Goal: Information Seeking & Learning: Learn about a topic

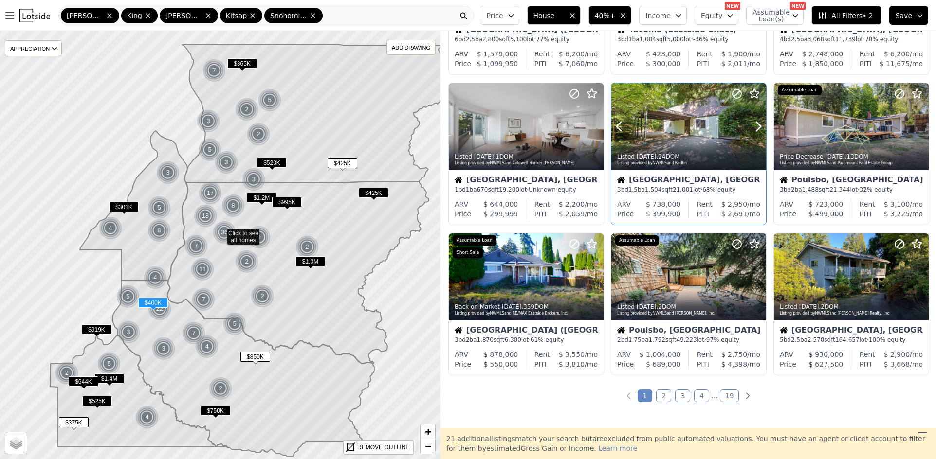
scroll to position [341, 0]
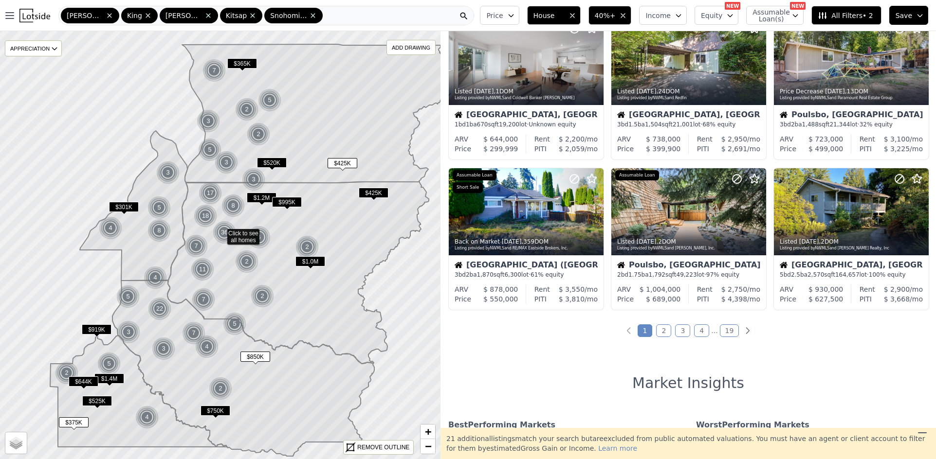
click at [662, 332] on link "2" at bounding box center [663, 331] width 15 height 13
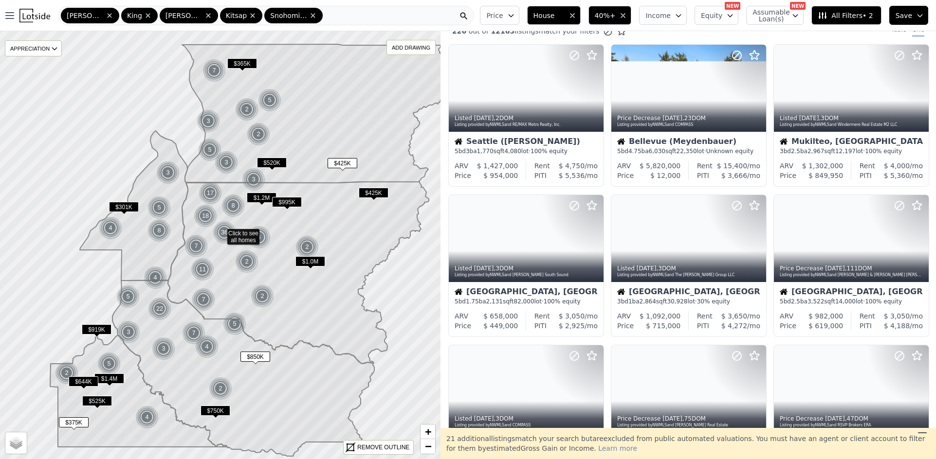
scroll to position [0, 0]
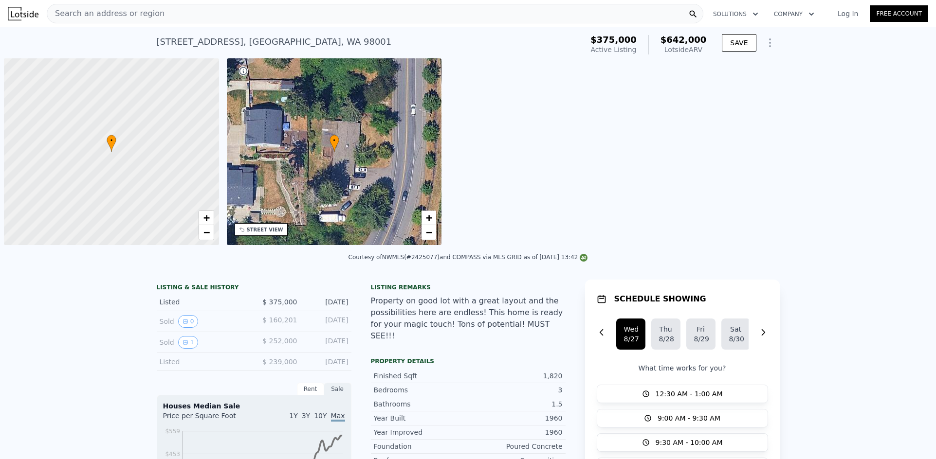
scroll to position [0, 4]
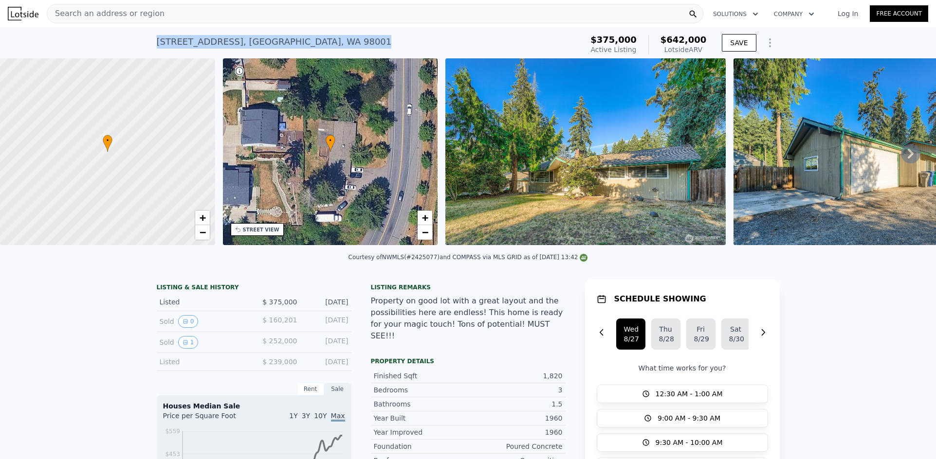
drag, startPoint x: 324, startPoint y: 40, endPoint x: 149, endPoint y: 40, distance: 174.7
click at [149, 40] on div "31855 51st Ave S , Lakeland North , WA 98001 Active at $375k (~ARV $642k ) $375…" at bounding box center [468, 42] width 936 height 31
copy div "31855 51st Ave S , Lakeland North , WA 98001"
click at [906, 160] on icon at bounding box center [910, 153] width 19 height 19
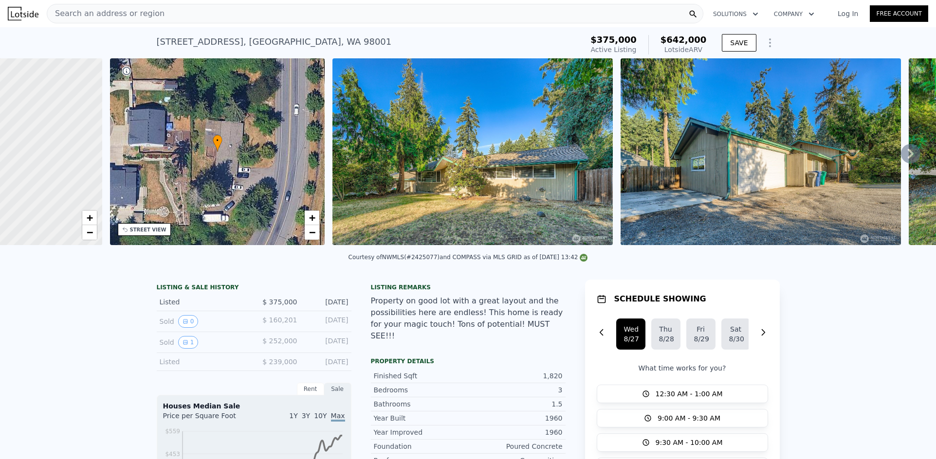
click at [906, 160] on div "• + − • + − STREET VIEW Loading... SATELLITE VIEW" at bounding box center [468, 153] width 936 height 190
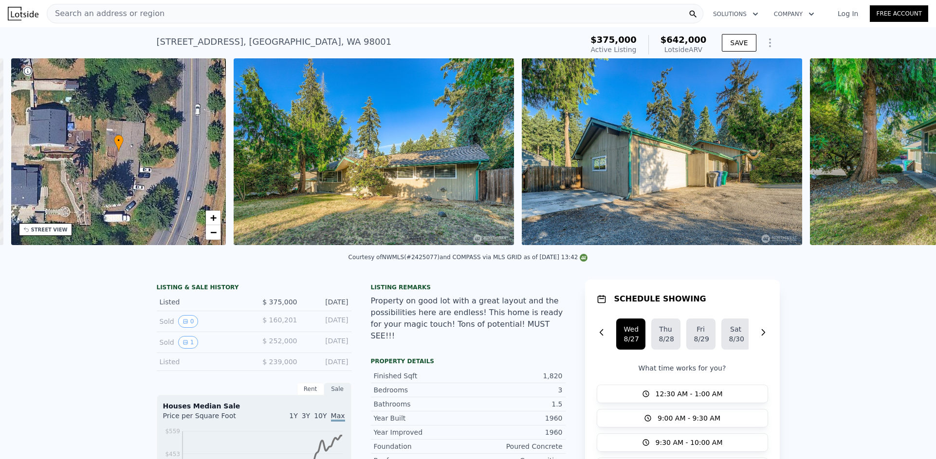
click at [906, 160] on img at bounding box center [950, 151] width 280 height 187
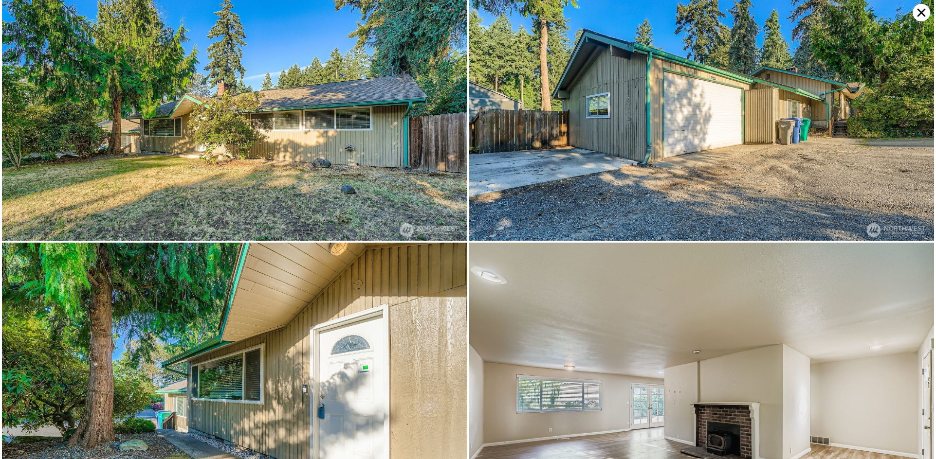
click at [906, 160] on img at bounding box center [701, 86] width 465 height 310
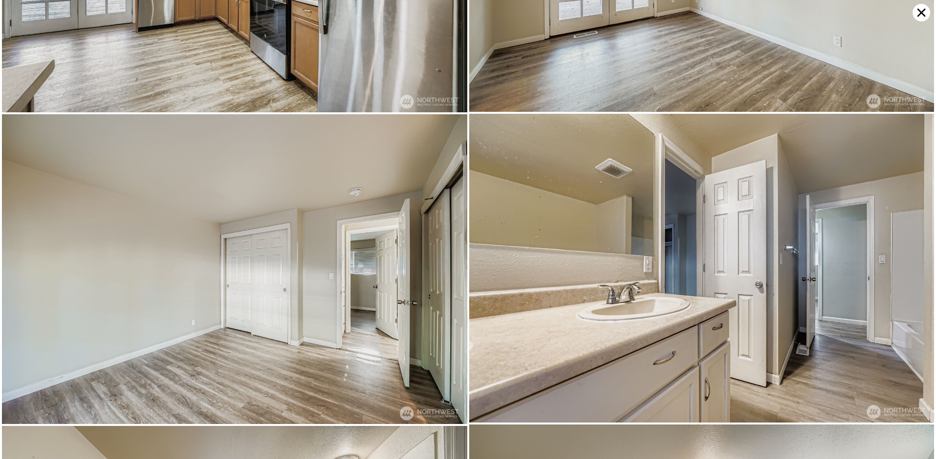
scroll to position [1546, 0]
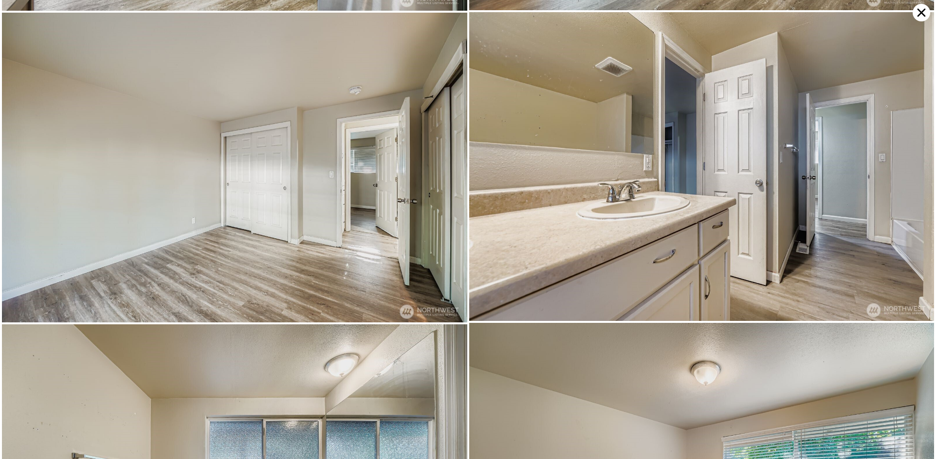
click at [926, 18] on icon at bounding box center [921, 13] width 18 height 18
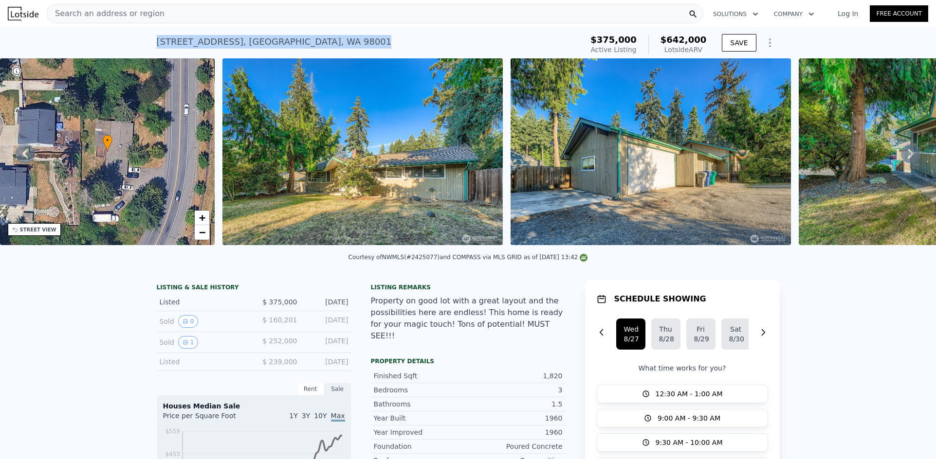
drag, startPoint x: 311, startPoint y: 46, endPoint x: 210, endPoint y: 48, distance: 100.8
click at [146, 47] on div "31855 51st Ave S , Lakeland North , WA 98001 Active at $375k (~ARV $642k ) $375…" at bounding box center [468, 42] width 936 height 31
copy div "31855 51st Ave S , Lakeland North , WA 98001"
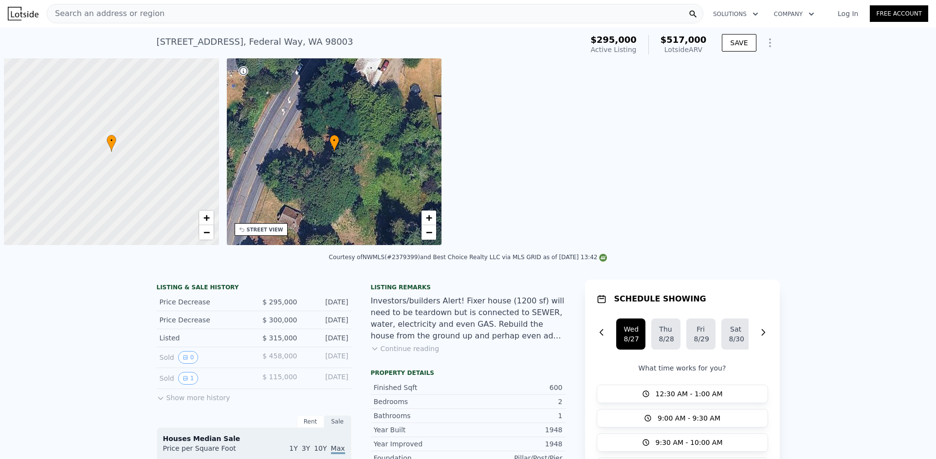
scroll to position [0, 4]
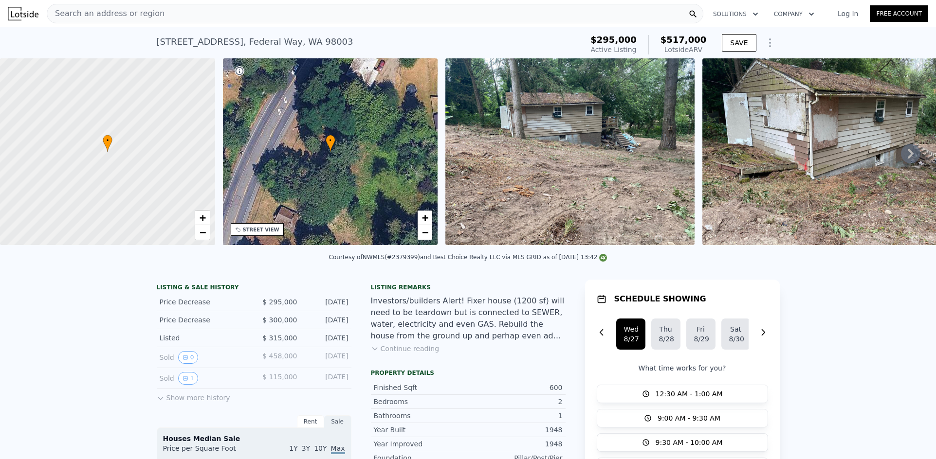
click at [901, 160] on icon at bounding box center [910, 153] width 19 height 19
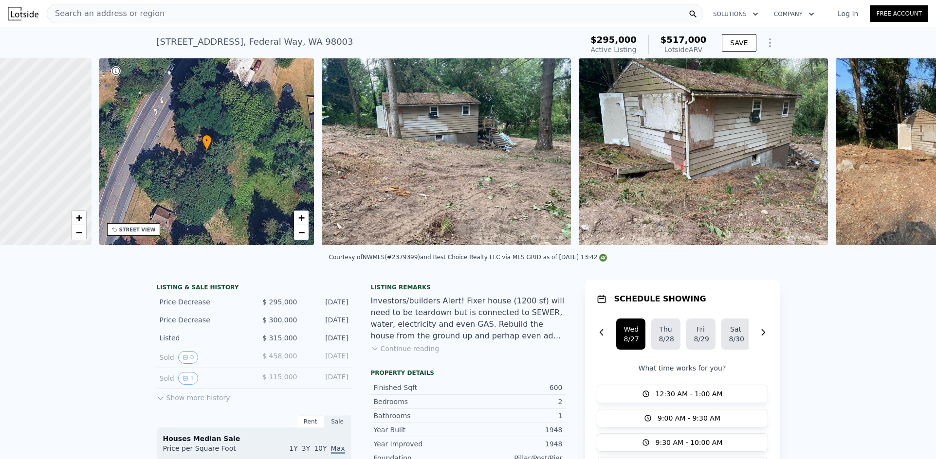
scroll to position [0, 227]
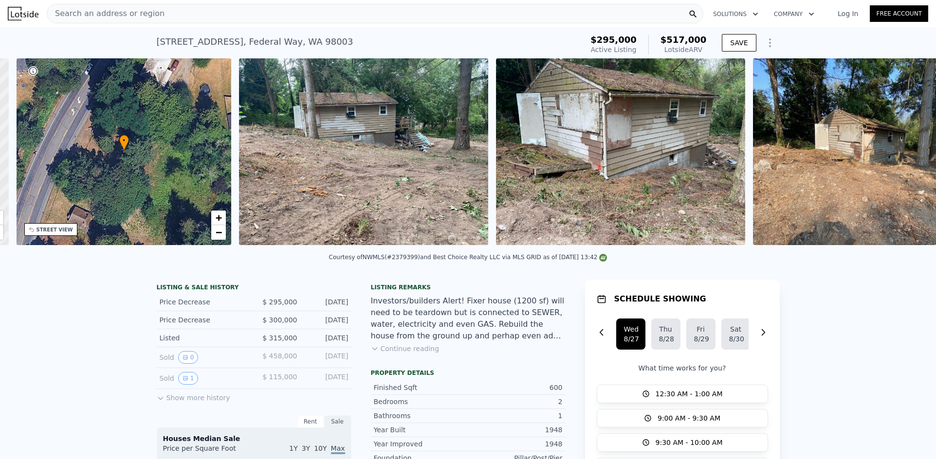
click at [900, 160] on img at bounding box center [877, 151] width 249 height 187
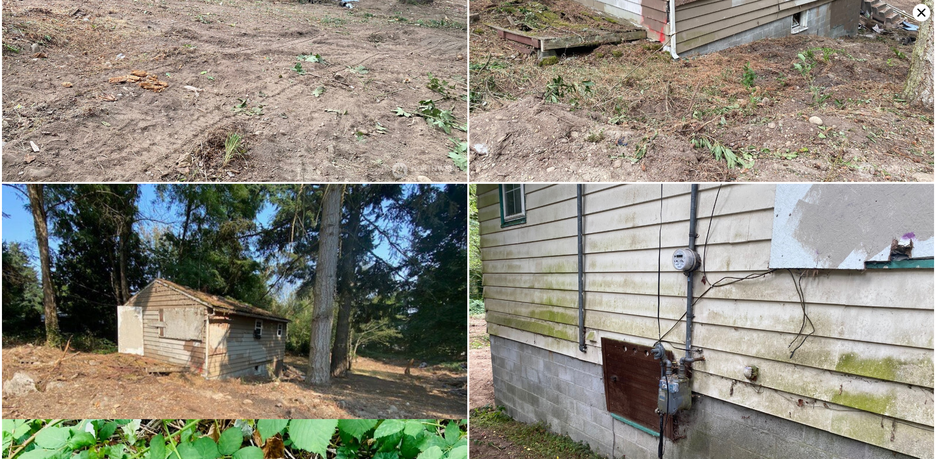
scroll to position [235, 0]
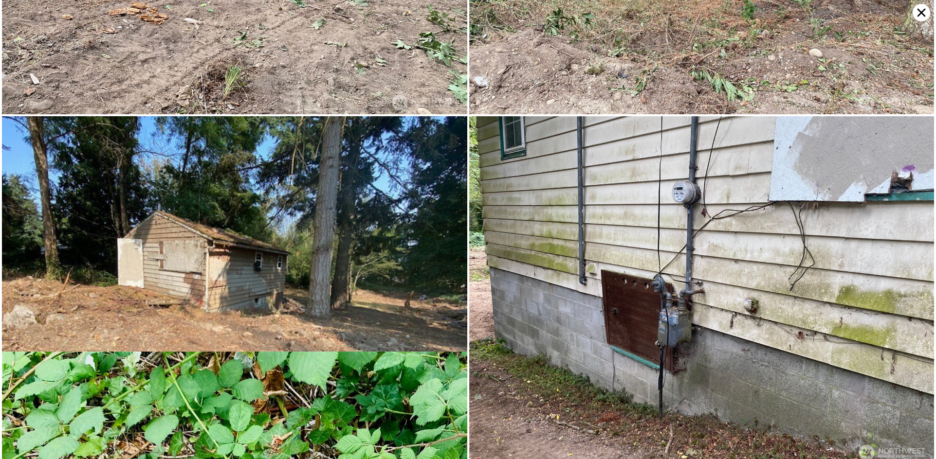
click at [919, 15] on icon at bounding box center [921, 13] width 8 height 8
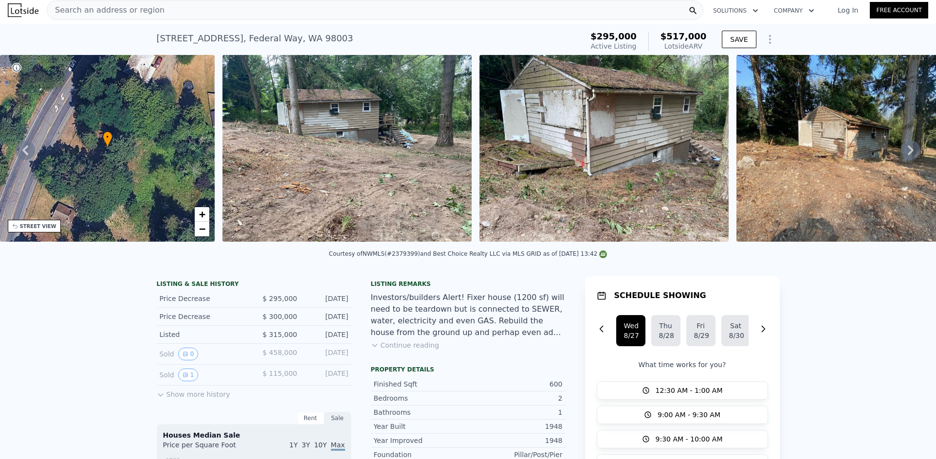
scroll to position [0, 0]
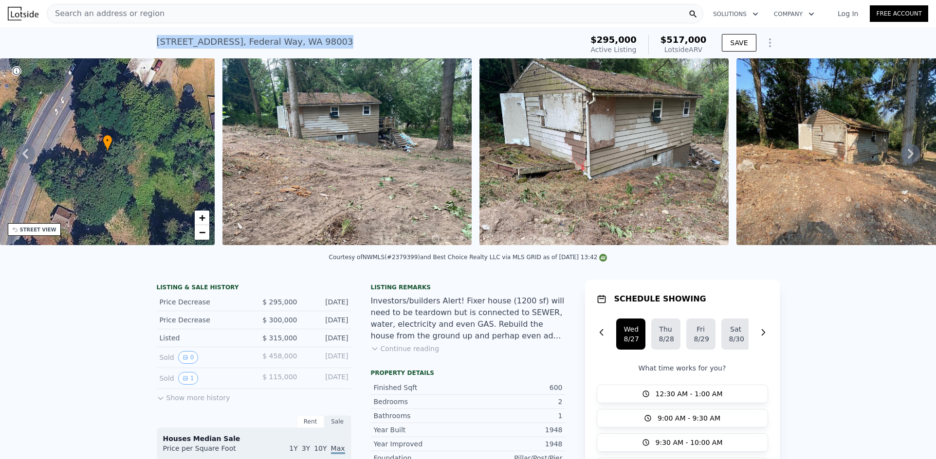
drag, startPoint x: 221, startPoint y: 46, endPoint x: 148, endPoint y: 46, distance: 73.0
click at [148, 46] on div "28422 Military Rd S , Federal Way , WA 98003 Active at $295k (~ARV $517k ) $295…" at bounding box center [468, 42] width 936 height 31
copy div "28422 Military Rd S , Federal Way , WA 98003"
click at [839, 15] on link "Log In" at bounding box center [848, 14] width 44 height 10
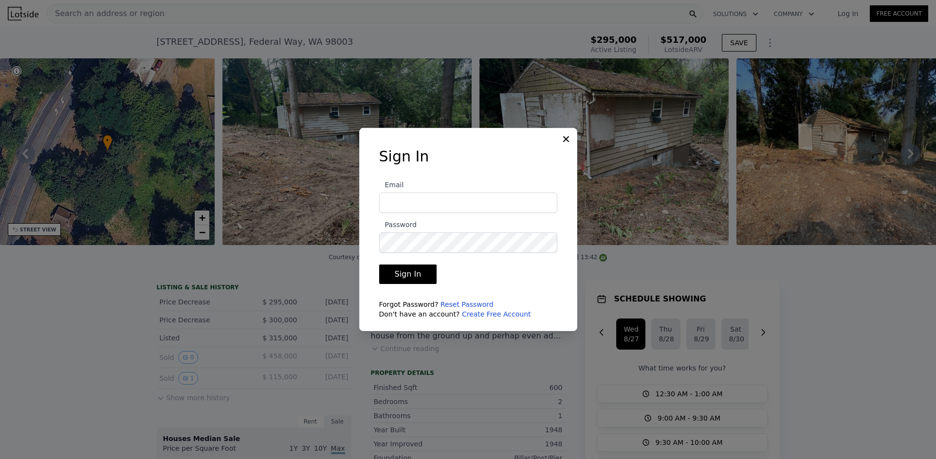
click at [447, 197] on input "Email" at bounding box center [468, 203] width 178 height 20
type input "jovicmacariola@gmail.com"
click at [379, 265] on button "Sign In" at bounding box center [408, 274] width 58 height 19
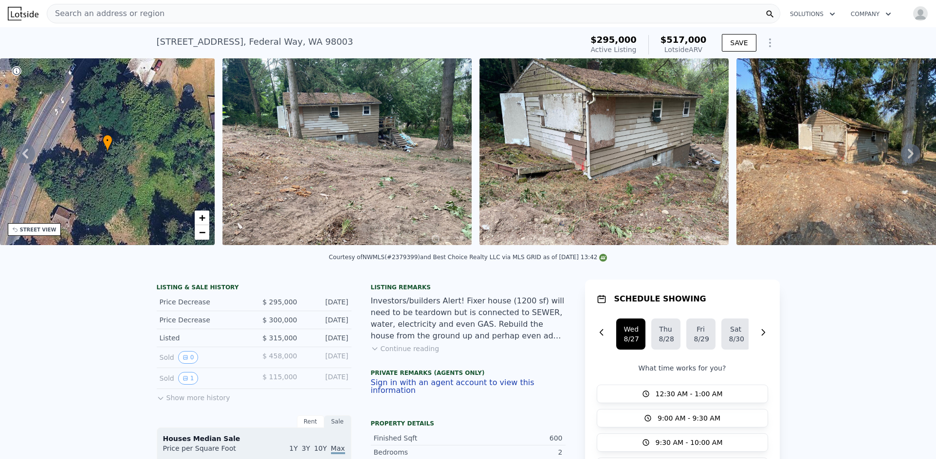
click at [766, 14] on icon at bounding box center [769, 14] width 7 height 7
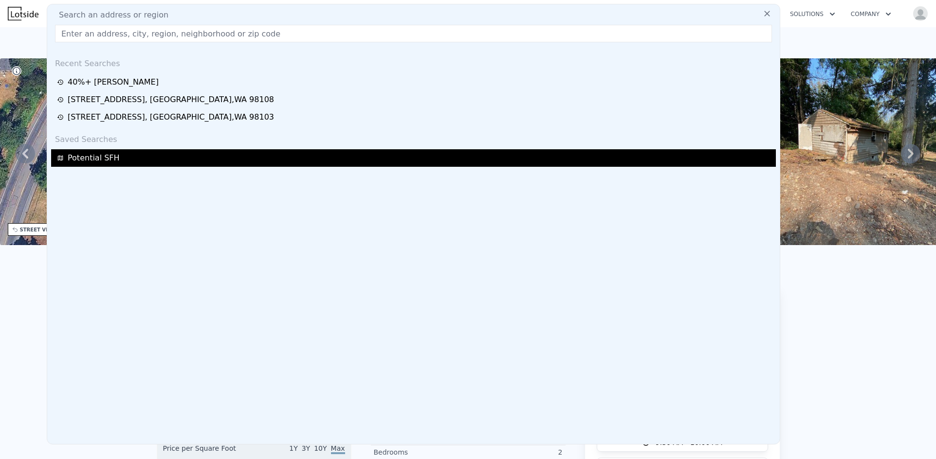
click at [87, 158] on span "Potential SFH" at bounding box center [94, 158] width 52 height 12
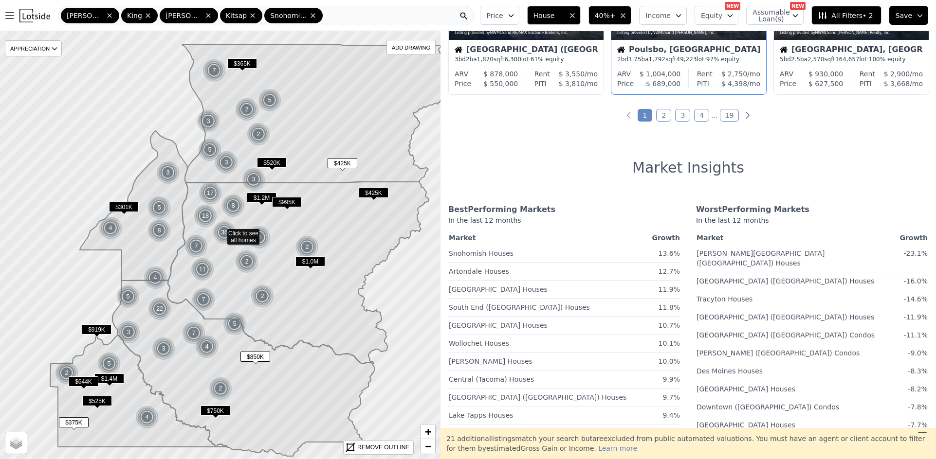
scroll to position [438, 0]
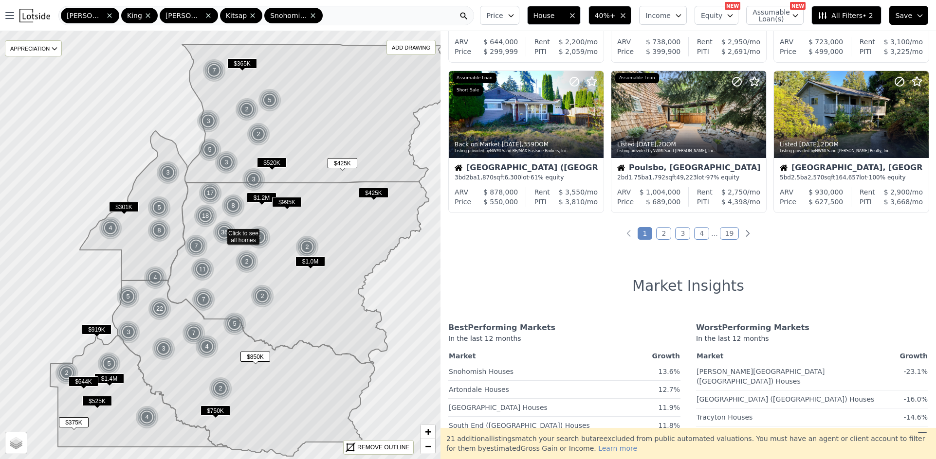
click at [662, 235] on link "2" at bounding box center [663, 233] width 15 height 13
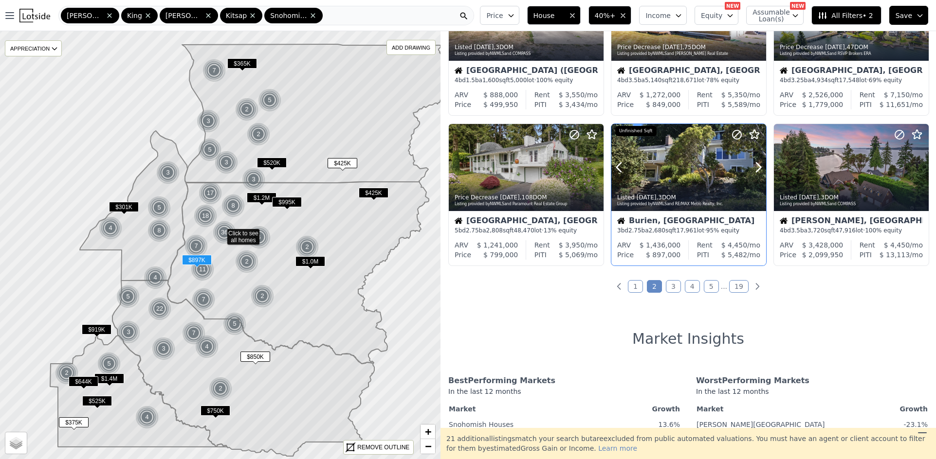
scroll to position [389, 0]
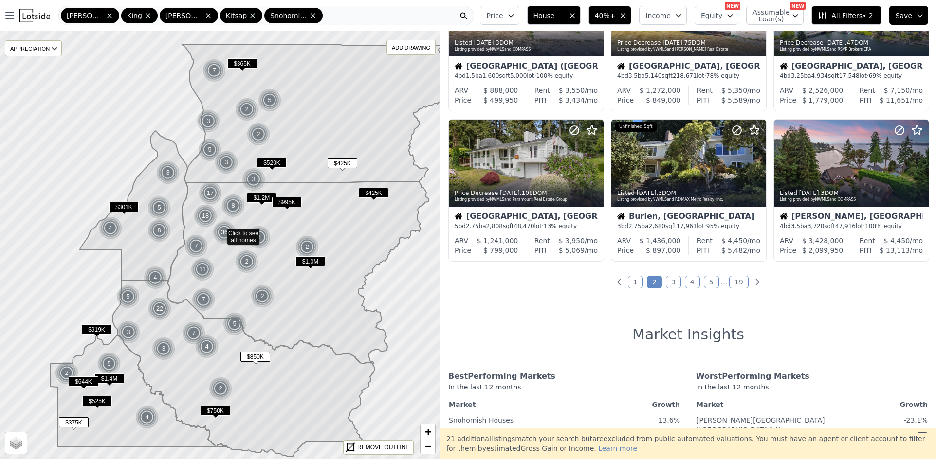
click at [669, 285] on link "3" at bounding box center [673, 282] width 15 height 13
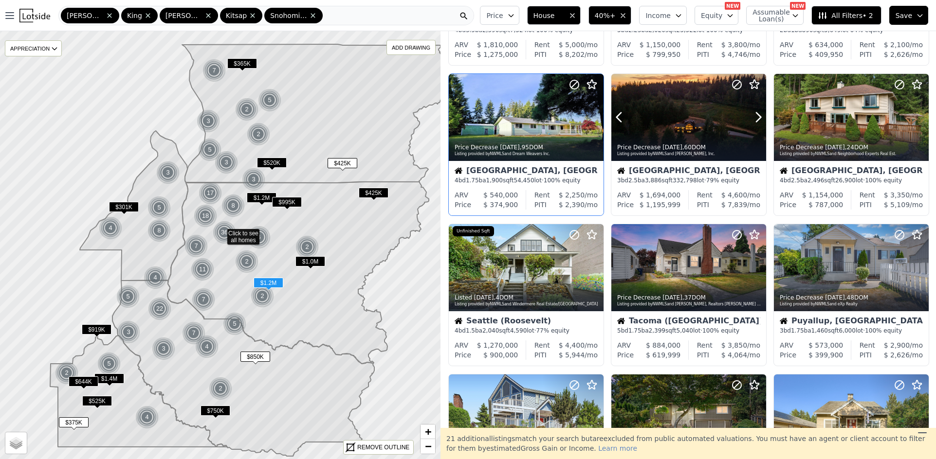
scroll to position [146, 0]
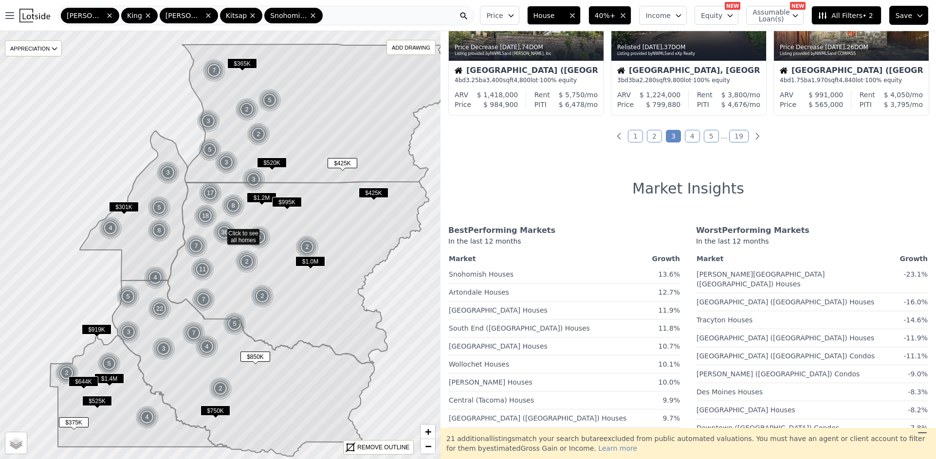
click at [690, 133] on link "4" at bounding box center [692, 136] width 15 height 13
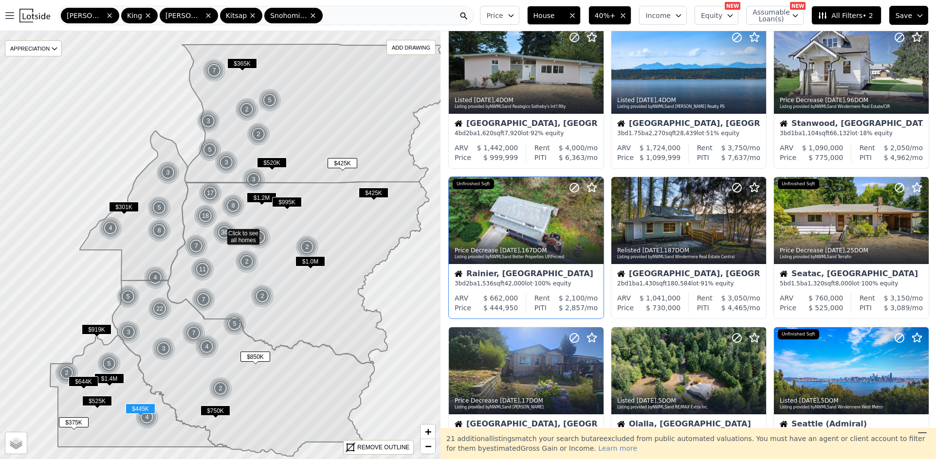
scroll to position [292, 0]
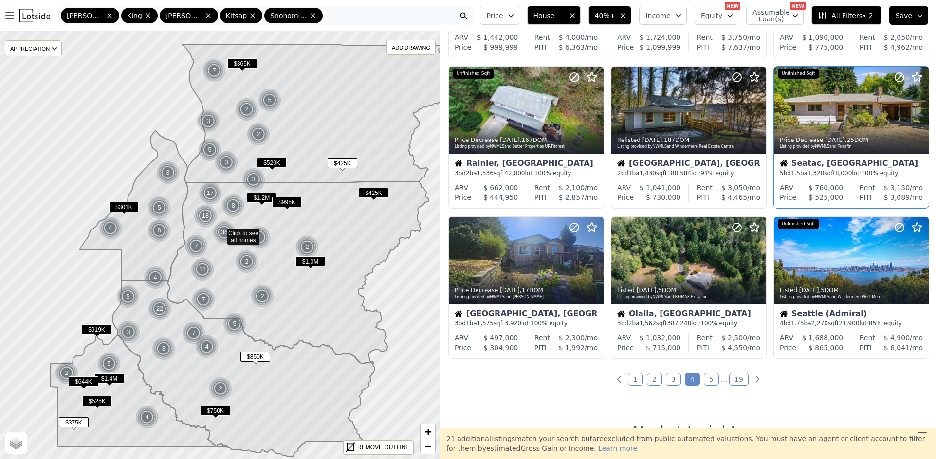
drag, startPoint x: 704, startPoint y: 379, endPoint x: 722, endPoint y: 370, distance: 19.8
click at [704, 379] on link "5" at bounding box center [711, 379] width 15 height 13
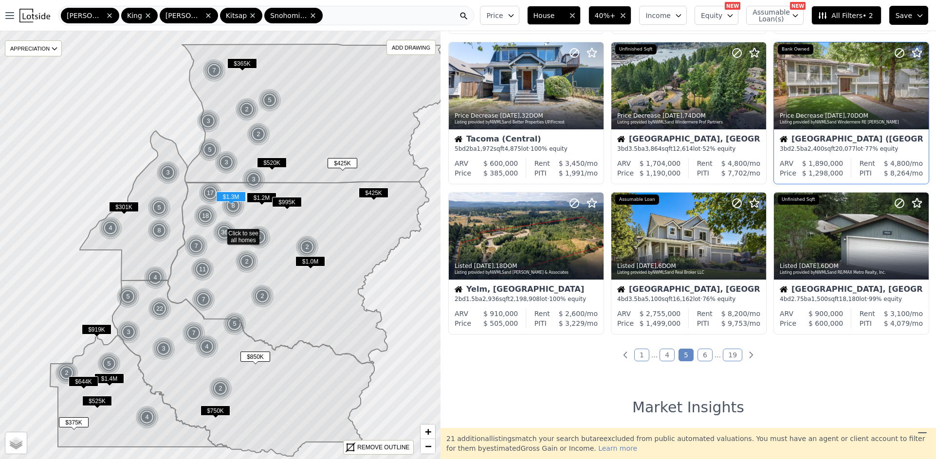
scroll to position [341, 0]
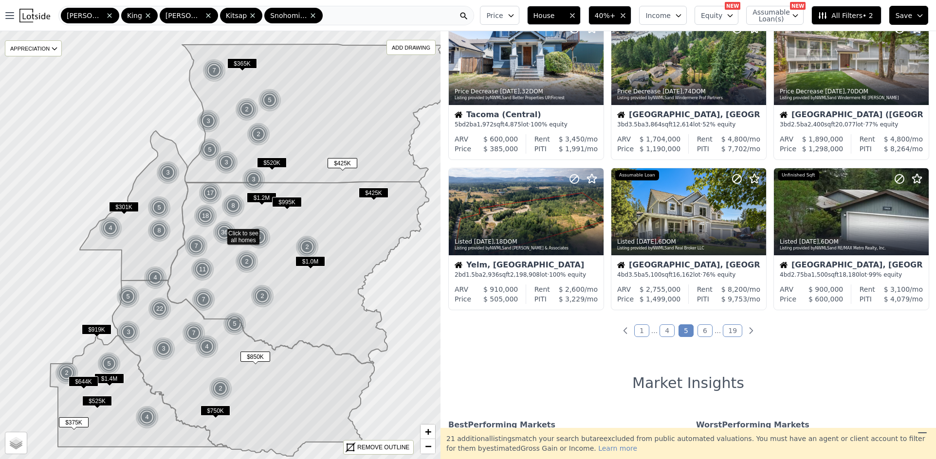
click at [703, 331] on link "6" at bounding box center [704, 331] width 15 height 13
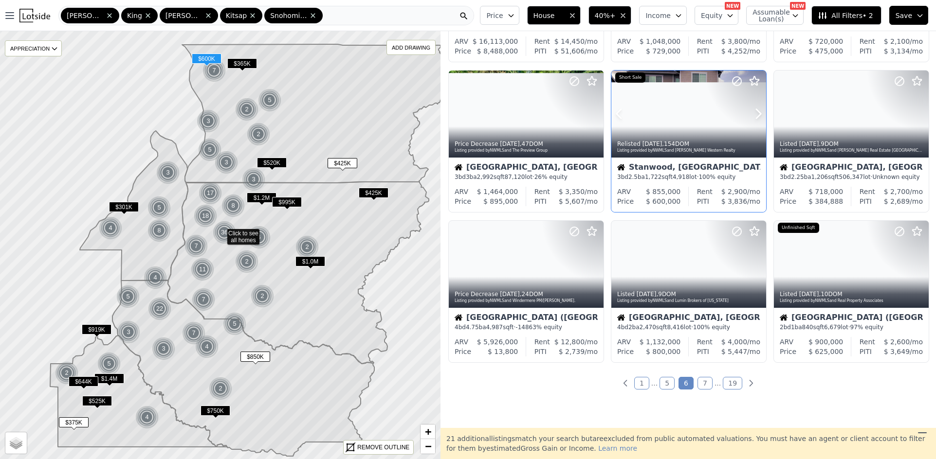
scroll to position [292, 0]
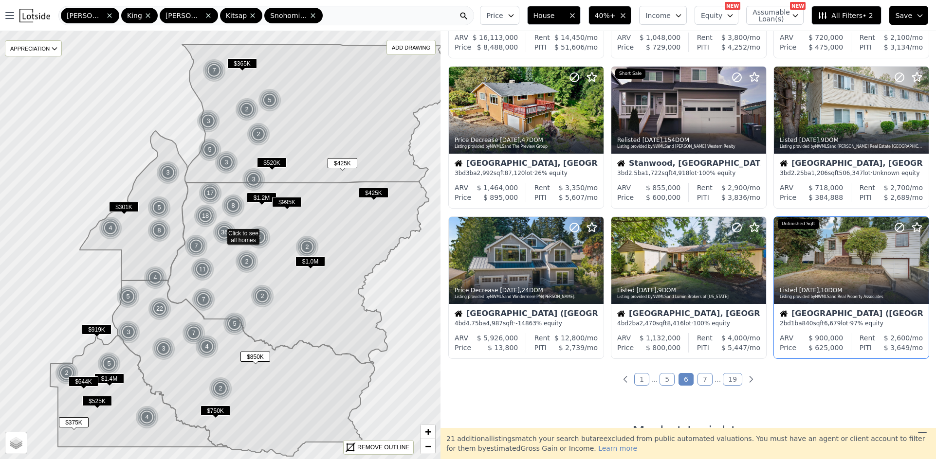
click at [699, 380] on link "7" at bounding box center [704, 379] width 15 height 13
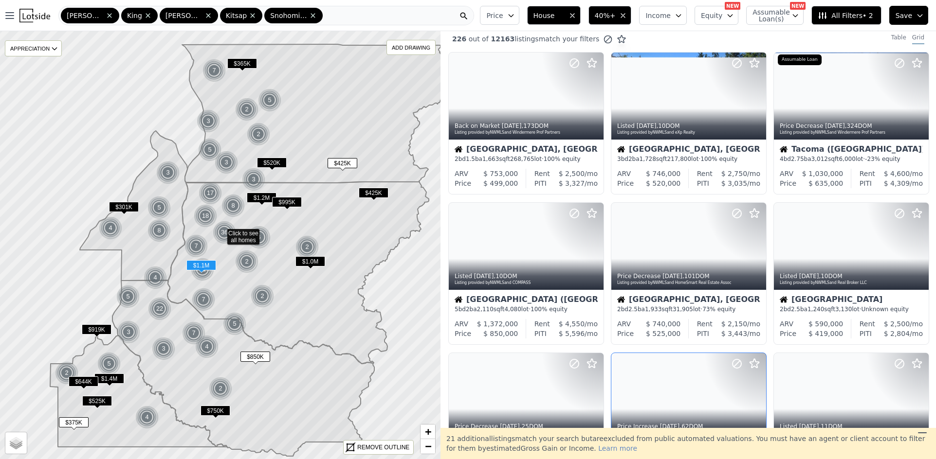
scroll to position [0, 0]
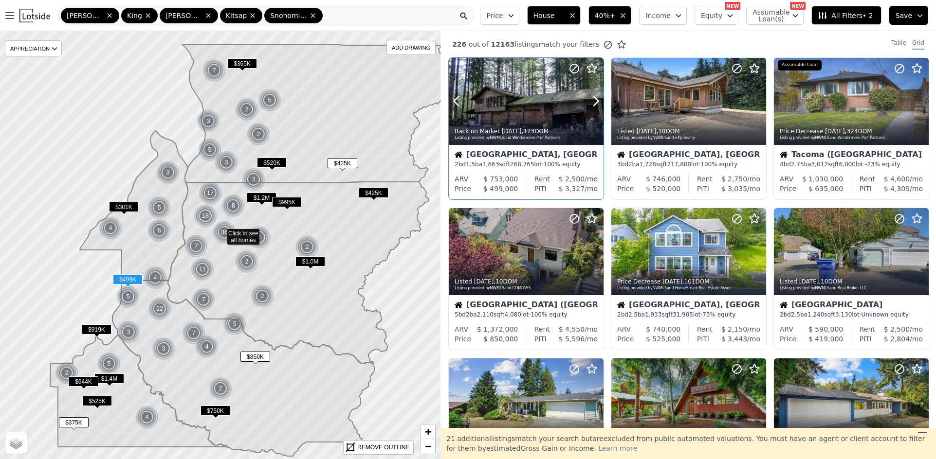
drag, startPoint x: 555, startPoint y: 111, endPoint x: 566, endPoint y: 116, distance: 11.6
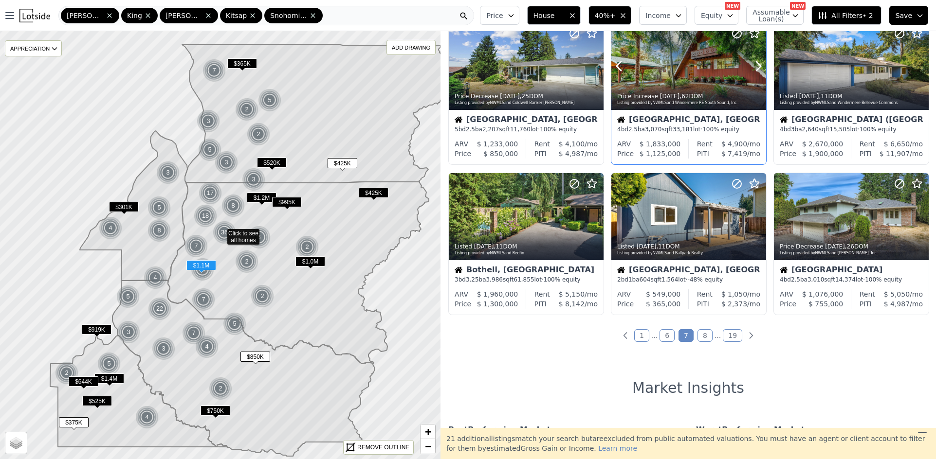
scroll to position [341, 0]
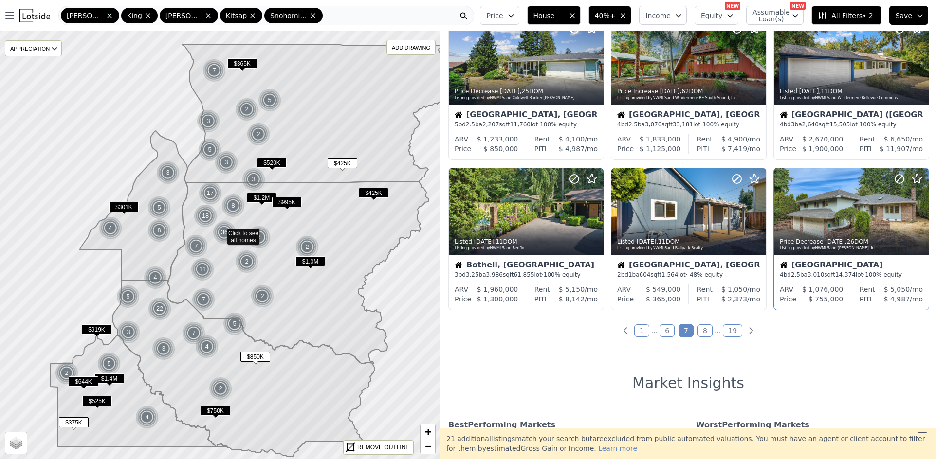
click at [705, 331] on link "8" at bounding box center [704, 331] width 15 height 13
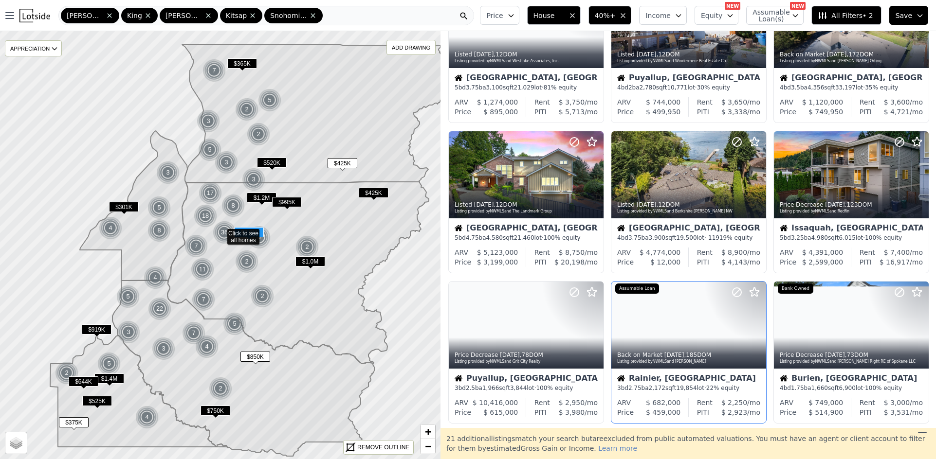
scroll to position [292, 0]
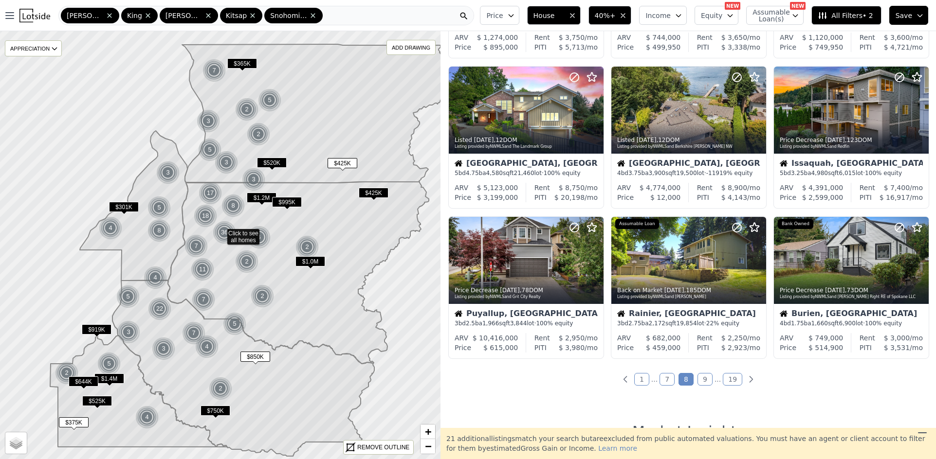
click at [701, 378] on link "9" at bounding box center [704, 379] width 15 height 13
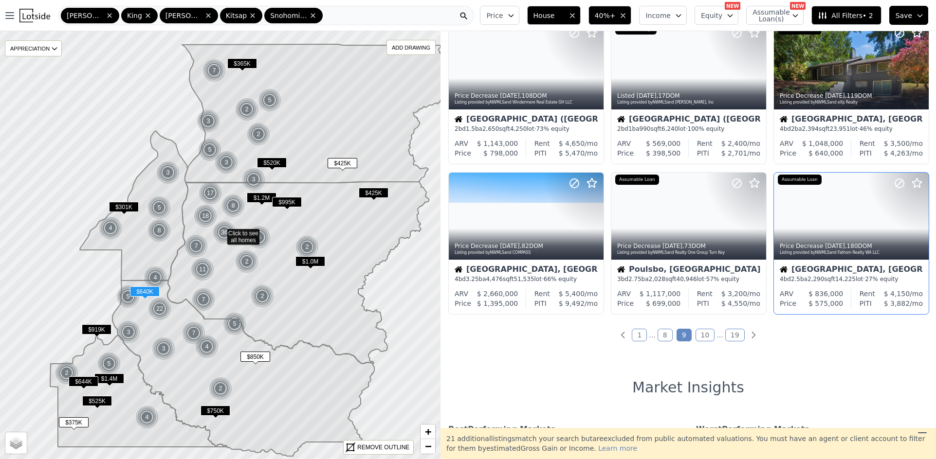
scroll to position [341, 0]
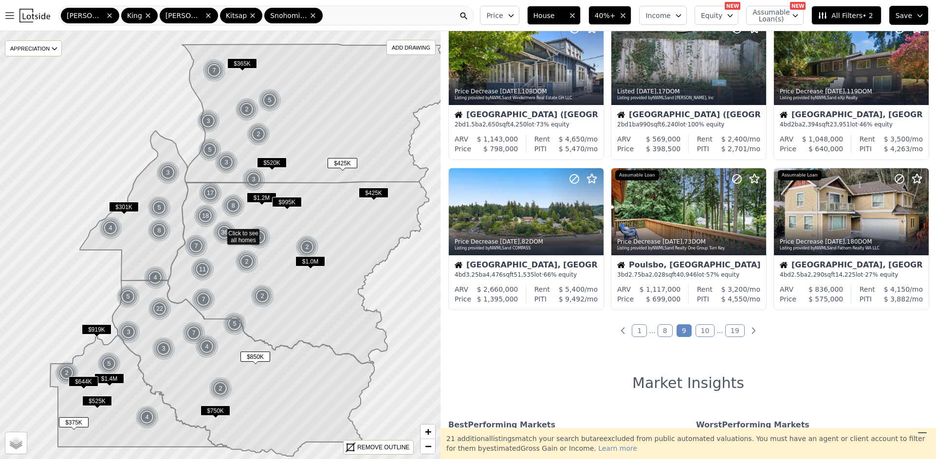
click at [703, 333] on link "10" at bounding box center [704, 331] width 19 height 13
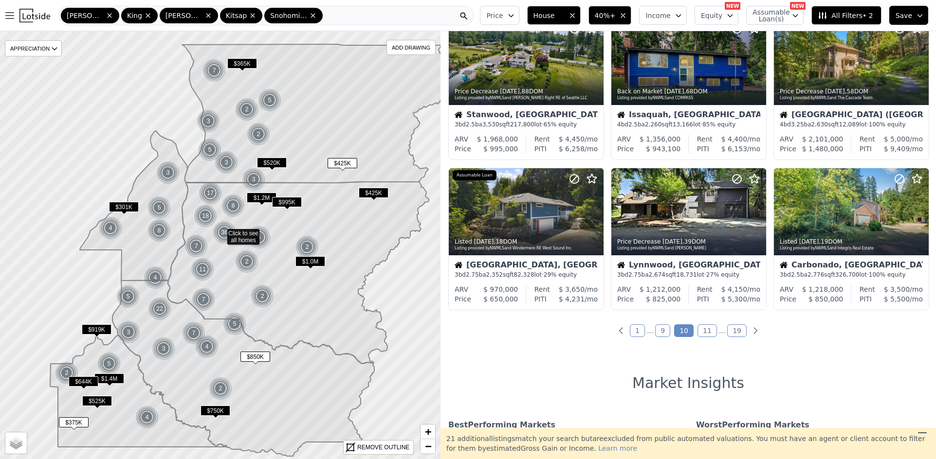
click at [698, 327] on link "11" at bounding box center [706, 331] width 19 height 13
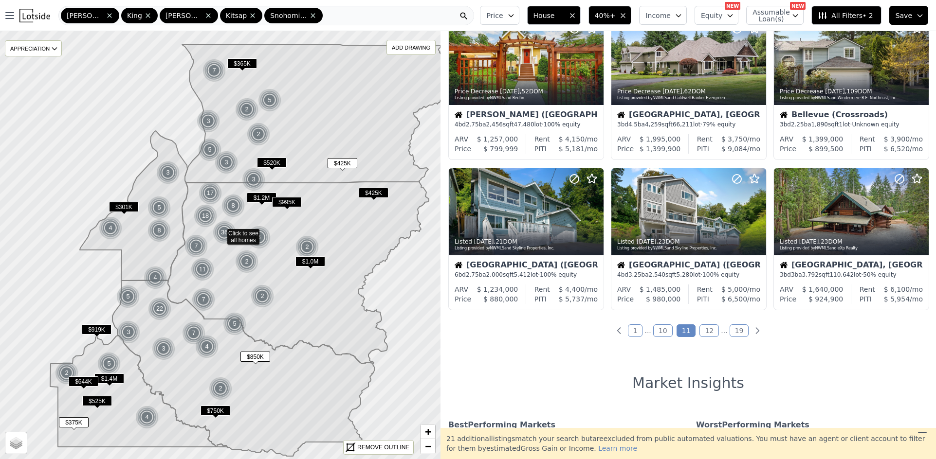
click at [701, 326] on link "12" at bounding box center [708, 331] width 19 height 13
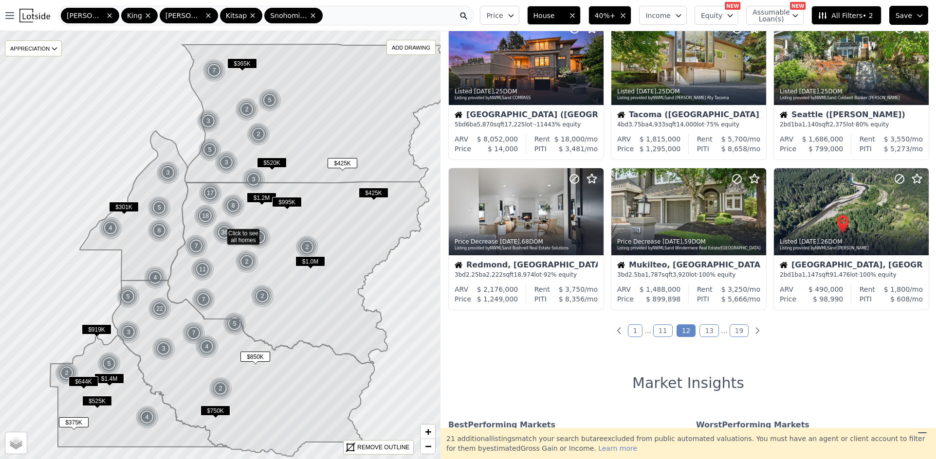
click at [711, 331] on link "13" at bounding box center [708, 331] width 19 height 13
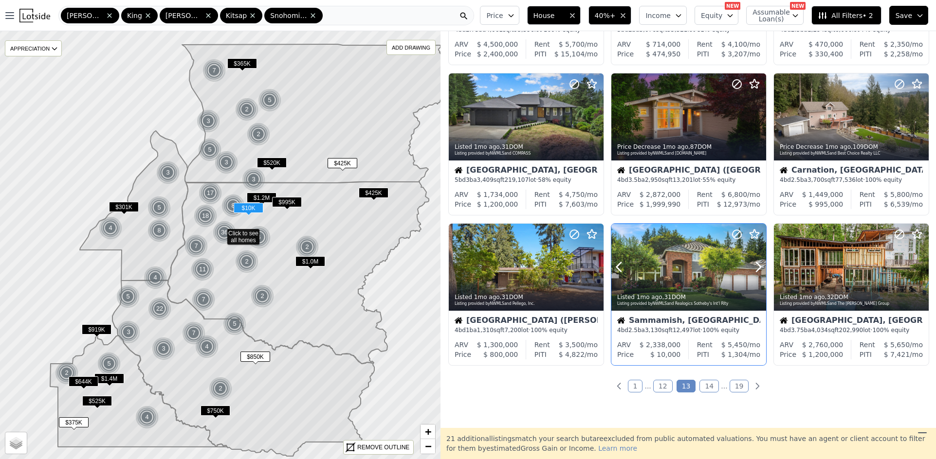
scroll to position [292, 0]
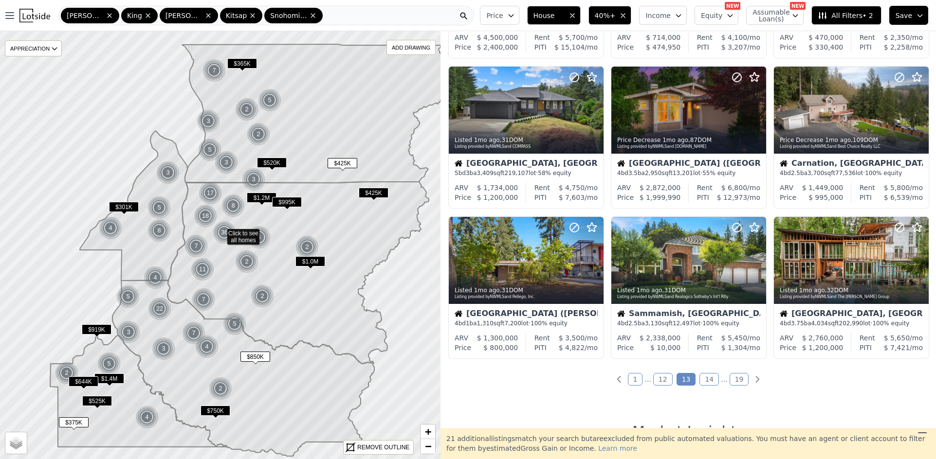
click at [705, 386] on div "226 out of 12163 listings match your filters Table Grid Price Decrease 4w ago ,…" at bounding box center [687, 229] width 495 height 397
click at [707, 381] on link "14" at bounding box center [708, 379] width 19 height 13
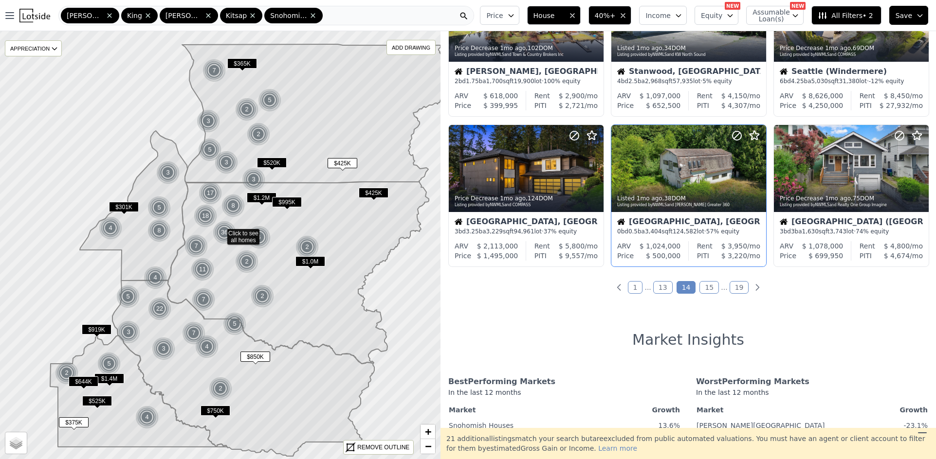
scroll to position [389, 0]
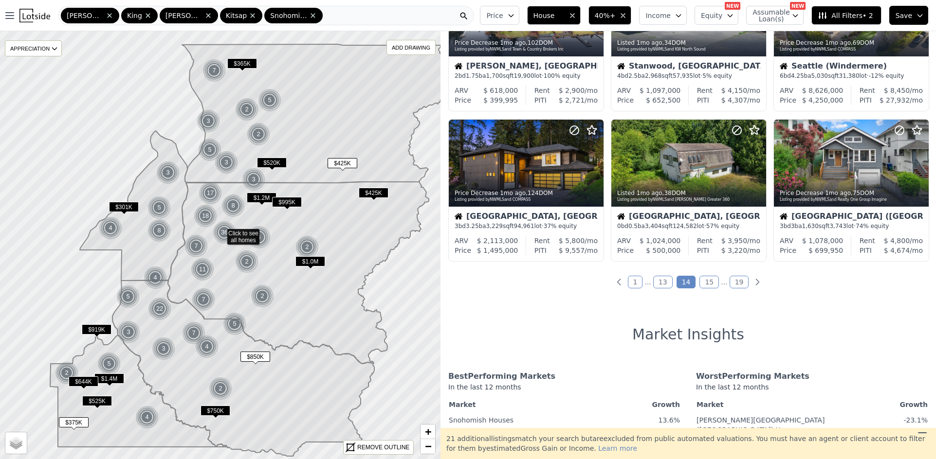
click at [704, 288] on link "15" at bounding box center [708, 282] width 19 height 13
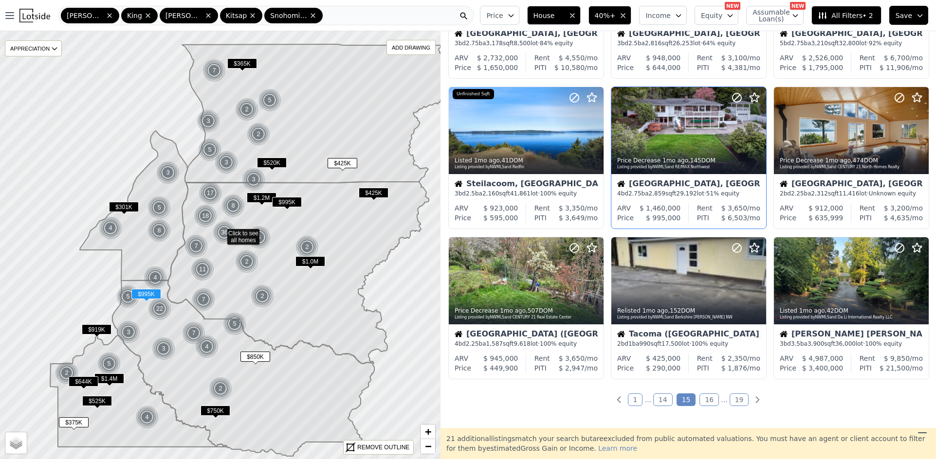
scroll to position [341, 0]
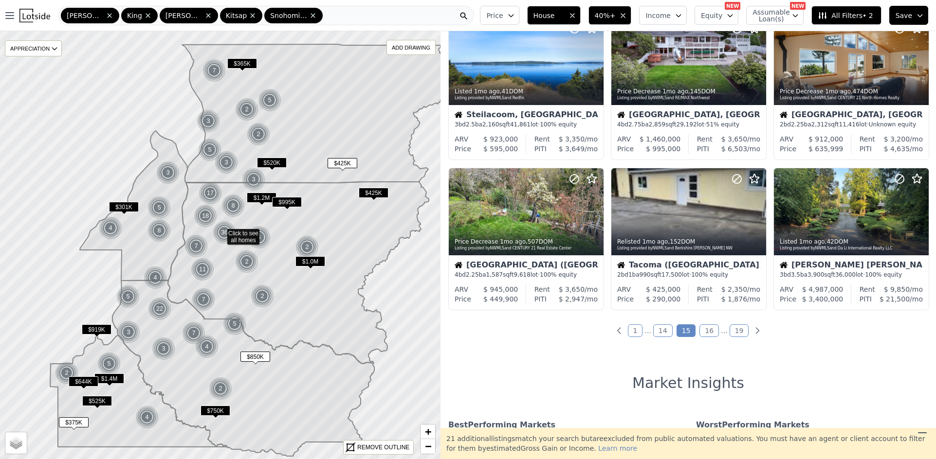
click at [705, 327] on link "16" at bounding box center [708, 331] width 19 height 13
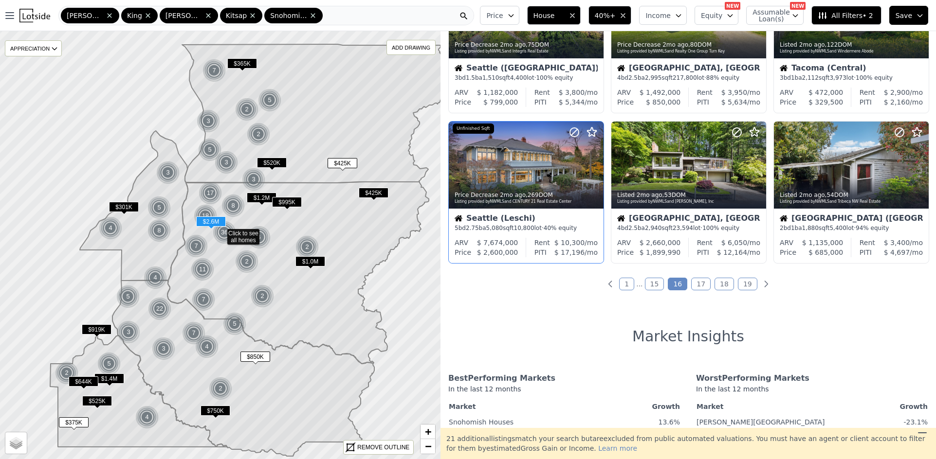
scroll to position [389, 0]
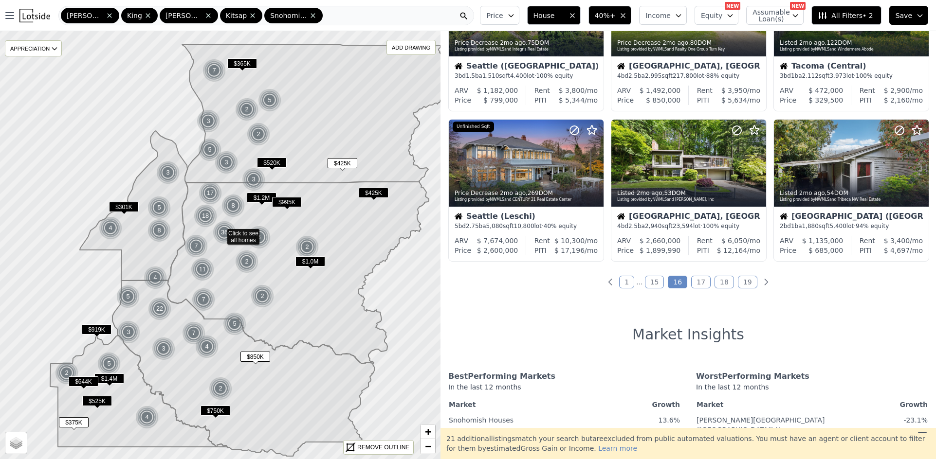
click at [699, 283] on link "17" at bounding box center [700, 282] width 19 height 13
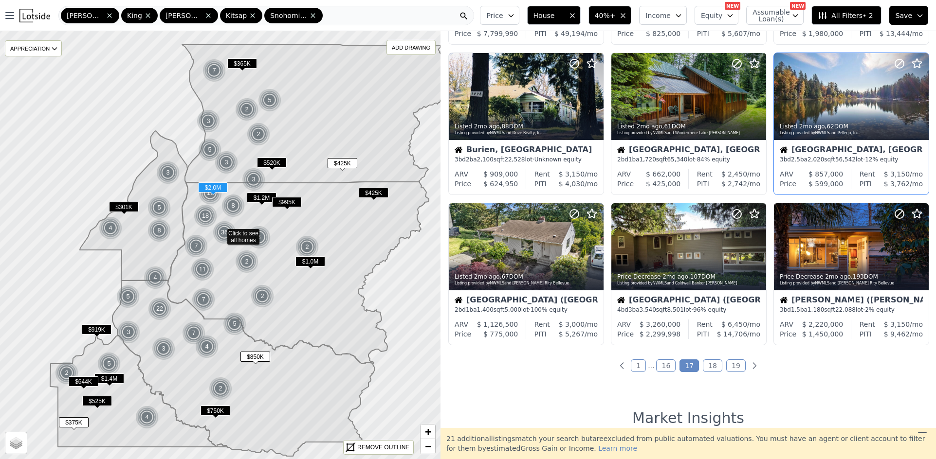
scroll to position [341, 0]
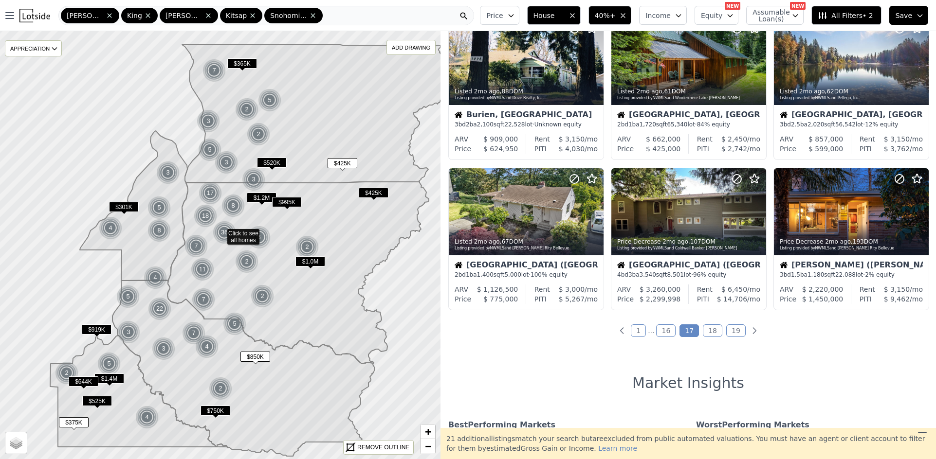
click at [704, 330] on link "18" at bounding box center [712, 331] width 19 height 13
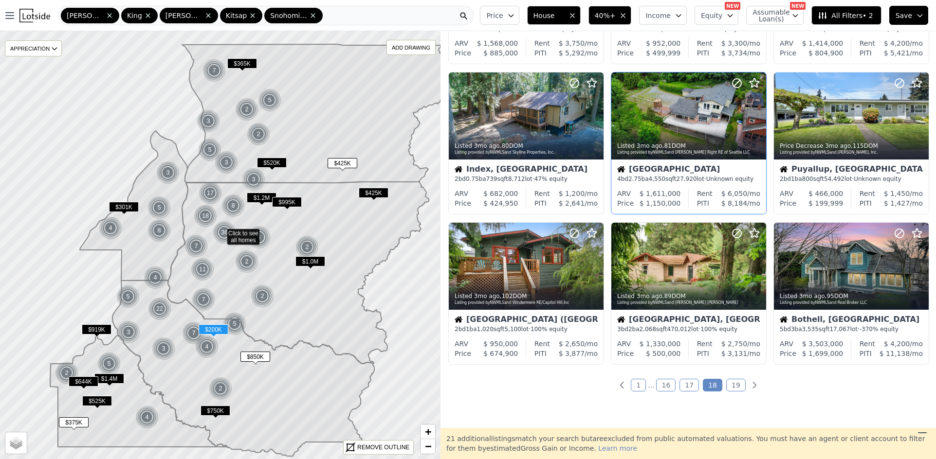
scroll to position [292, 0]
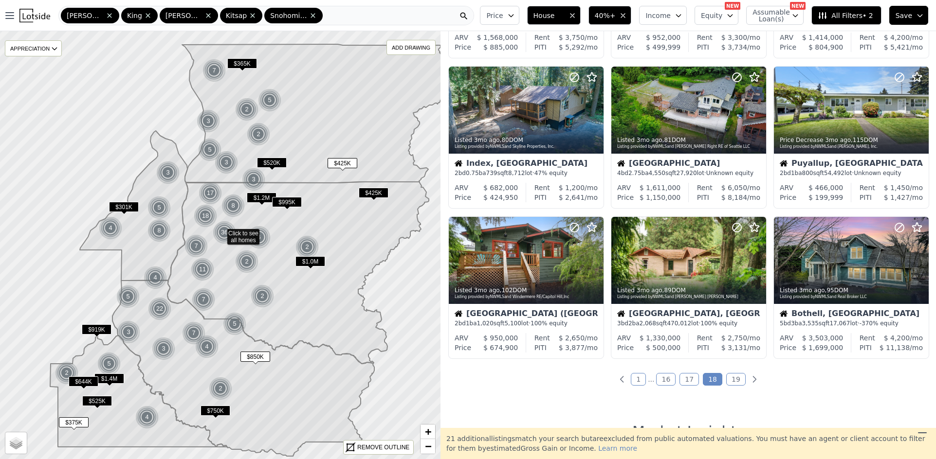
click at [729, 379] on link "19" at bounding box center [735, 379] width 19 height 13
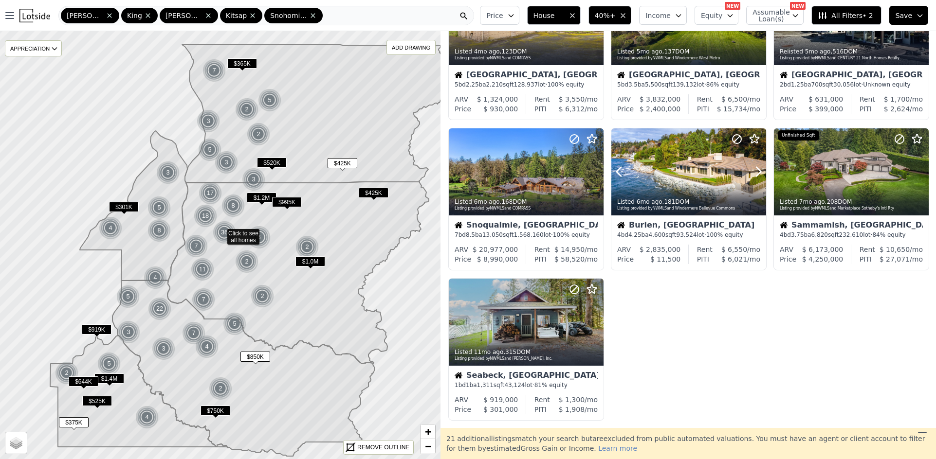
scroll to position [341, 0]
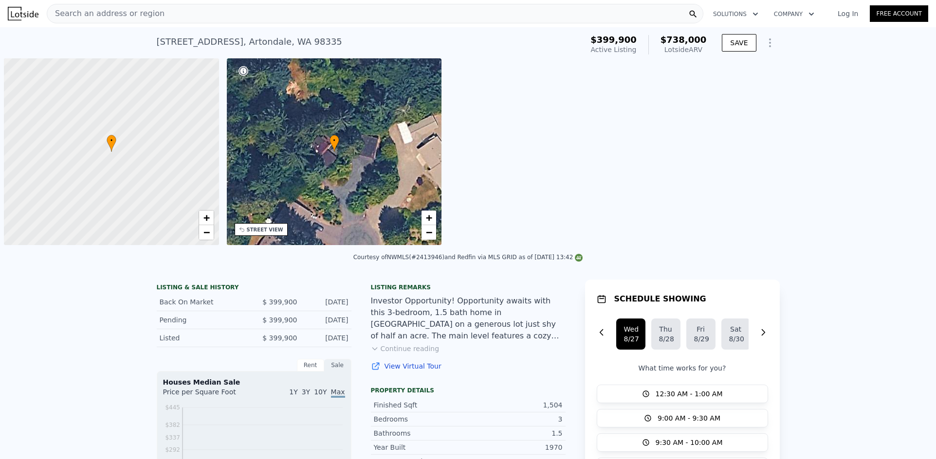
scroll to position [0, 4]
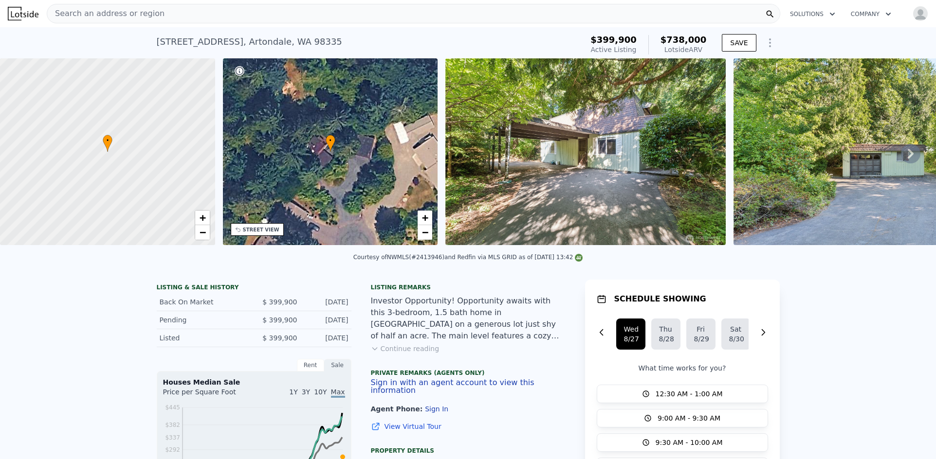
click at [902, 157] on icon at bounding box center [910, 153] width 19 height 19
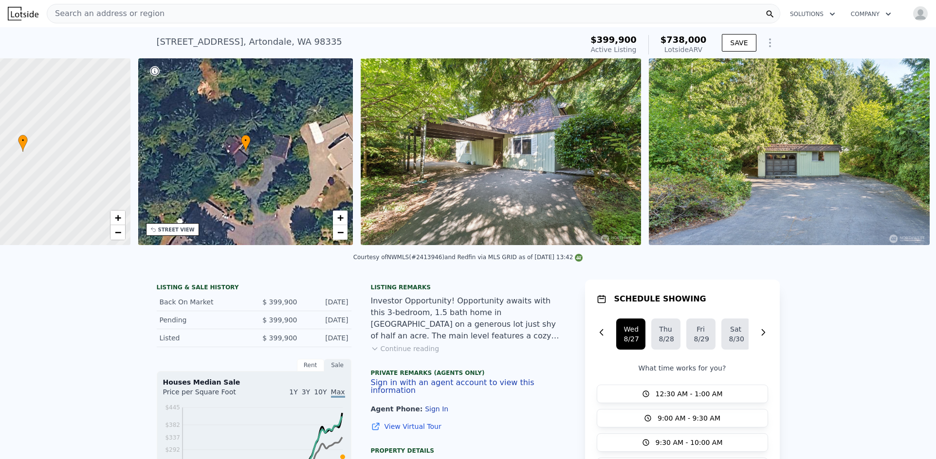
click at [902, 157] on img at bounding box center [789, 151] width 280 height 187
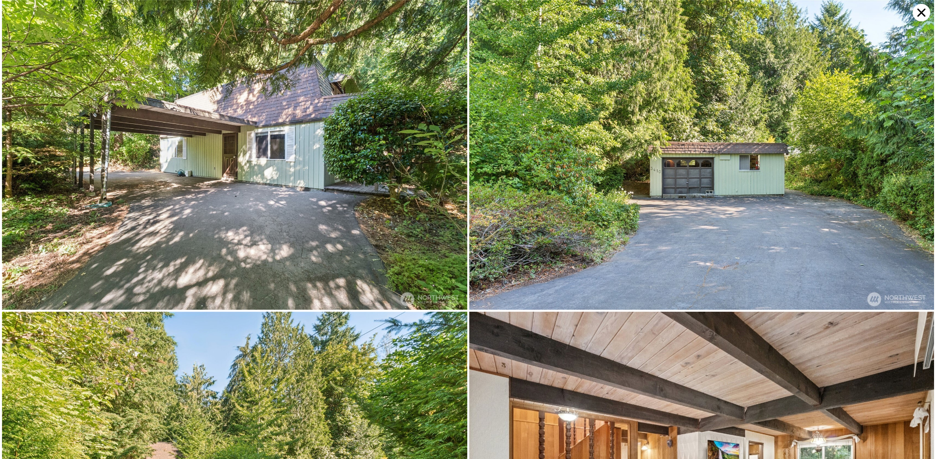
click at [902, 157] on img at bounding box center [701, 155] width 465 height 310
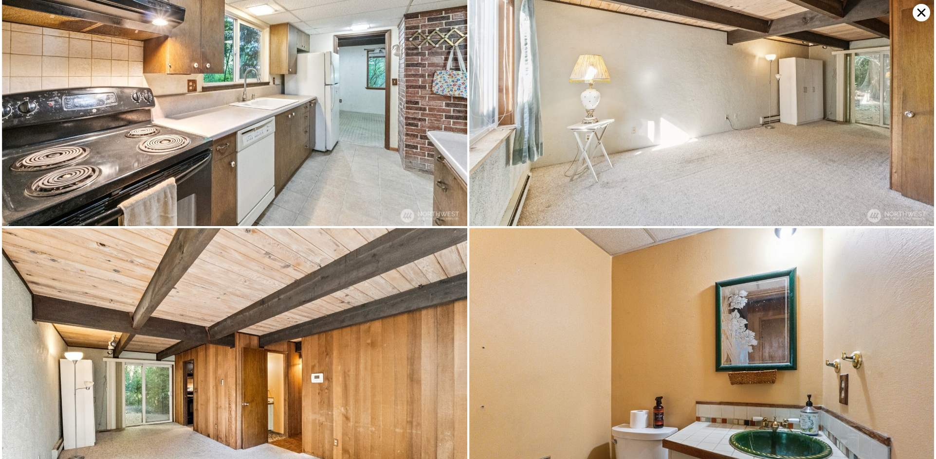
scroll to position [1238, 0]
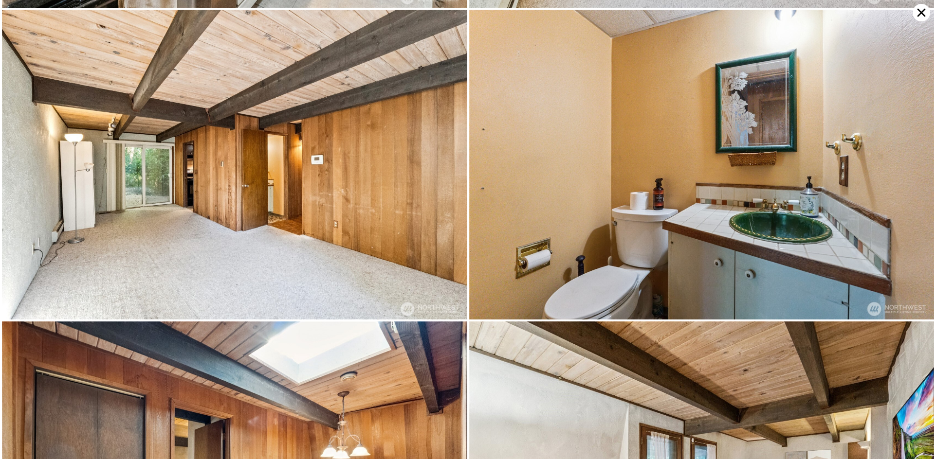
click at [922, 15] on icon at bounding box center [921, 13] width 18 height 18
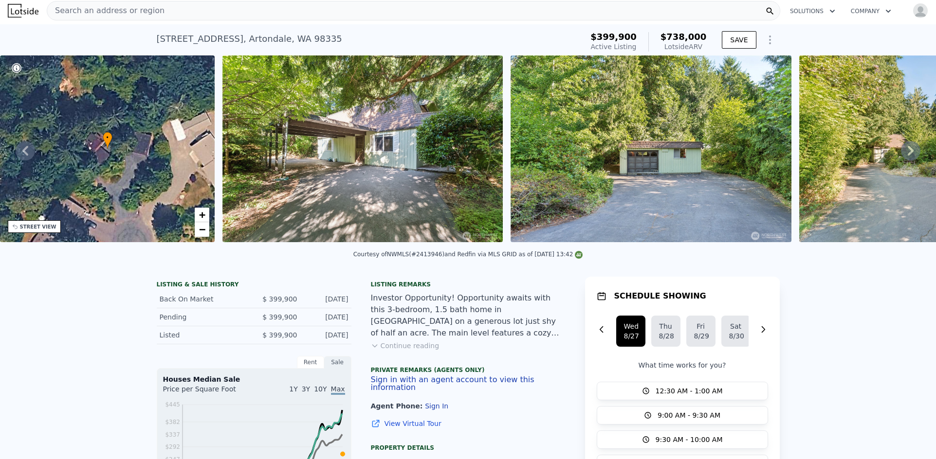
scroll to position [0, 0]
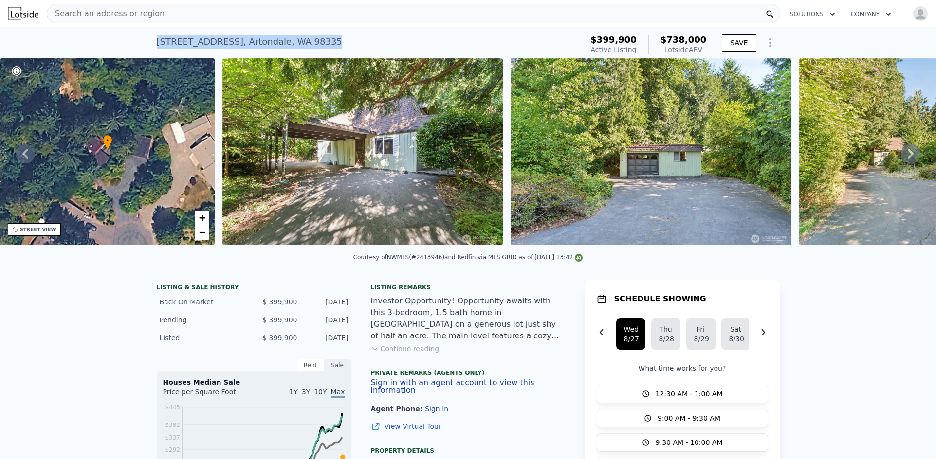
drag, startPoint x: 212, startPoint y: 44, endPoint x: 154, endPoint y: 43, distance: 58.4
click at [151, 44] on div "3410 61st Ave NW , Artondale , WA 98335 Active at $399,900 (~ARV $738k ) $399,9…" at bounding box center [468, 42] width 936 height 31
copy div "3410 61st Ave NW , Artondale , WA 98335"
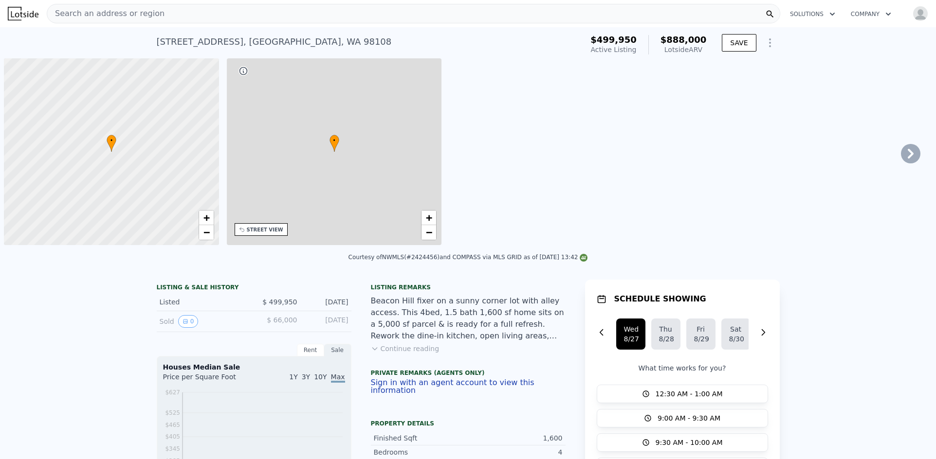
scroll to position [0, 4]
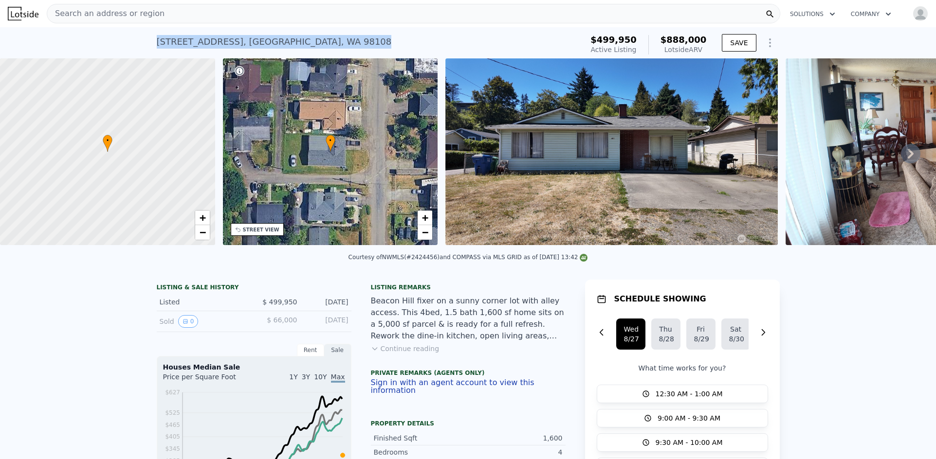
drag, startPoint x: 281, startPoint y: 42, endPoint x: 152, endPoint y: 40, distance: 129.0
click at [152, 40] on div "4935 30th Ave S , Seattle , WA 98108 Active at $499,950 (~ARV $888k ) $499,950 …" at bounding box center [468, 42] width 936 height 31
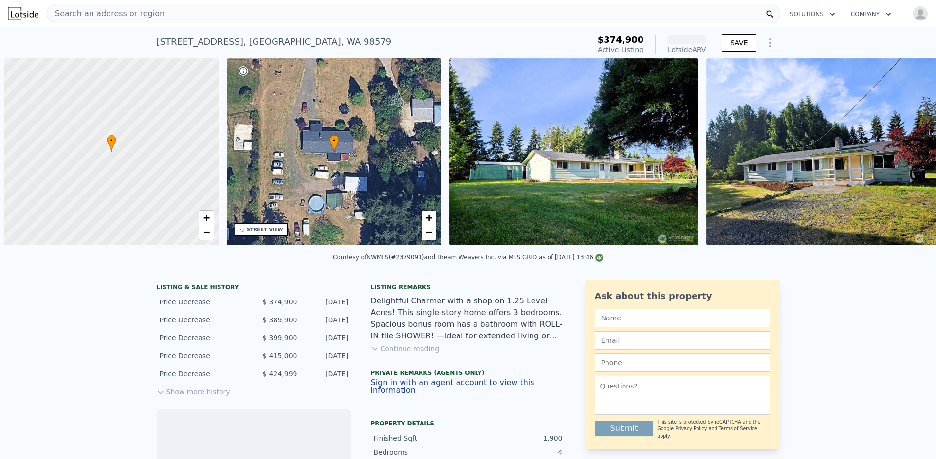
scroll to position [0, 4]
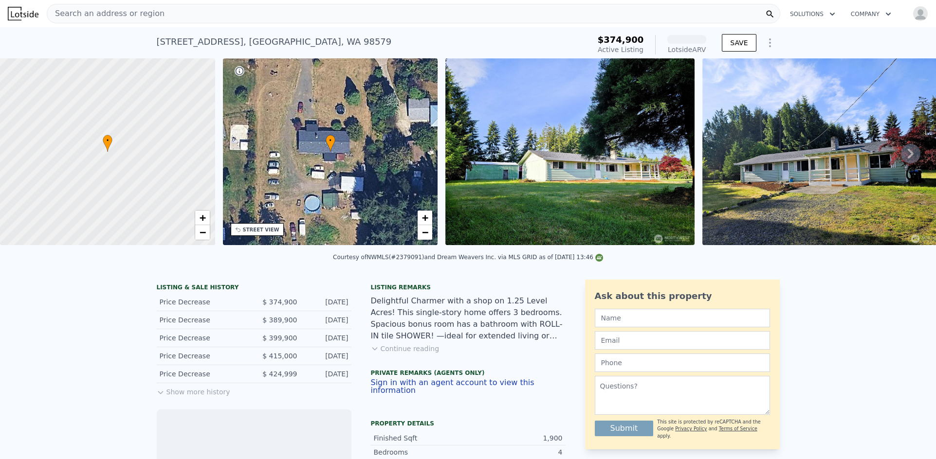
click at [915, 170] on img at bounding box center [826, 151] width 249 height 187
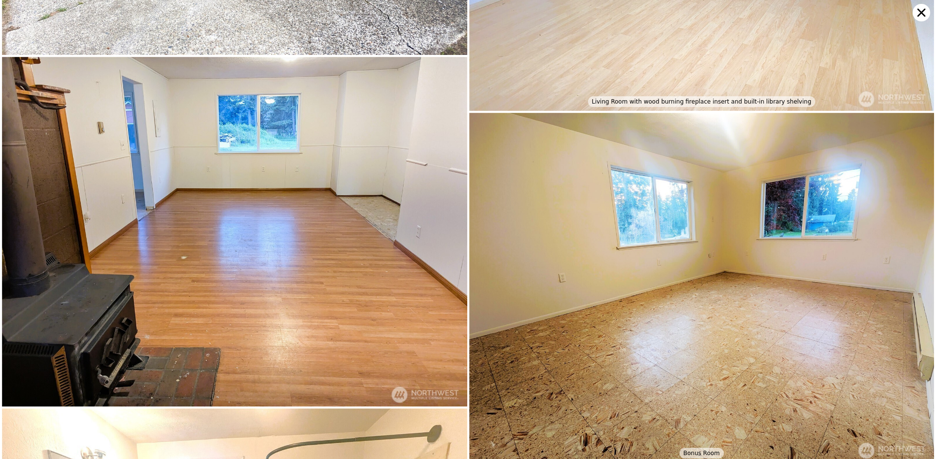
scroll to position [1394, 0]
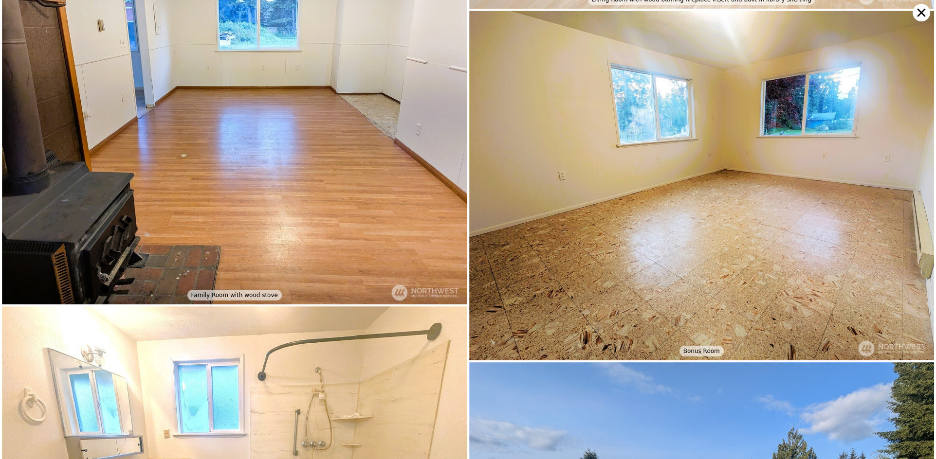
click at [918, 10] on icon at bounding box center [921, 13] width 8 height 8
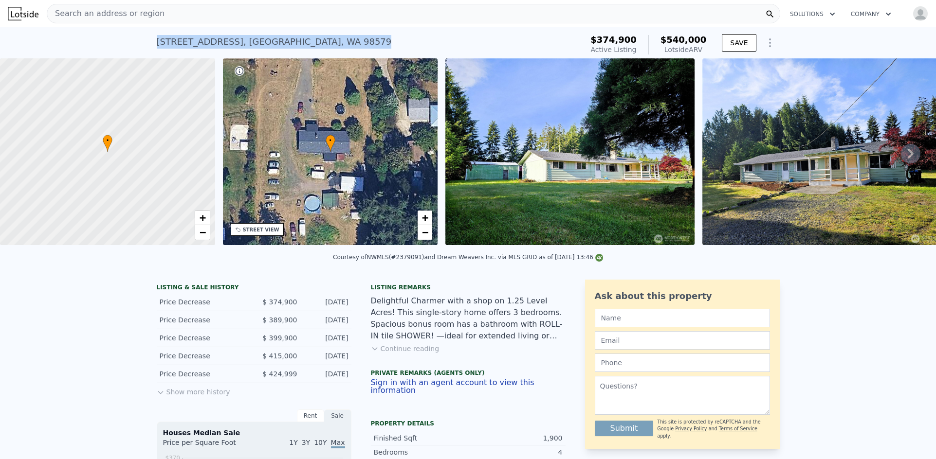
drag, startPoint x: 211, startPoint y: 45, endPoint x: 152, endPoint y: 44, distance: 58.4
click at [152, 44] on div "8927 178th Ave SW , Rochester , WA 98579 Active at $374,900 (~ARV $540k ) $374,…" at bounding box center [468, 42] width 936 height 31
copy div "8927 178th Ave SW , Rochester , WA 98579"
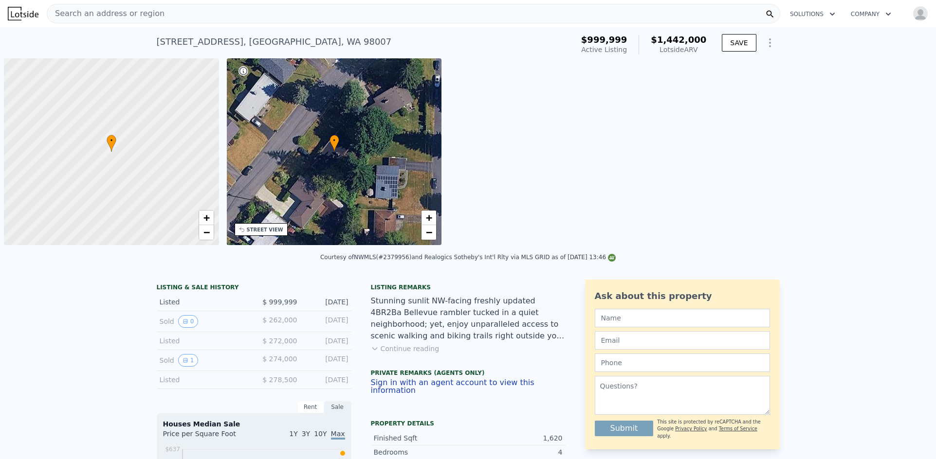
scroll to position [0, 4]
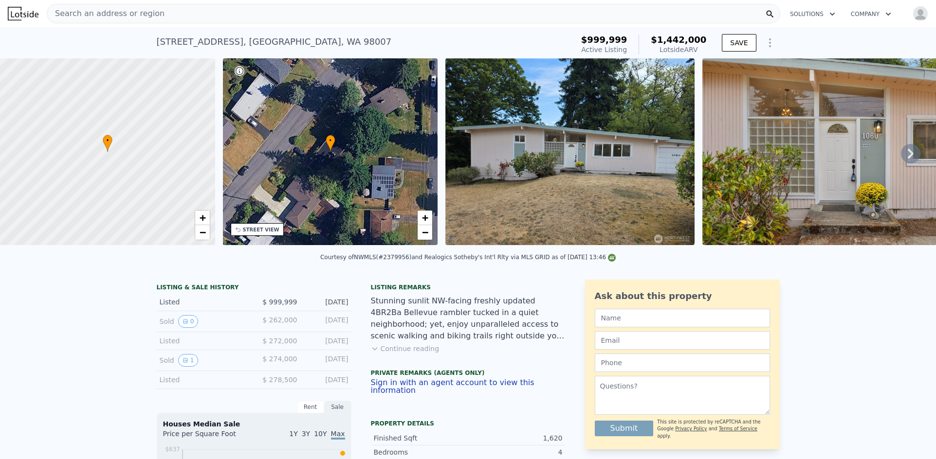
click at [905, 159] on icon at bounding box center [910, 153] width 19 height 19
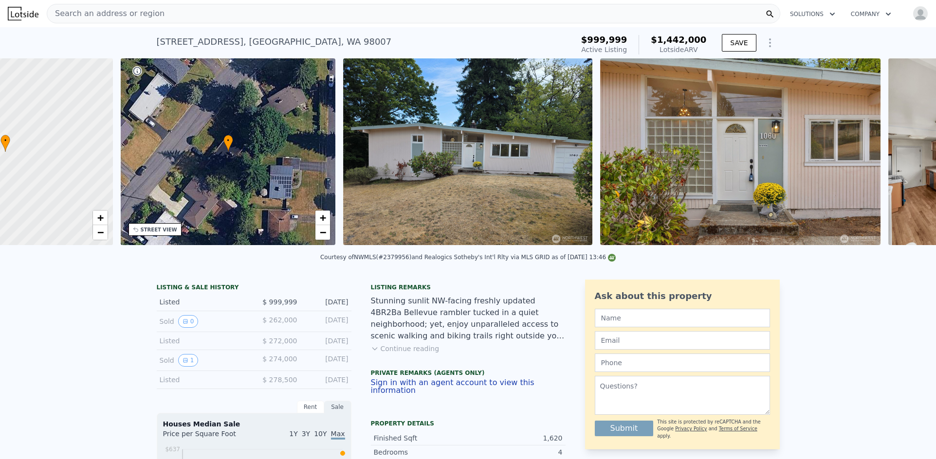
click at [905, 159] on div "• + − • + − STREET VIEW Loading... SATELLITE VIEW" at bounding box center [468, 153] width 936 height 190
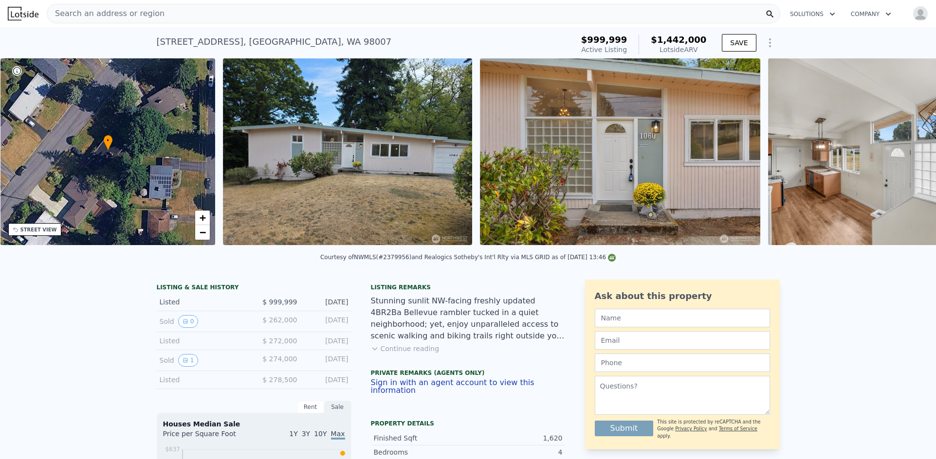
click at [905, 159] on img at bounding box center [908, 151] width 281 height 187
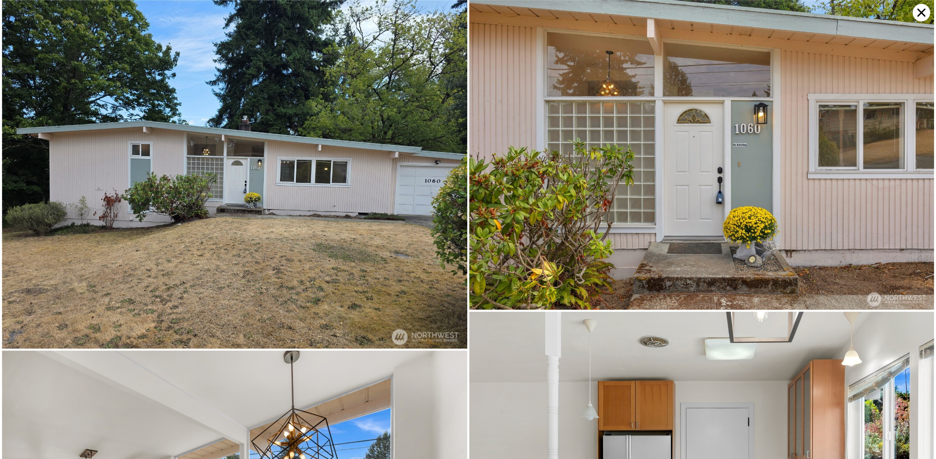
scroll to position [0, 227]
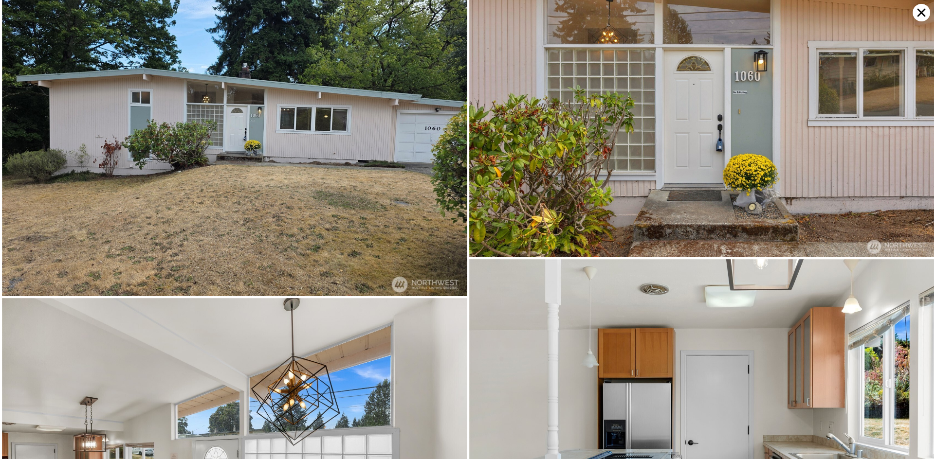
click at [905, 159] on div at bounding box center [468, 229] width 936 height 459
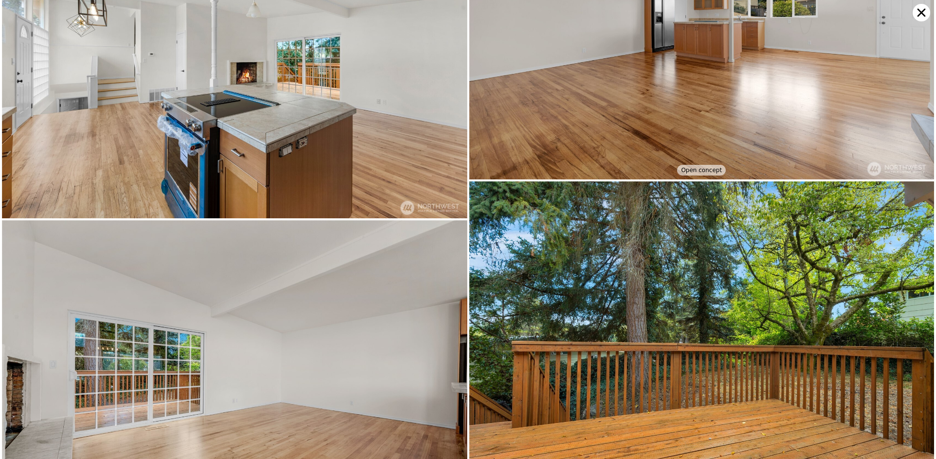
scroll to position [1237, 0]
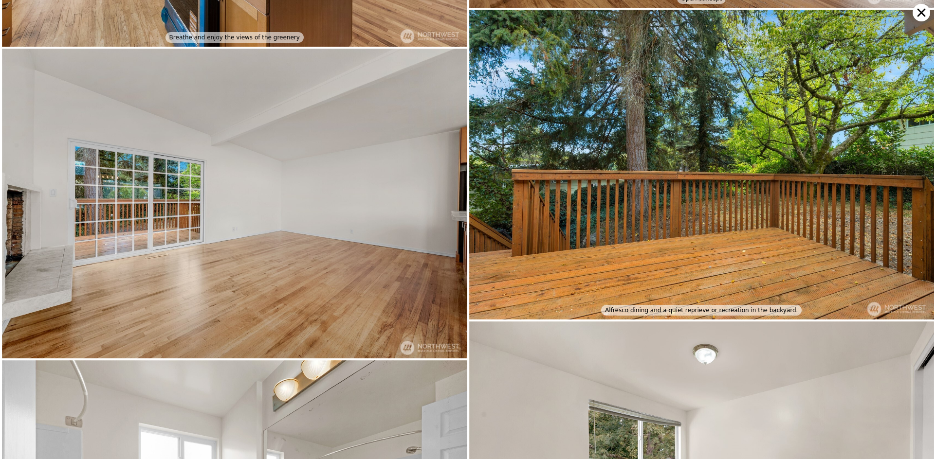
click at [924, 11] on icon at bounding box center [921, 13] width 18 height 18
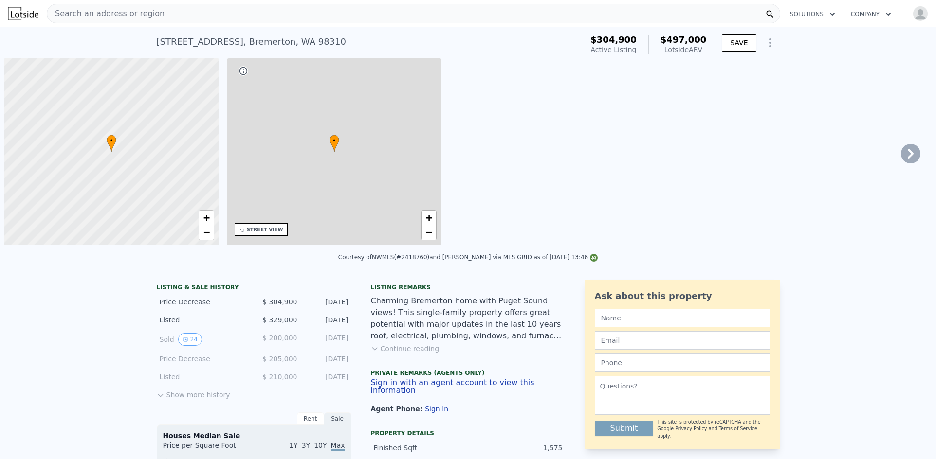
scroll to position [0, 4]
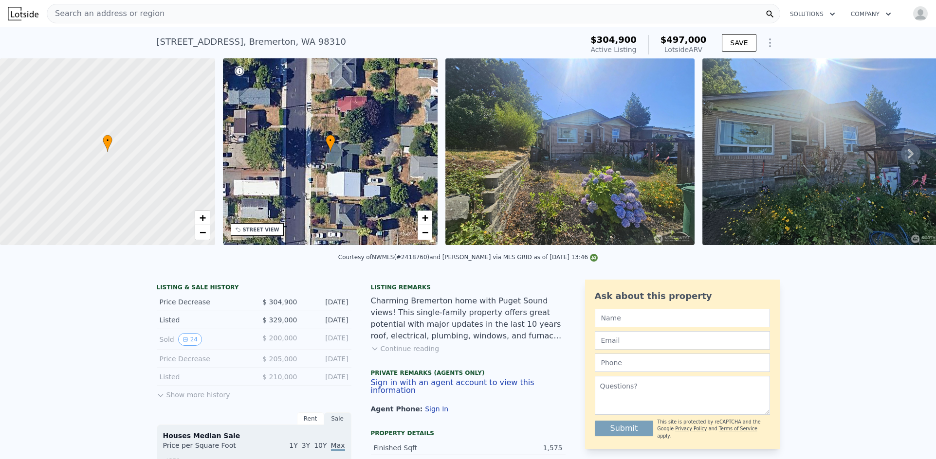
click at [908, 159] on icon at bounding box center [911, 154] width 6 height 10
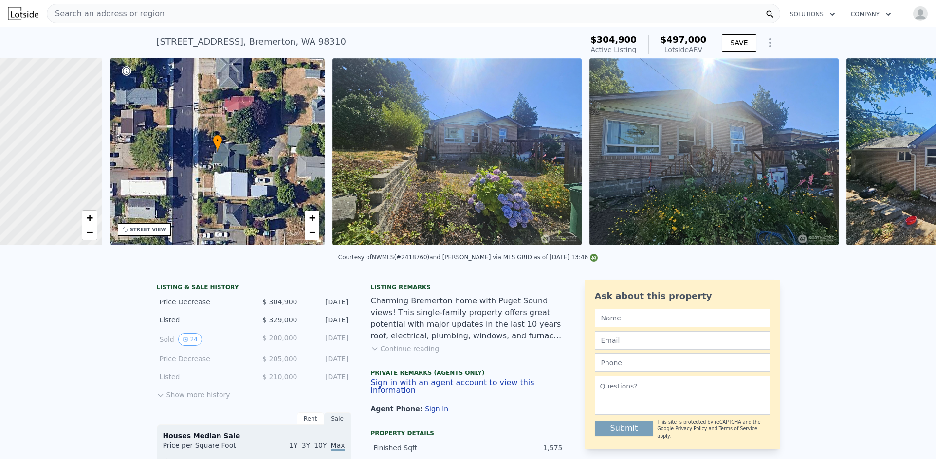
scroll to position [0, 227]
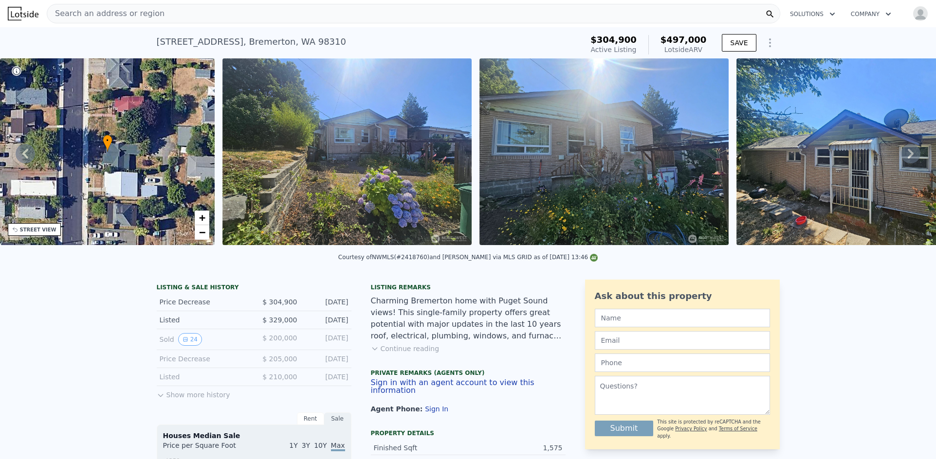
click at [908, 159] on icon at bounding box center [911, 154] width 6 height 10
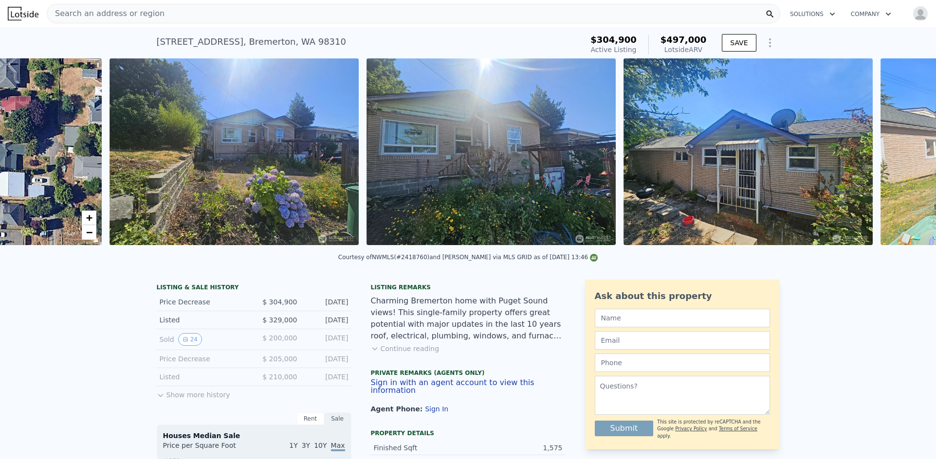
scroll to position [0, 445]
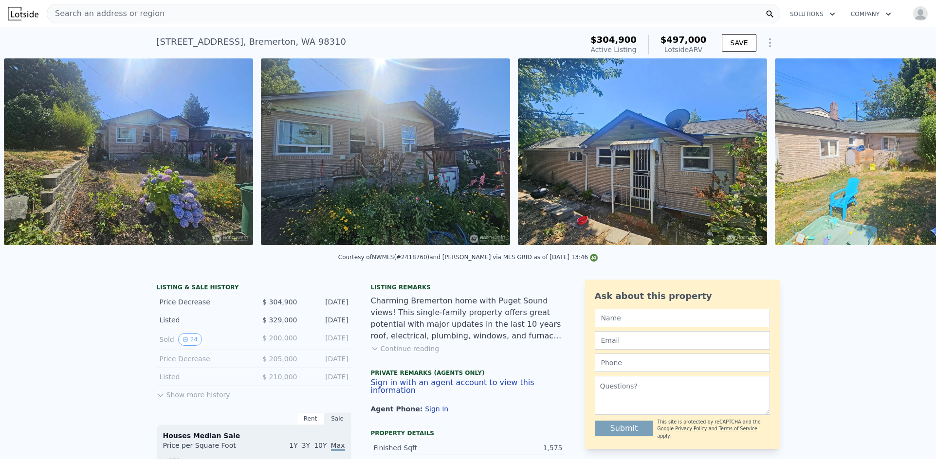
click at [904, 160] on img at bounding box center [899, 151] width 249 height 187
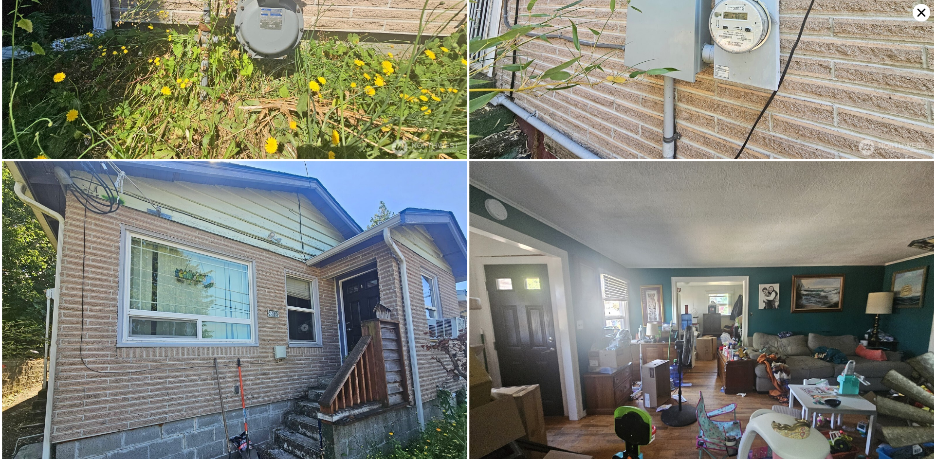
scroll to position [1740, 0]
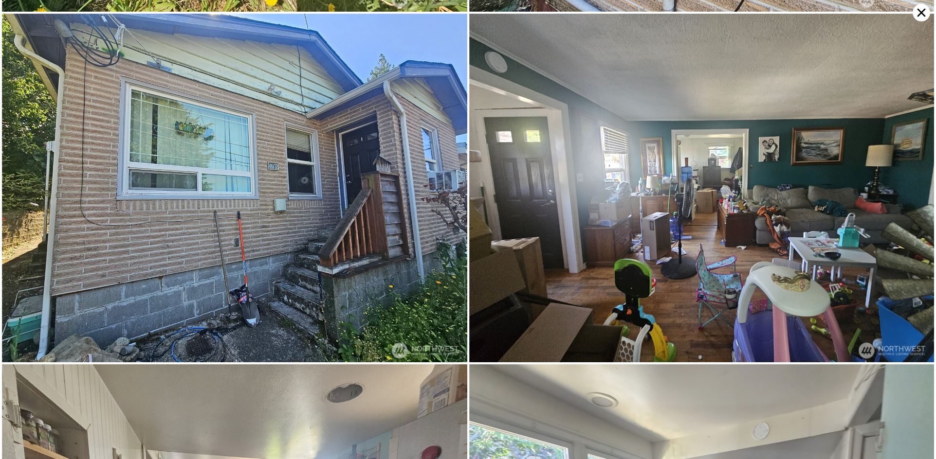
click at [917, 13] on icon at bounding box center [921, 13] width 18 height 18
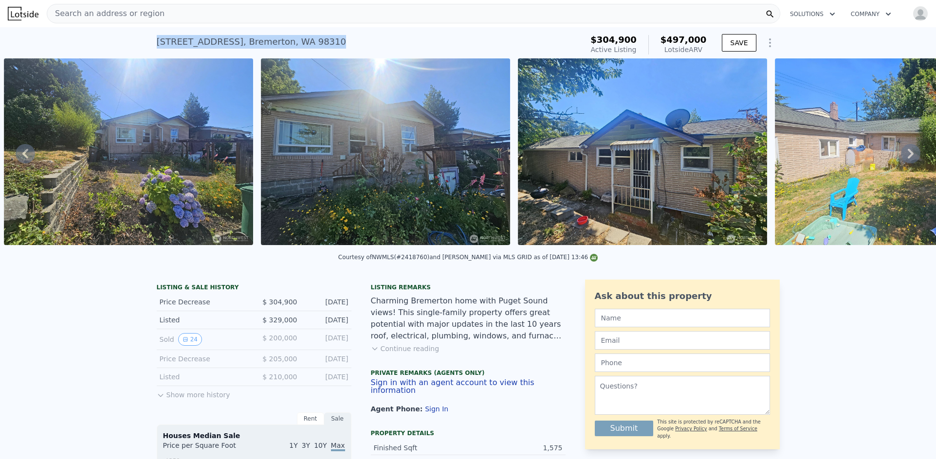
drag, startPoint x: 325, startPoint y: 40, endPoint x: 420, endPoint y: 3, distance: 101.4
click at [141, 41] on div "1118 Perry Ave , Bremerton , WA 98310 Active at $304,900 (~ARV $497k ) $304,900…" at bounding box center [468, 42] width 936 height 31
copy div "1118 Perry Ave , Bremerton , WA 98310"
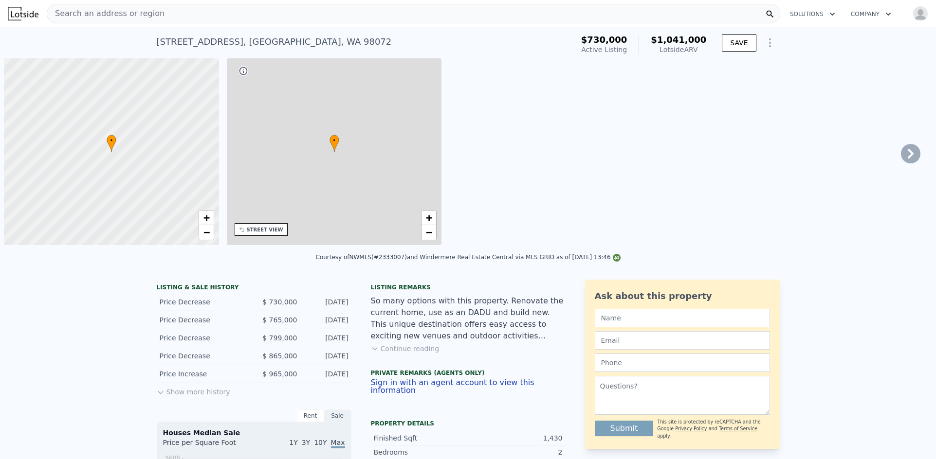
scroll to position [0, 4]
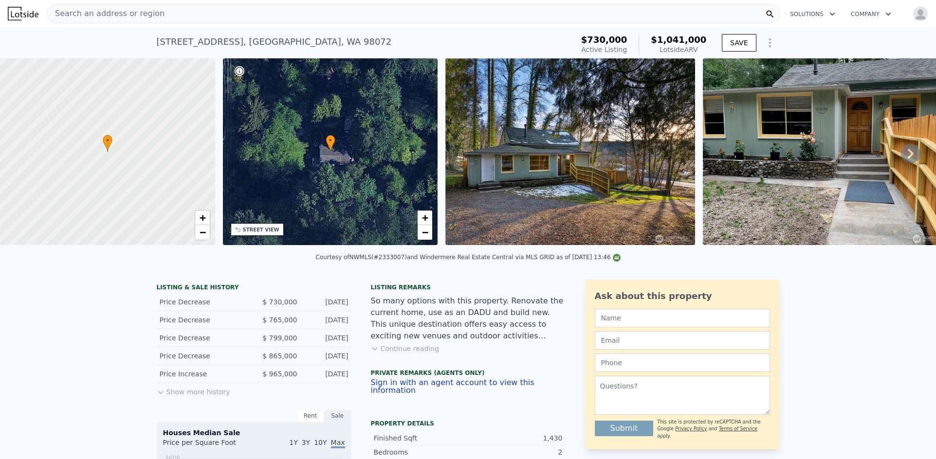
click at [913, 158] on img at bounding box center [827, 151] width 249 height 187
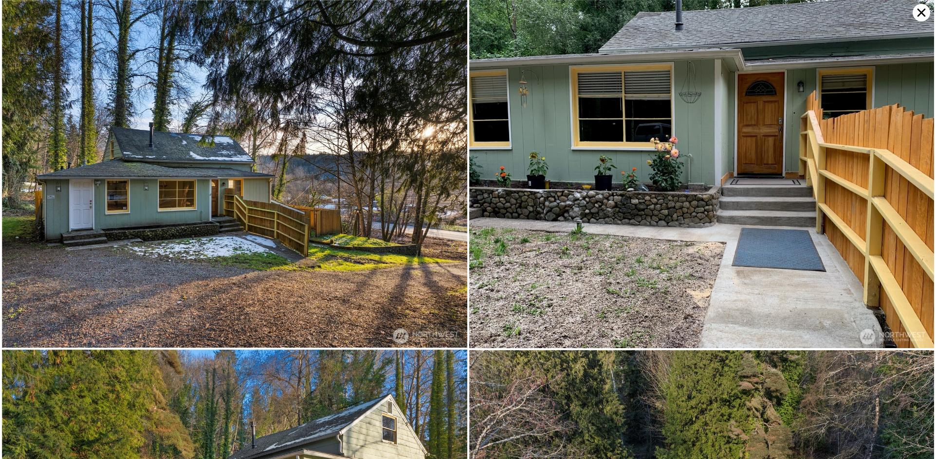
click at [899, 159] on img at bounding box center [701, 174] width 465 height 348
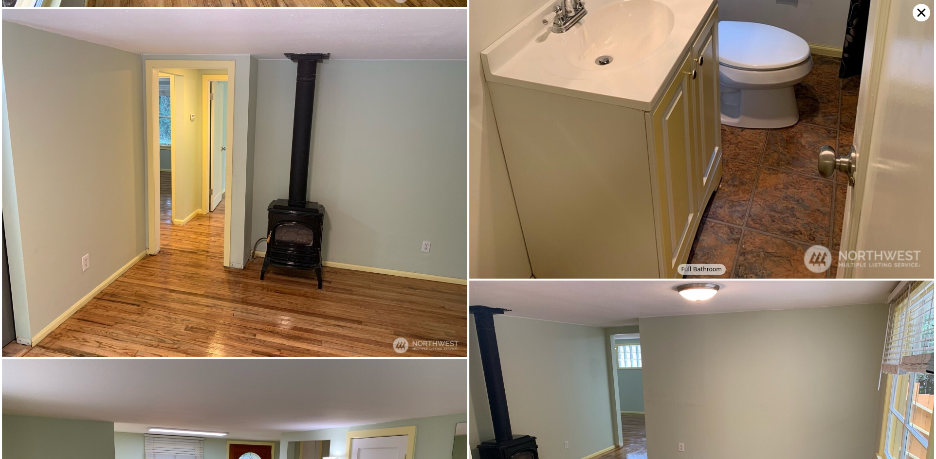
scroll to position [1042, 0]
click at [916, 9] on icon at bounding box center [921, 13] width 18 height 18
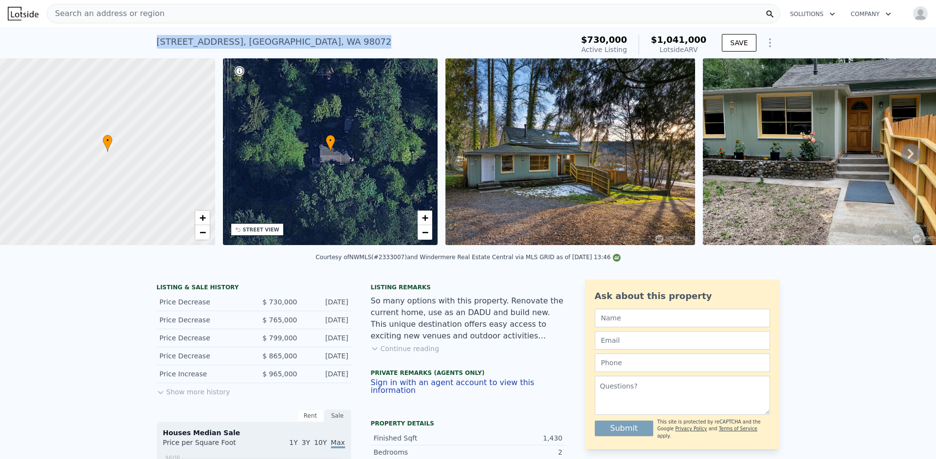
drag, startPoint x: 253, startPoint y: 51, endPoint x: 429, endPoint y: 14, distance: 180.6
click at [149, 49] on div "15132 148th Ave NE , King County , WA 98072 Active at $730k (~ARV $1.041m ) $73…" at bounding box center [468, 42] width 936 height 31
copy div "15132 148th Ave NE , King County , WA 98072"
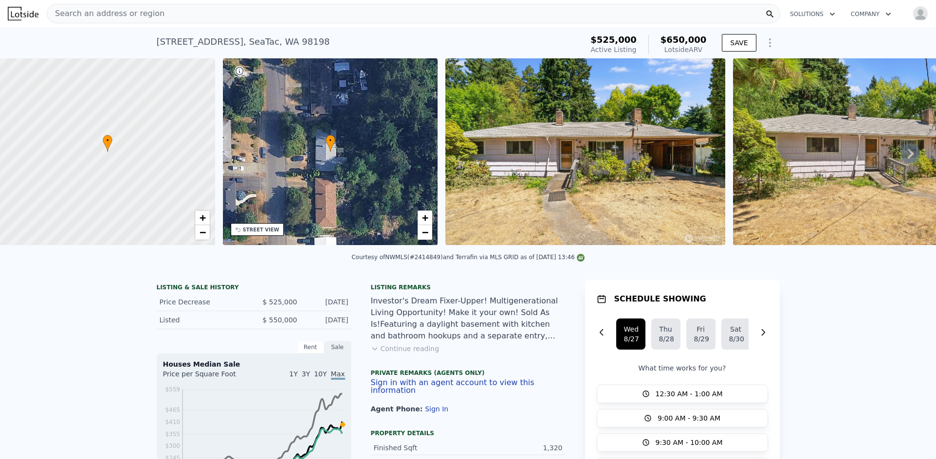
click at [902, 164] on icon at bounding box center [910, 153] width 19 height 19
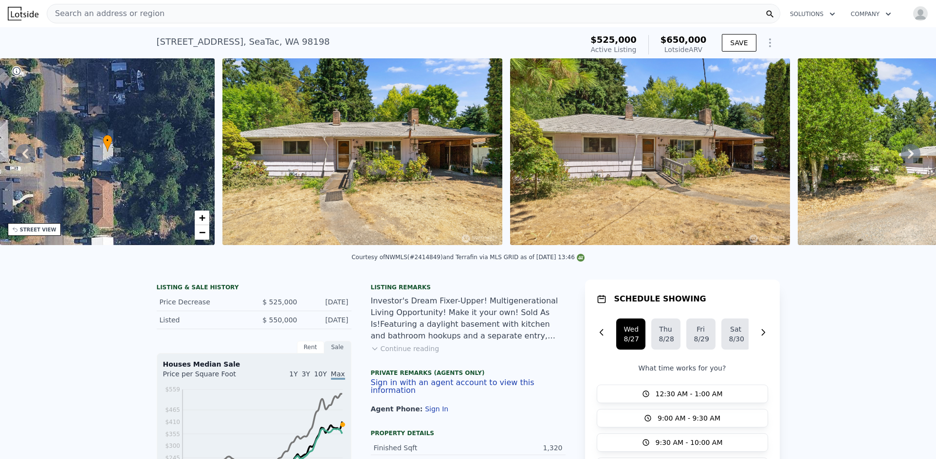
click at [908, 159] on icon at bounding box center [911, 154] width 6 height 10
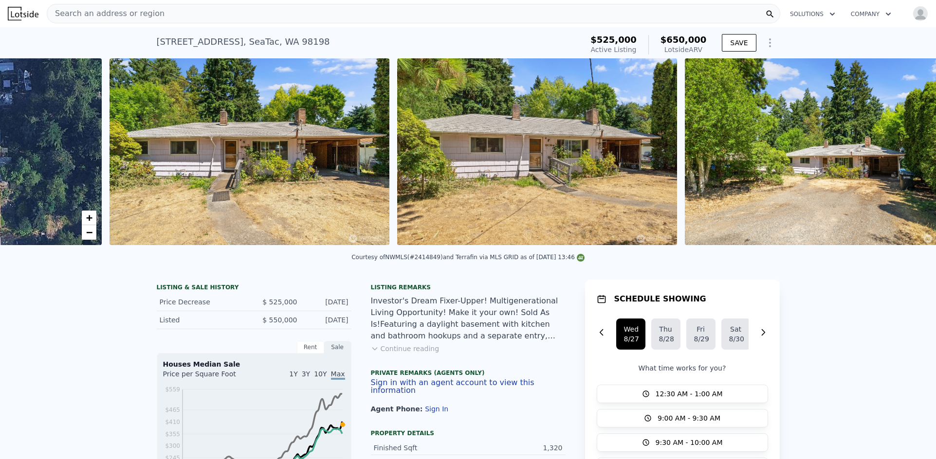
scroll to position [0, 445]
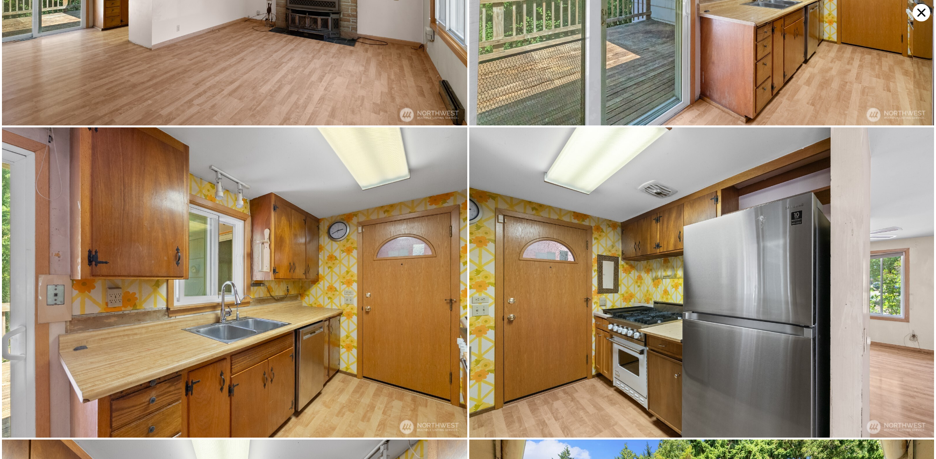
scroll to position [1551, 0]
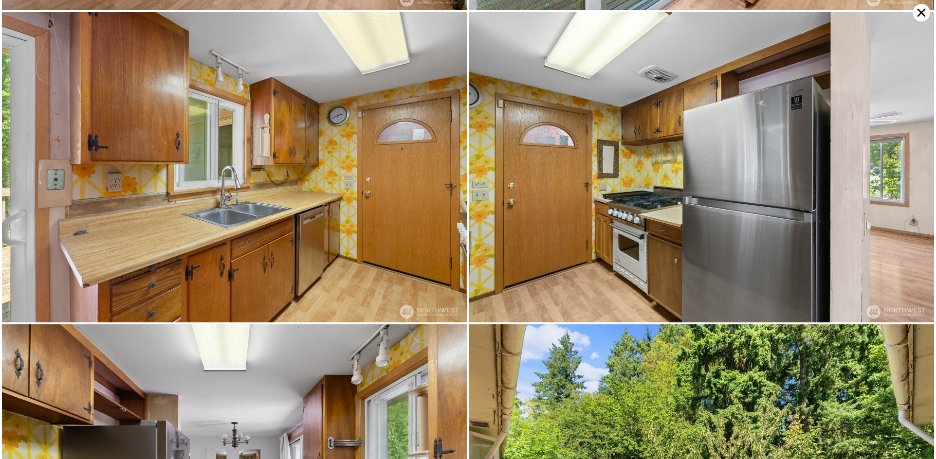
click at [916, 10] on icon at bounding box center [921, 13] width 18 height 18
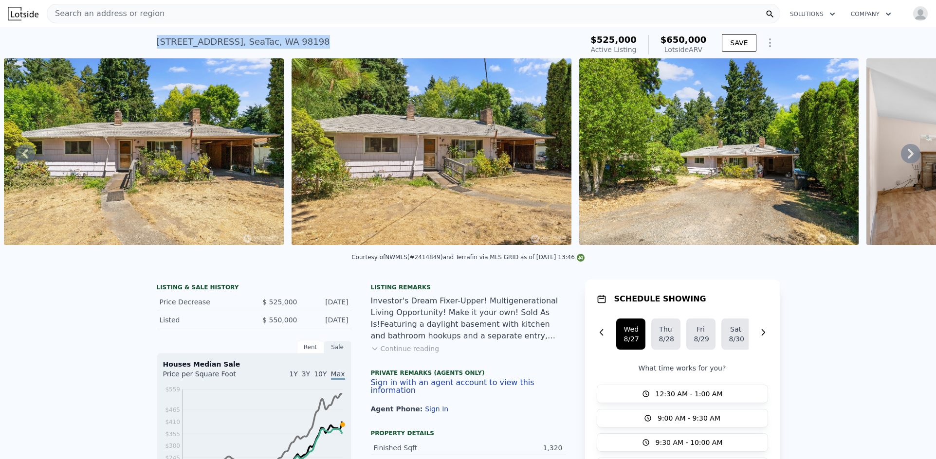
drag, startPoint x: 322, startPoint y: 43, endPoint x: 149, endPoint y: 43, distance: 173.3
click at [149, 43] on div "[STREET_ADDRESS] Active at $525k (~ARV $650k ) $525,000 Active Listing $650,000…" at bounding box center [468, 42] width 936 height 31
copy div "[STREET_ADDRESS]"
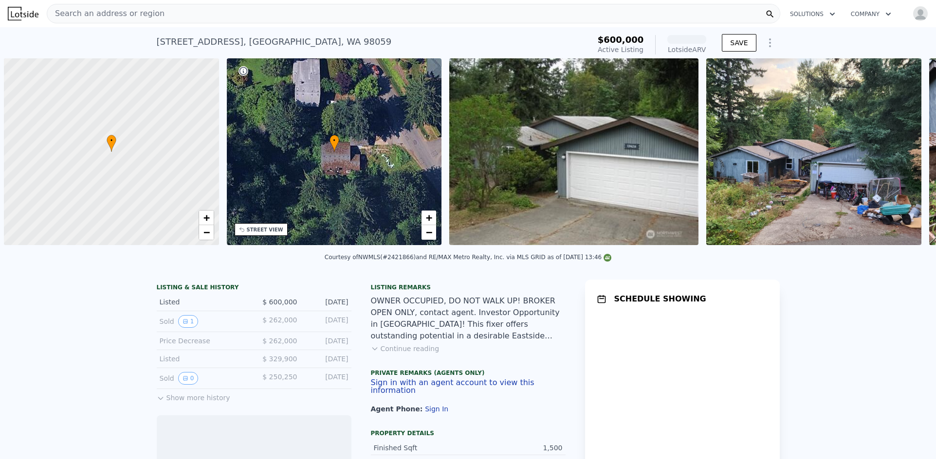
scroll to position [0, 4]
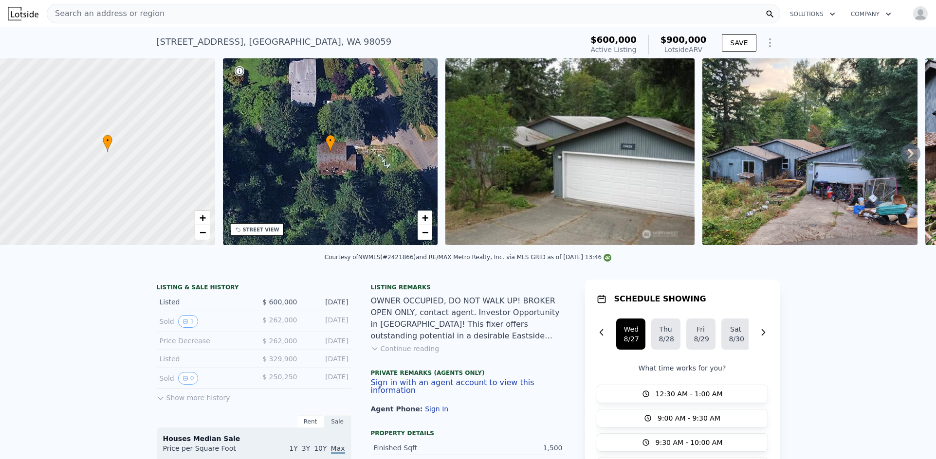
click at [907, 161] on icon at bounding box center [910, 153] width 19 height 19
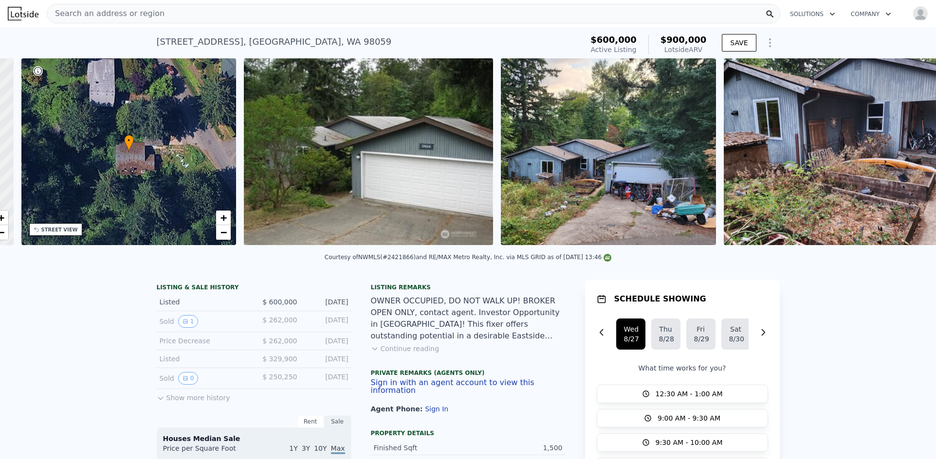
scroll to position [0, 227]
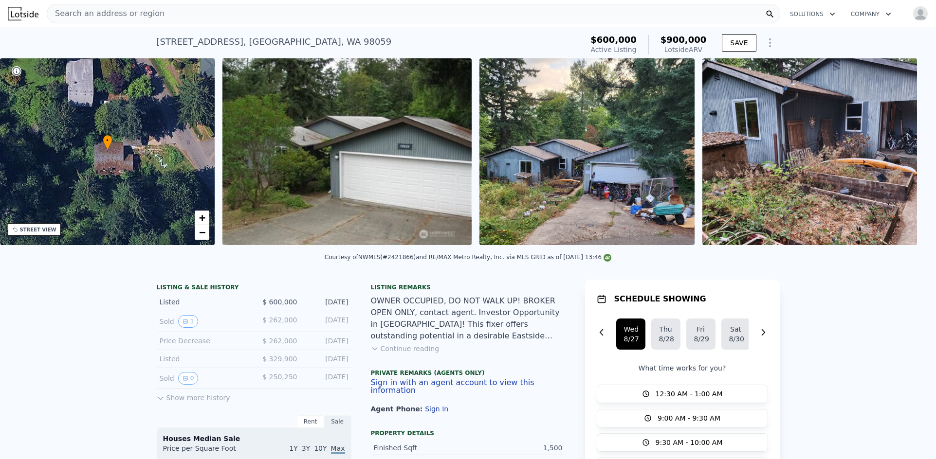
click at [907, 161] on img at bounding box center [809, 151] width 215 height 187
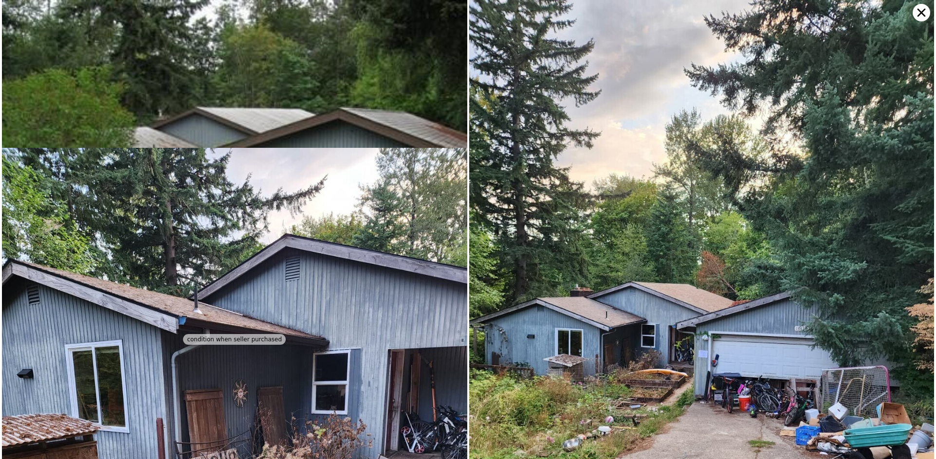
scroll to position [148, 0]
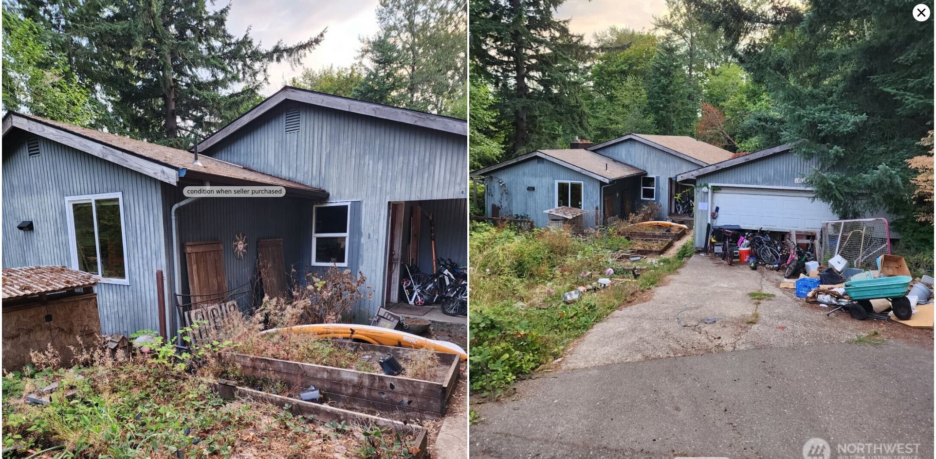
click at [917, 19] on icon at bounding box center [921, 13] width 18 height 18
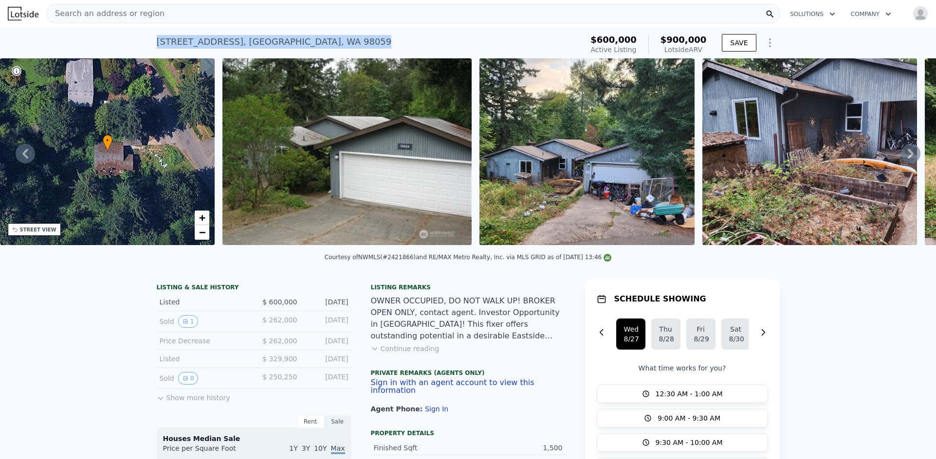
drag, startPoint x: 369, startPoint y: 45, endPoint x: 147, endPoint y: 45, distance: 221.9
click at [147, 45] on div "[STREET_ADDRESS] Active at $600k (~ARV $900k ) $600,000 Active Listing $900,000…" at bounding box center [468, 42] width 936 height 31
copy div "[STREET_ADDRESS]"
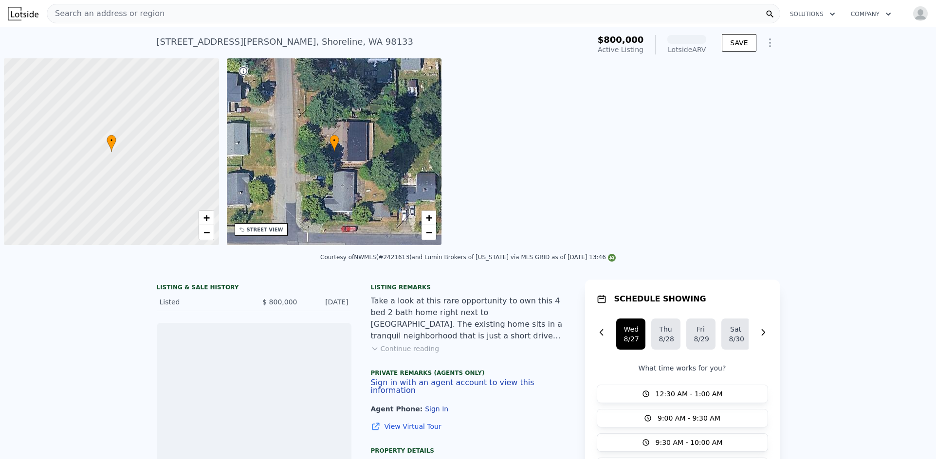
scroll to position [0, 4]
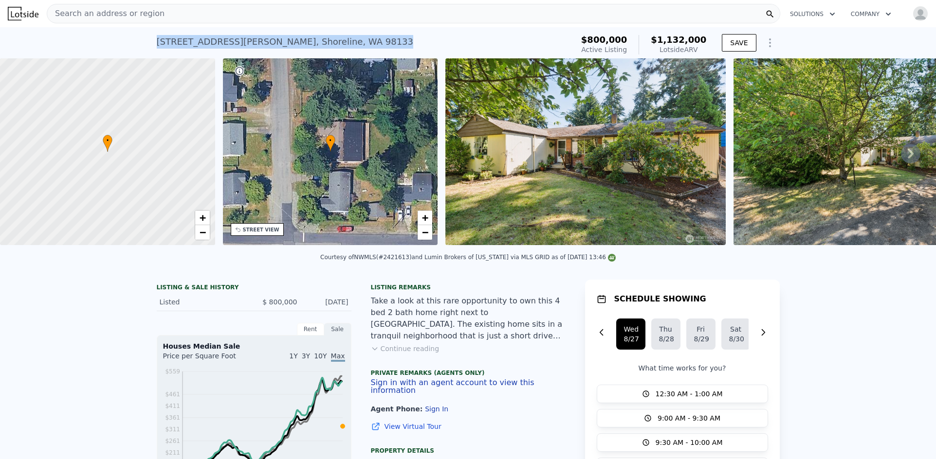
drag, startPoint x: 327, startPoint y: 44, endPoint x: 154, endPoint y: 44, distance: 172.8
click at [157, 44] on div "14810 Corliss Ave N , Shoreline , WA 98133 Active at $800k (~ARV $1.132m )" at bounding box center [363, 44] width 413 height 27
click at [908, 157] on icon at bounding box center [911, 154] width 6 height 10
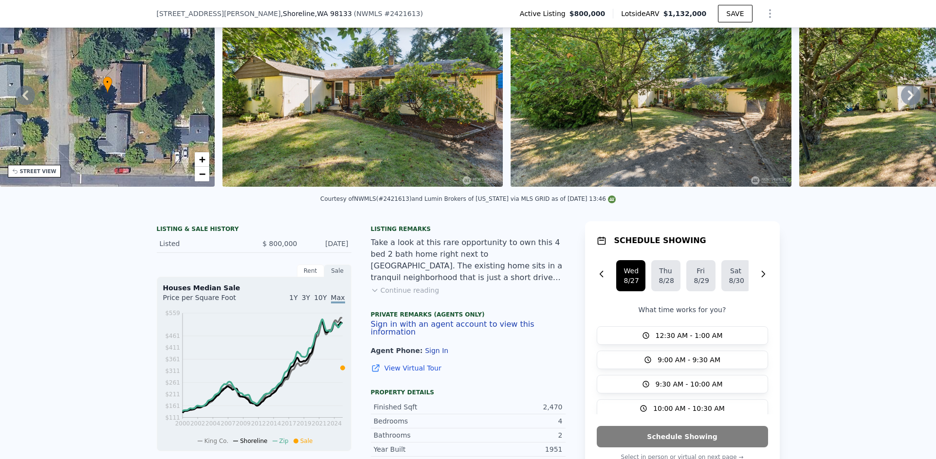
scroll to position [94, 0]
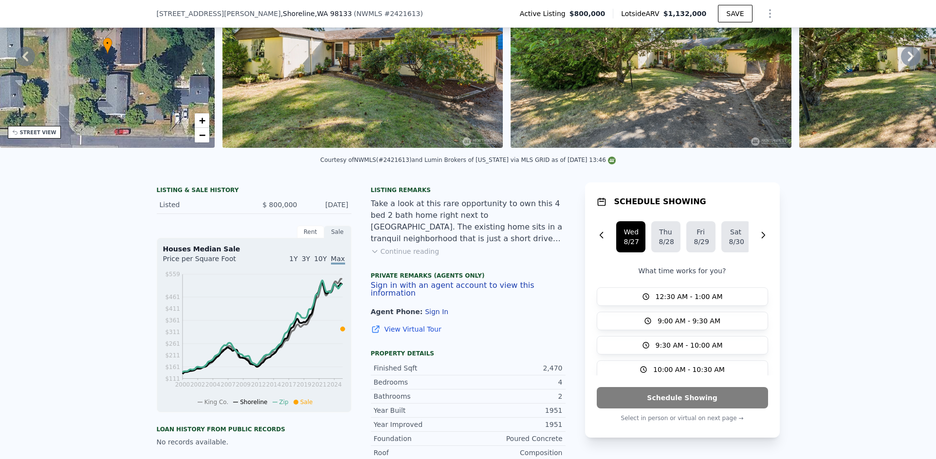
drag, startPoint x: 902, startPoint y: 67, endPoint x: 902, endPoint y: 83, distance: 16.5
click at [902, 66] on icon at bounding box center [910, 56] width 19 height 19
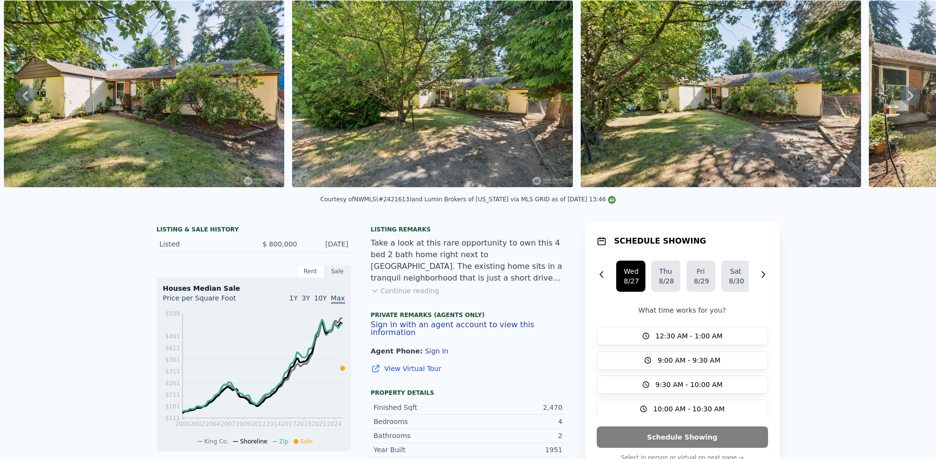
scroll to position [3, 0]
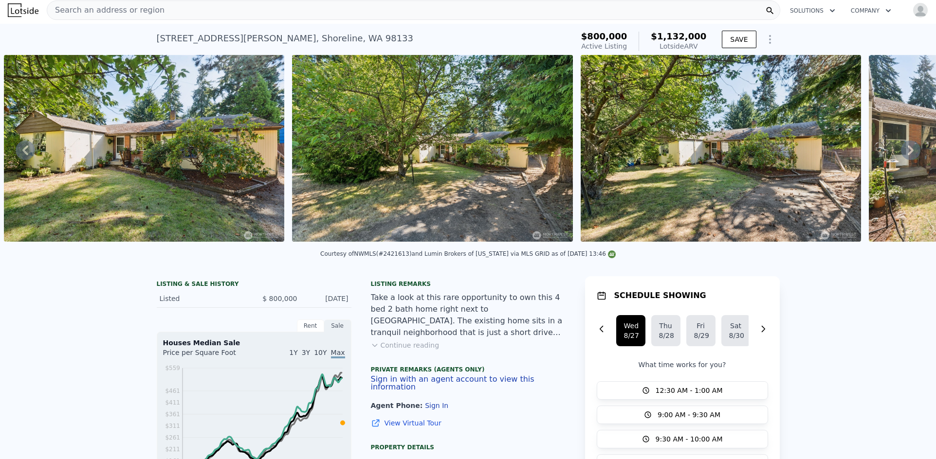
click at [908, 152] on icon at bounding box center [910, 150] width 19 height 19
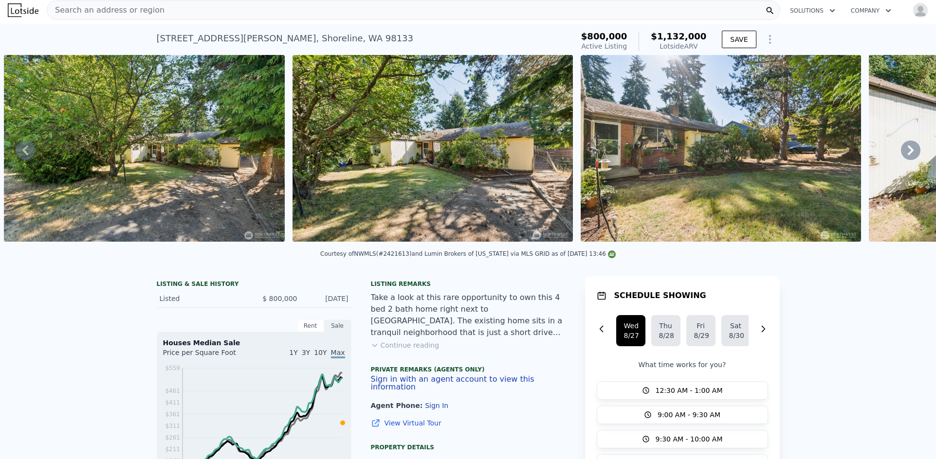
click at [901, 154] on icon at bounding box center [910, 150] width 19 height 19
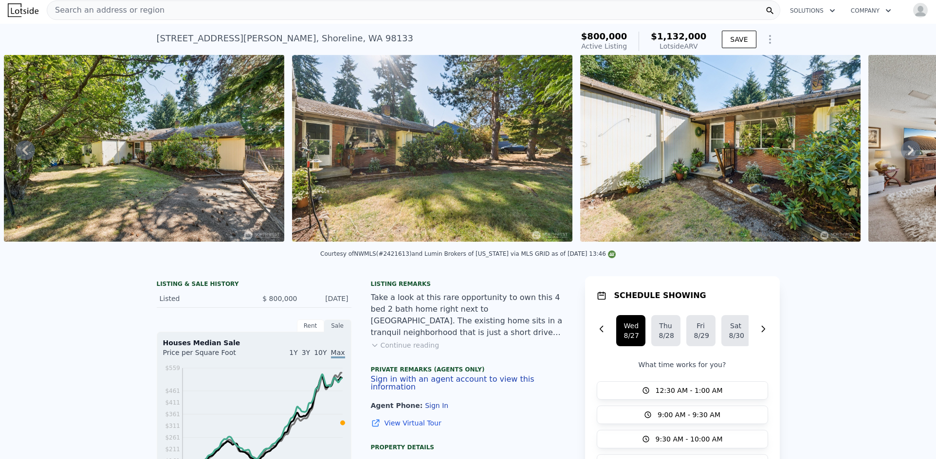
click at [901, 155] on icon at bounding box center [910, 150] width 19 height 19
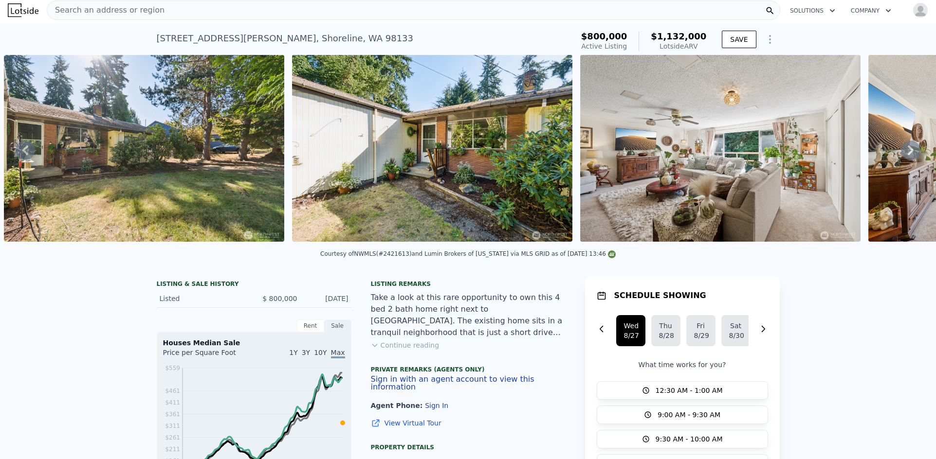
click at [901, 156] on icon at bounding box center [910, 150] width 19 height 19
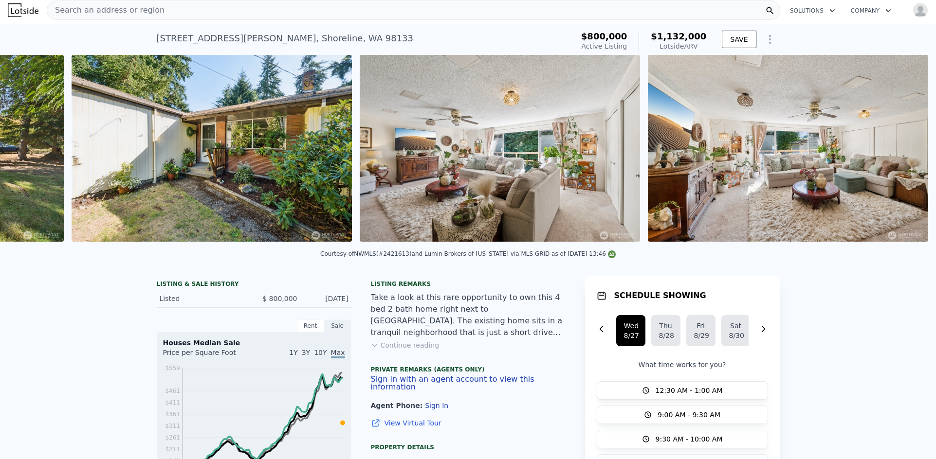
scroll to position [0, 1598]
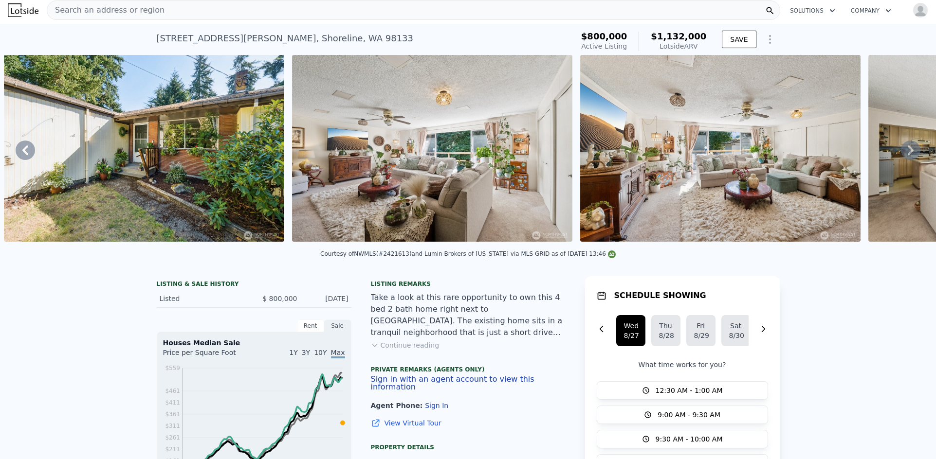
click at [908, 155] on icon at bounding box center [911, 151] width 6 height 10
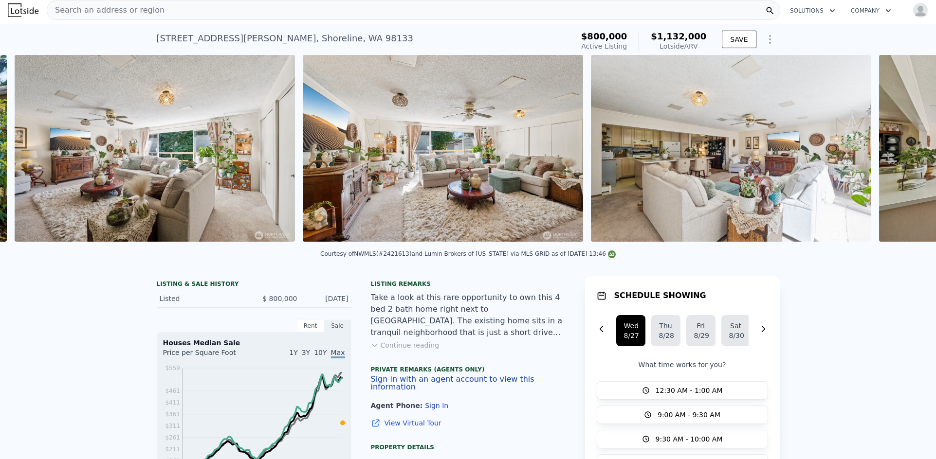
scroll to position [0, 1886]
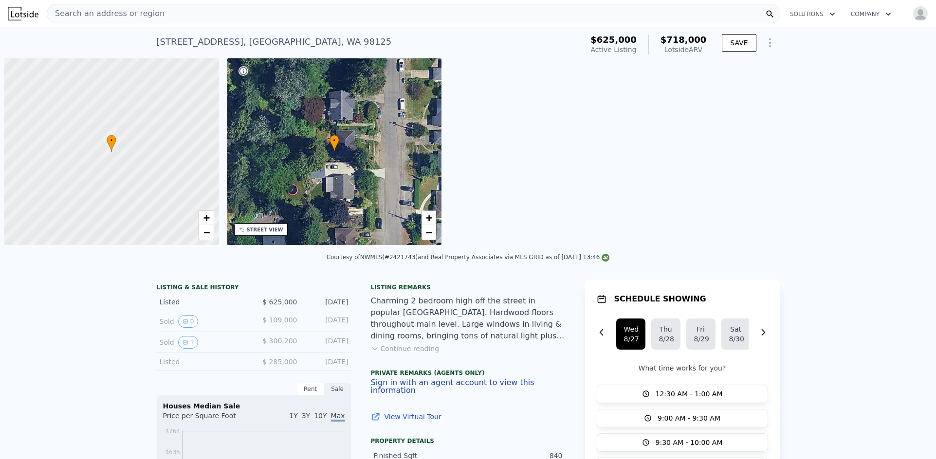
scroll to position [0, 4]
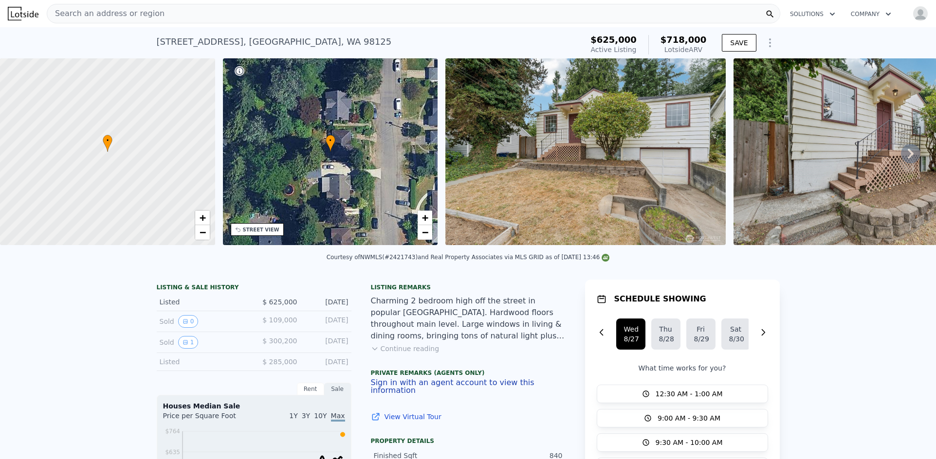
click at [901, 162] on icon at bounding box center [910, 153] width 19 height 19
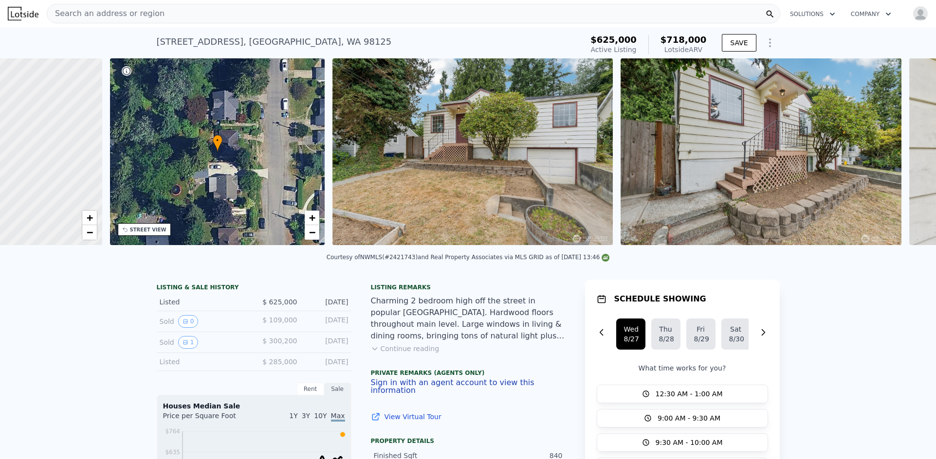
scroll to position [0, 227]
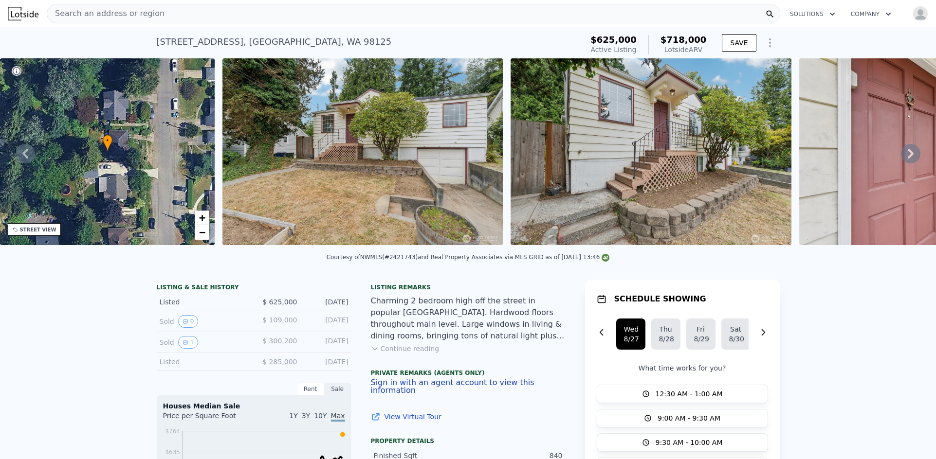
click at [901, 158] on icon at bounding box center [910, 153] width 19 height 19
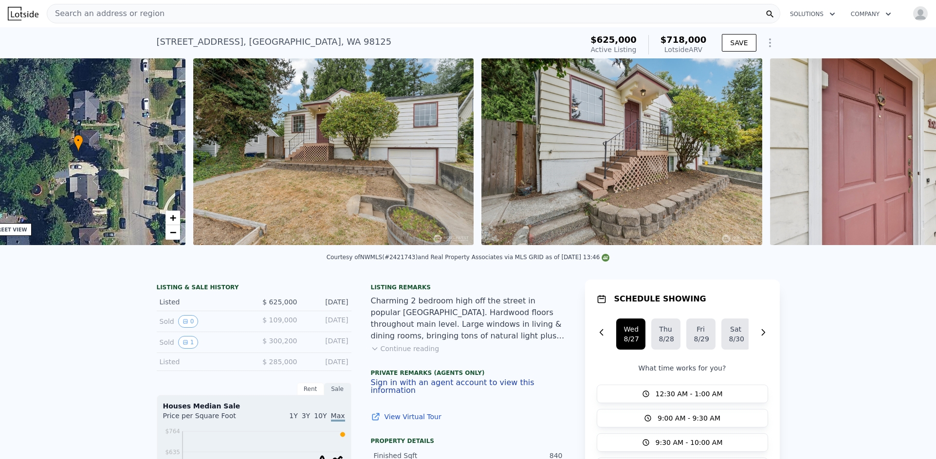
click at [895, 158] on img at bounding box center [910, 151] width 280 height 187
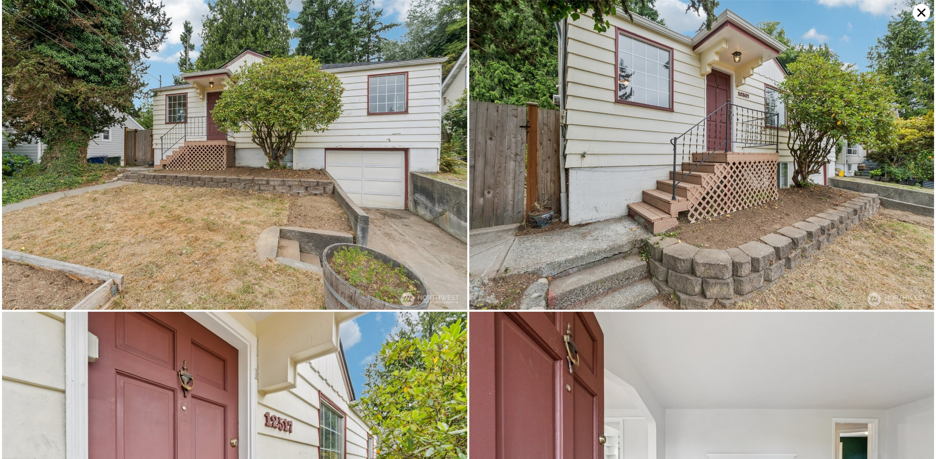
scroll to position [0, 445]
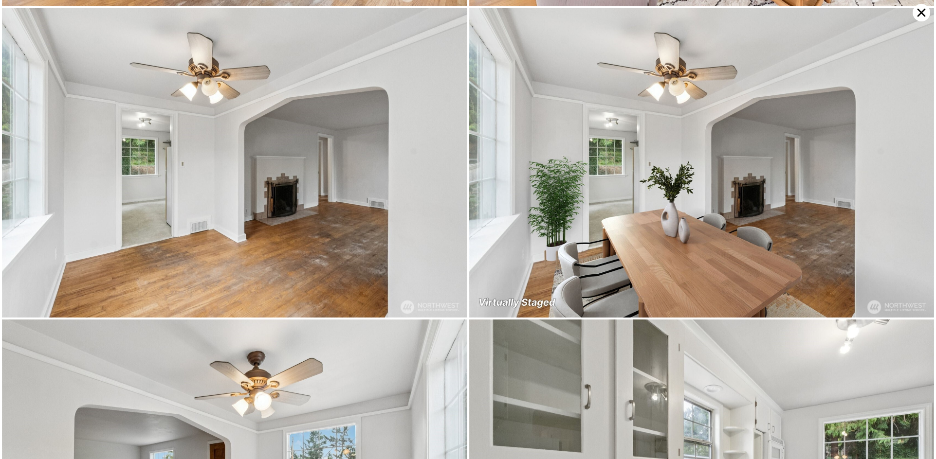
scroll to position [1547, 0]
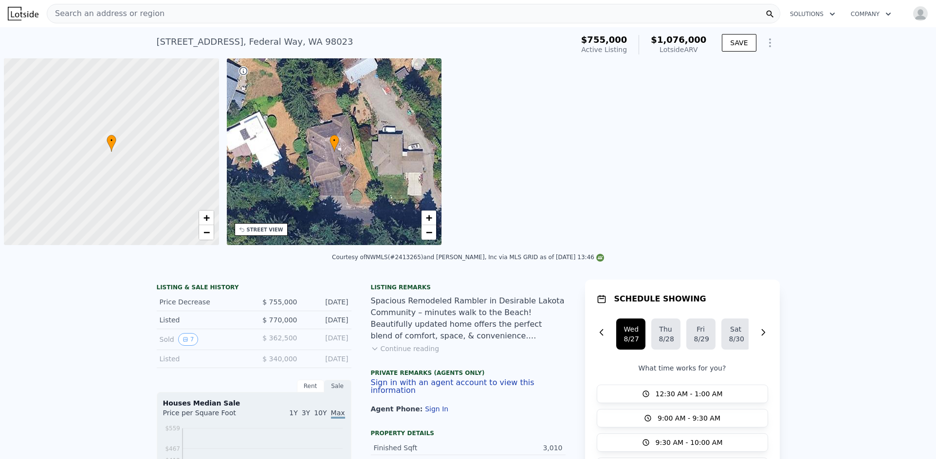
scroll to position [0, 4]
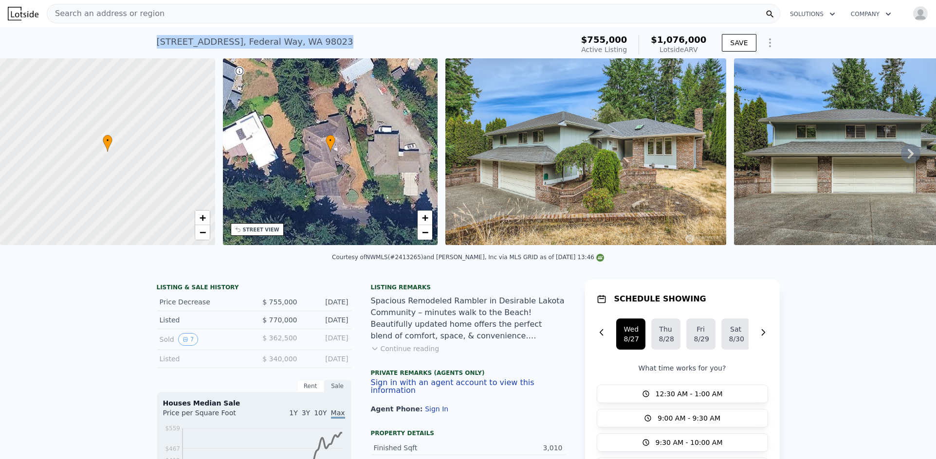
drag, startPoint x: 189, startPoint y: 39, endPoint x: 151, endPoint y: 39, distance: 38.0
click at [151, 39] on div "3124 SW 304th St , Federal Way , WA 98023 Active at $755k (~ARV $1.076m ) $755,…" at bounding box center [468, 42] width 936 height 31
copy div "3124 SW 304th St , Federal Way , WA 98023"
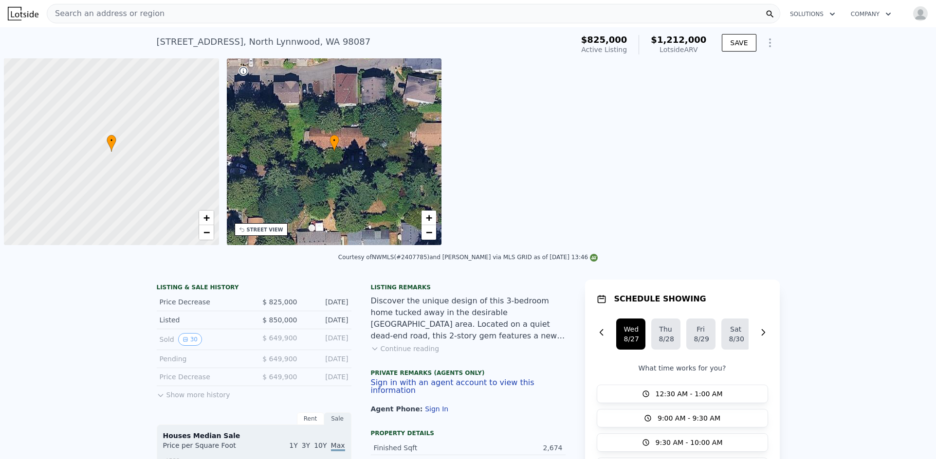
scroll to position [0, 4]
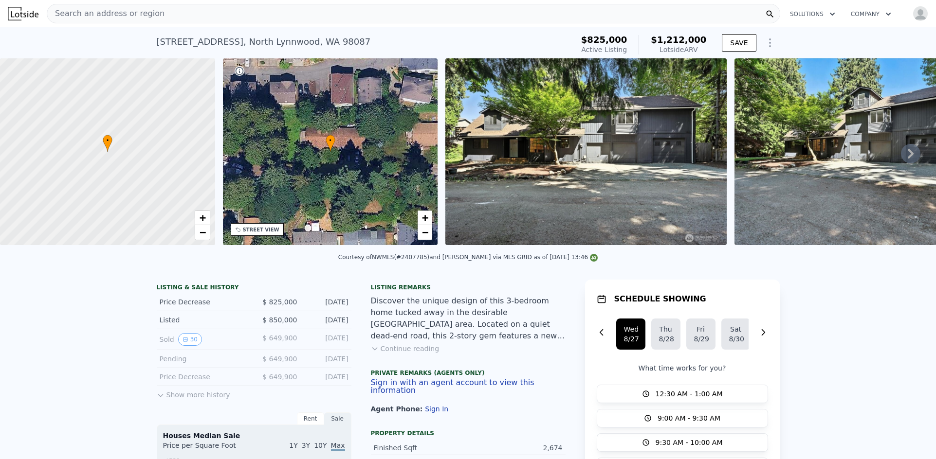
click at [908, 158] on icon at bounding box center [911, 154] width 6 height 10
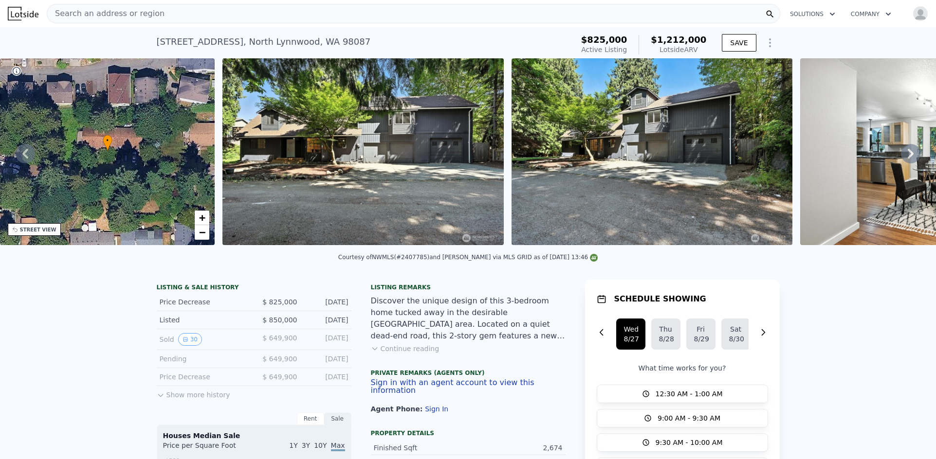
click at [908, 158] on icon at bounding box center [911, 154] width 6 height 10
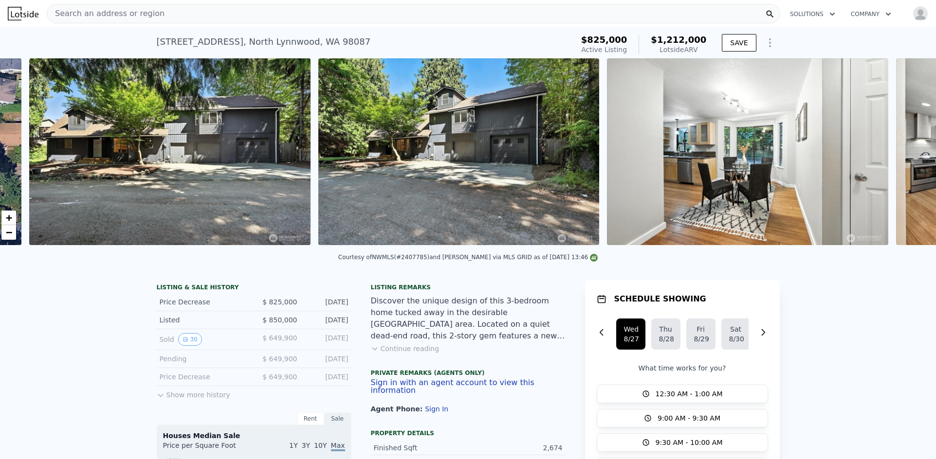
scroll to position [0, 445]
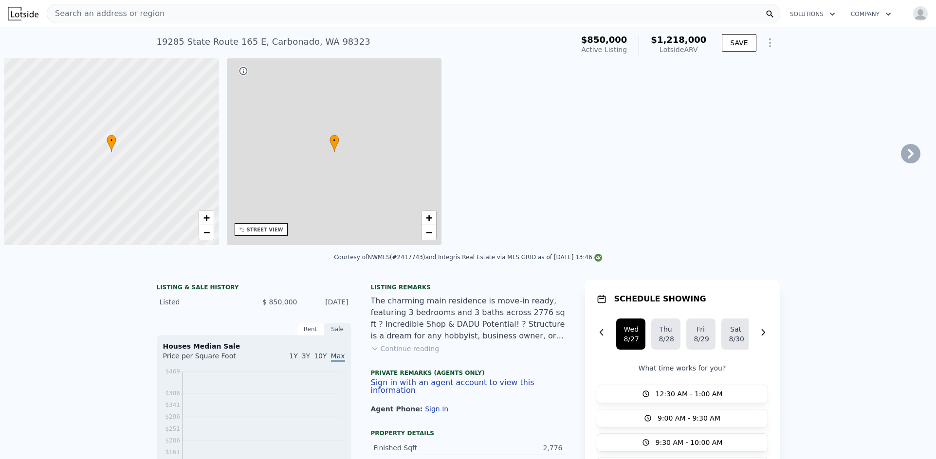
scroll to position [0, 4]
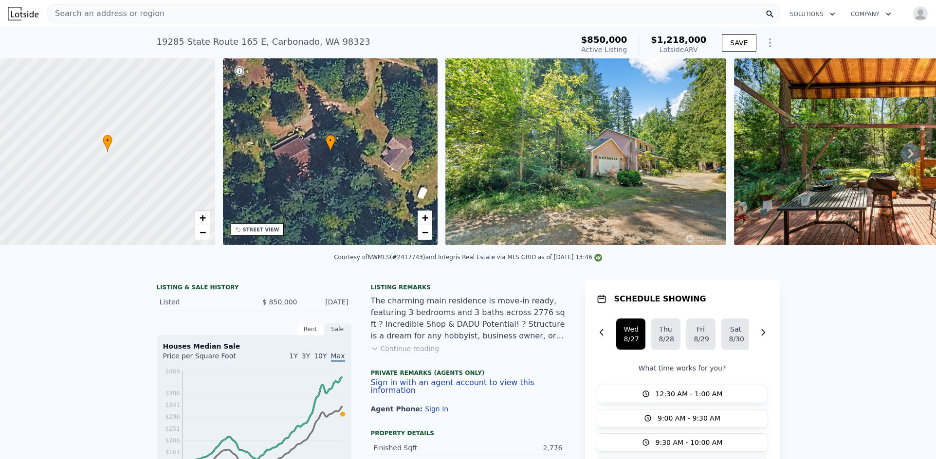
click at [909, 158] on icon at bounding box center [910, 153] width 19 height 19
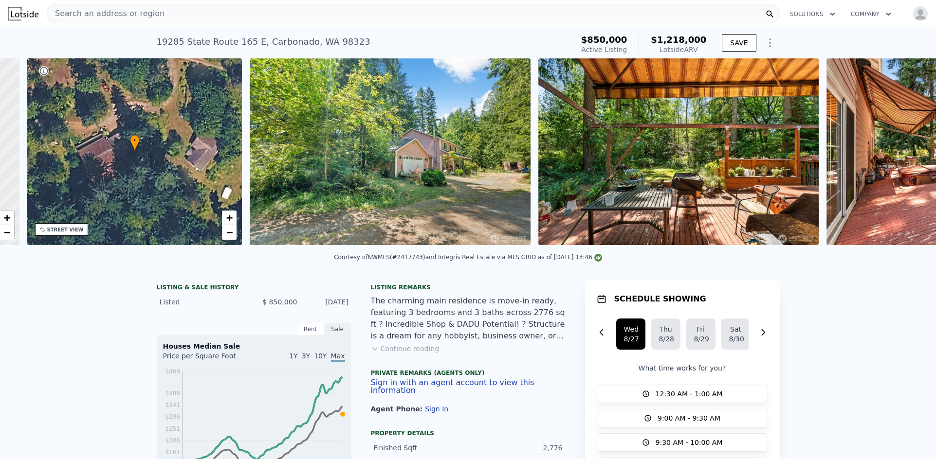
scroll to position [0, 227]
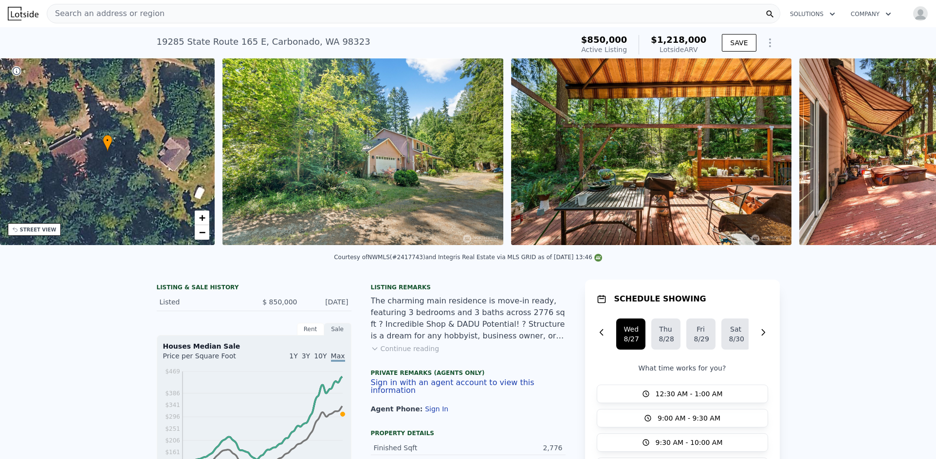
click at [909, 158] on img at bounding box center [939, 151] width 281 height 187
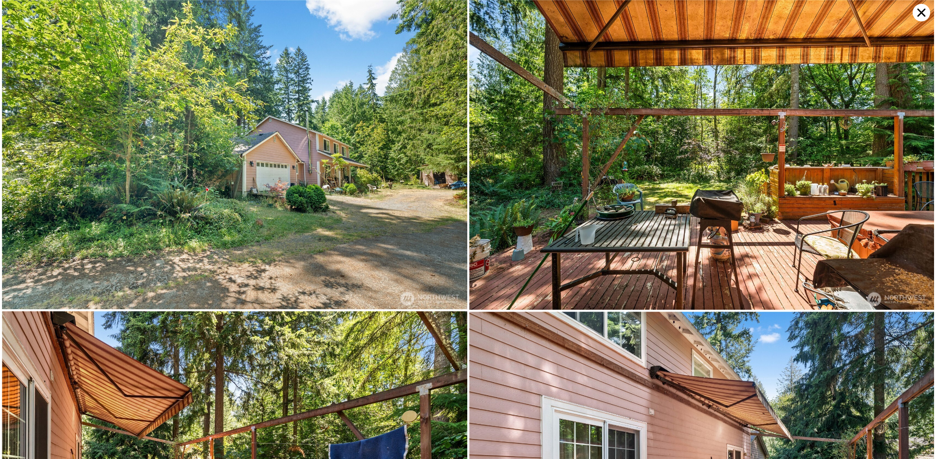
click at [909, 158] on img at bounding box center [701, 155] width 465 height 310
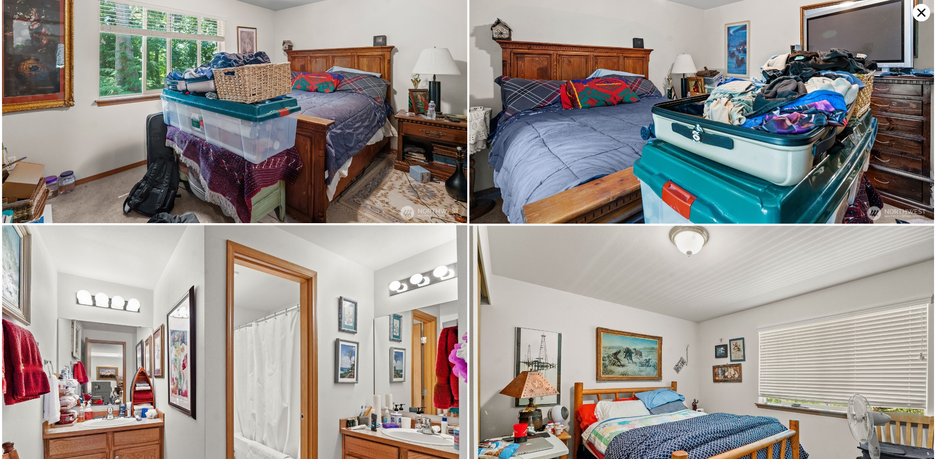
scroll to position [928, 0]
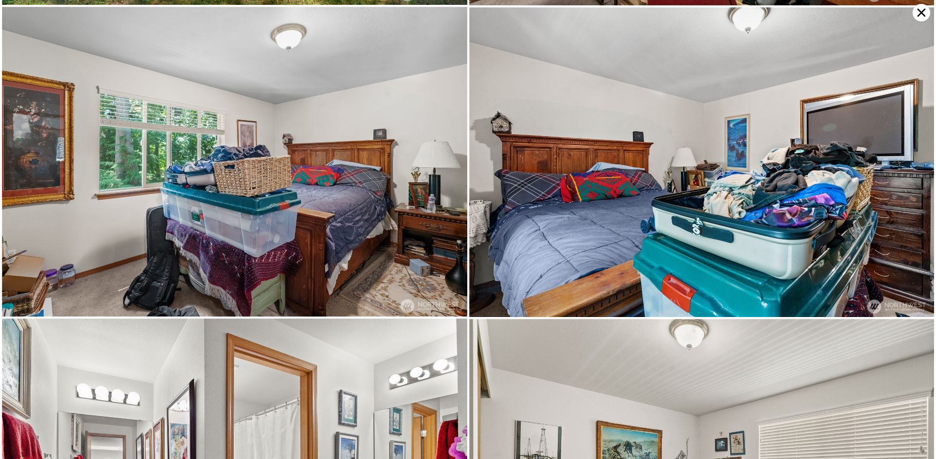
click at [921, 15] on icon at bounding box center [921, 13] width 18 height 18
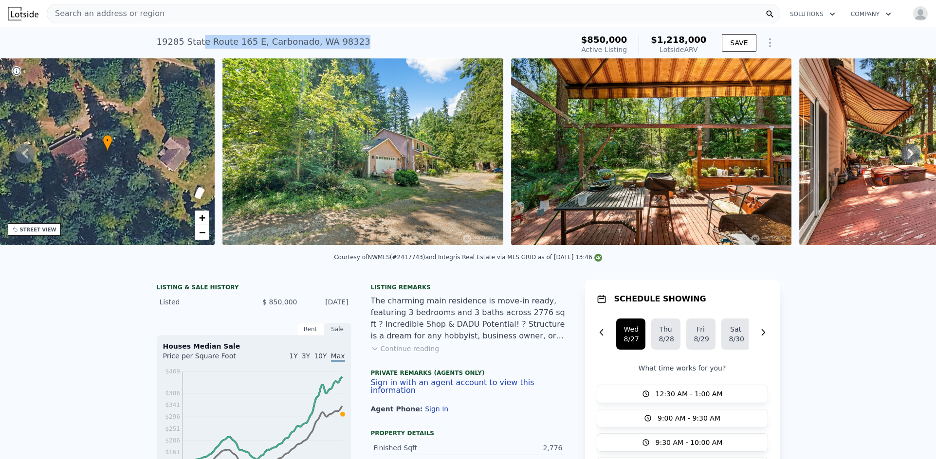
drag, startPoint x: 350, startPoint y: 40, endPoint x: 226, endPoint y: 41, distance: 124.1
click at [196, 42] on div "19285 State Route 165 E , Carbonado , WA 98323 Active at $850k (~ARV $1.218m )" at bounding box center [363, 44] width 413 height 27
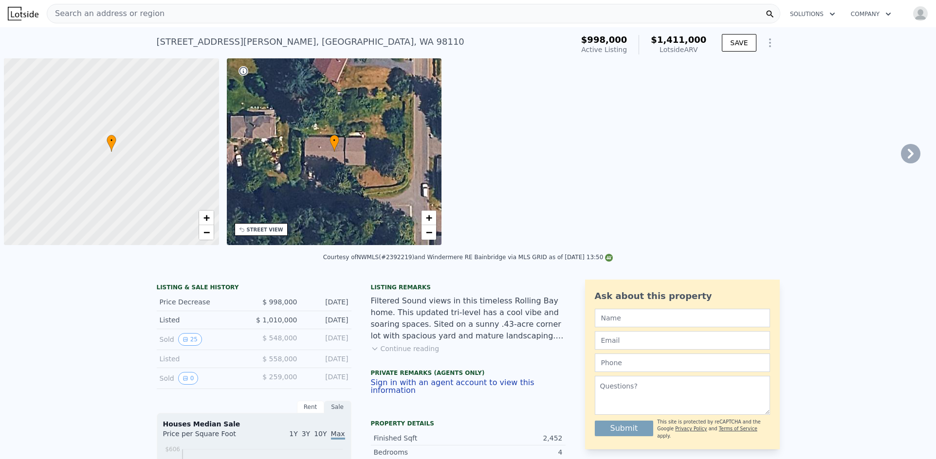
scroll to position [0, 4]
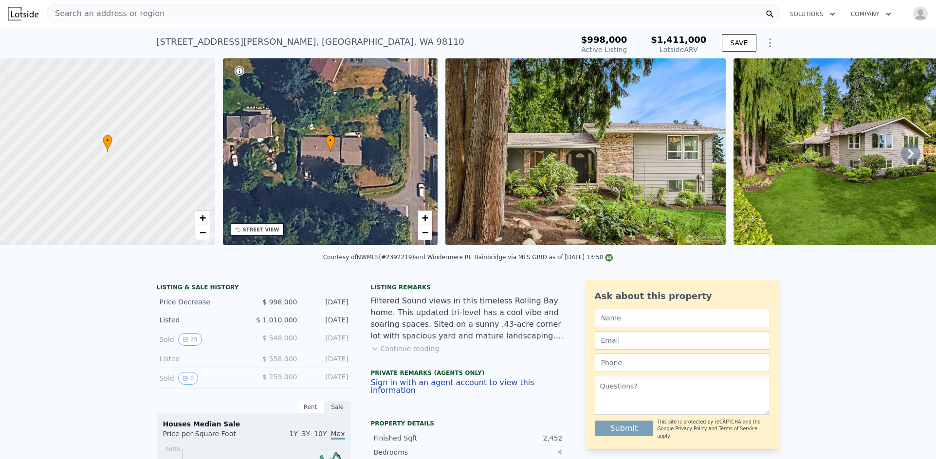
click at [901, 155] on icon at bounding box center [910, 153] width 19 height 19
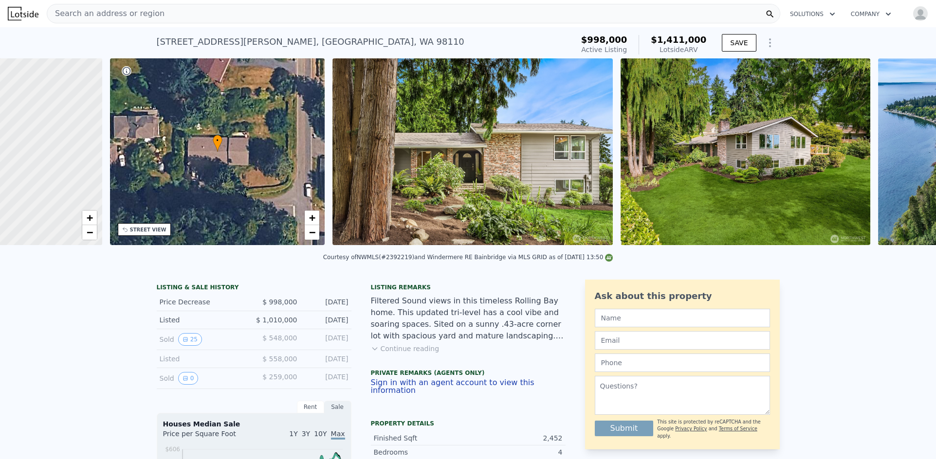
scroll to position [0, 227]
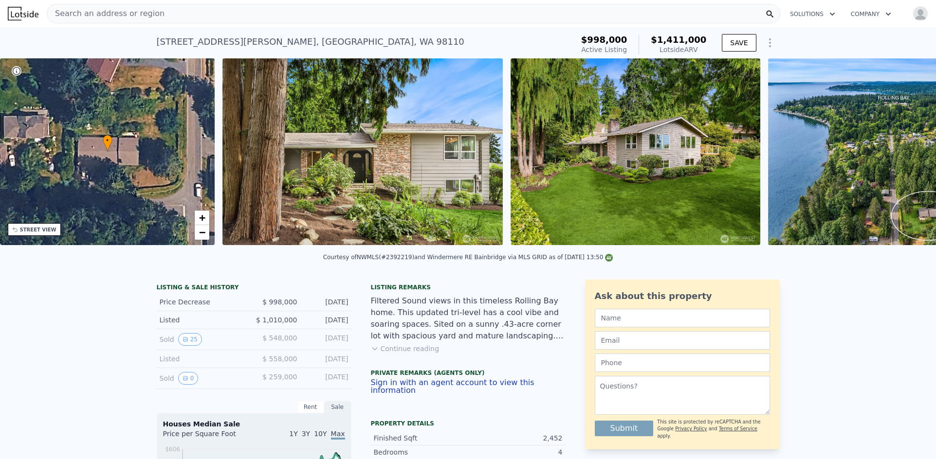
click at [901, 155] on img at bounding box center [893, 151] width 250 height 187
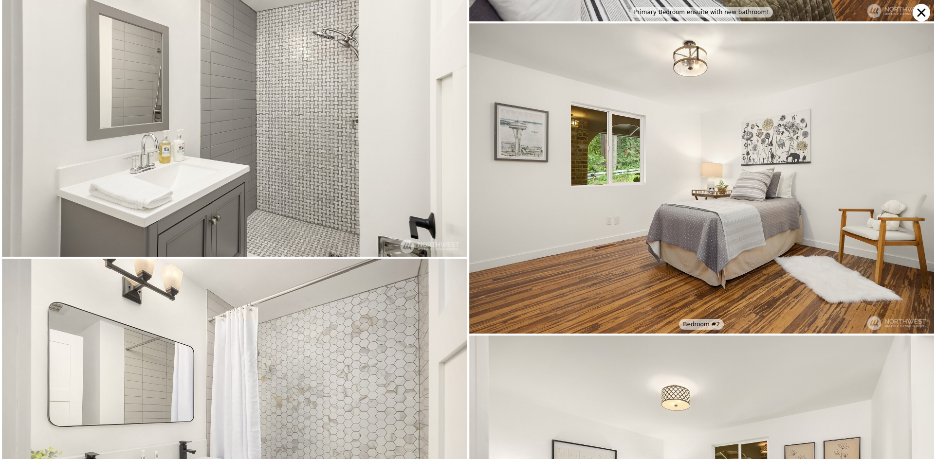
scroll to position [3558, 0]
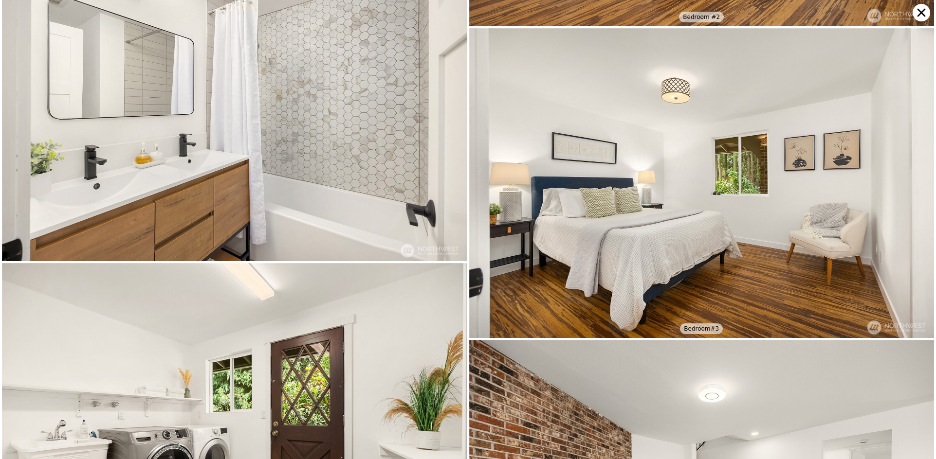
click at [920, 7] on icon at bounding box center [921, 13] width 18 height 18
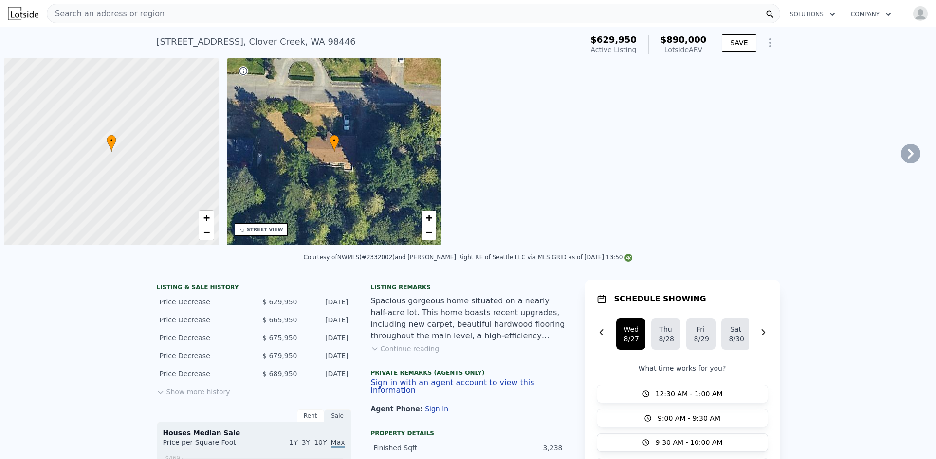
scroll to position [0, 4]
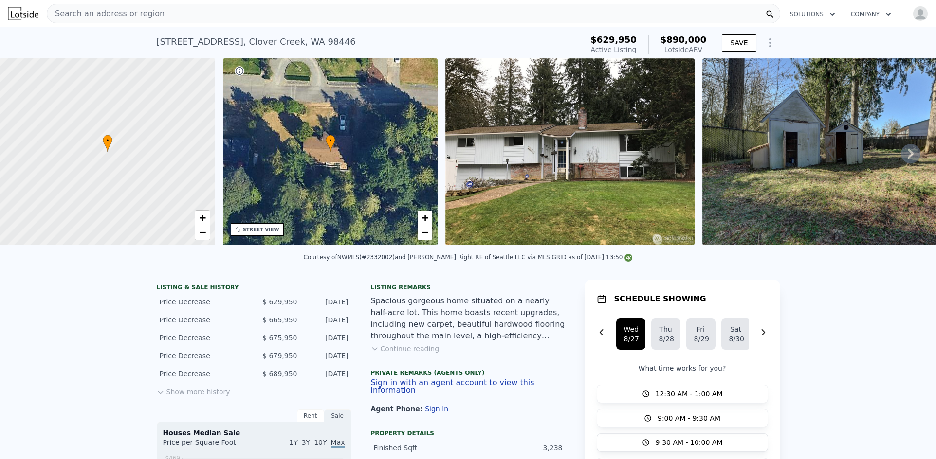
click at [902, 159] on icon at bounding box center [910, 153] width 19 height 19
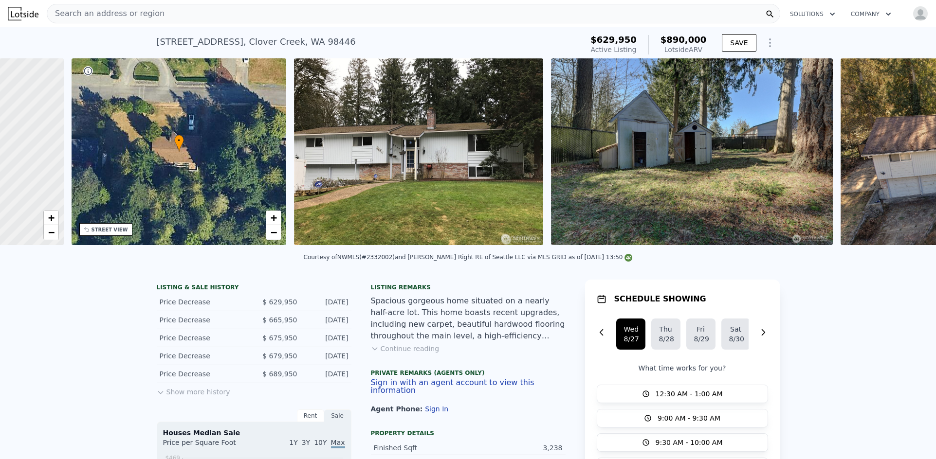
click at [902, 159] on div "• + − • + − STREET VIEW Loading... SATELLITE VIEW" at bounding box center [468, 153] width 936 height 190
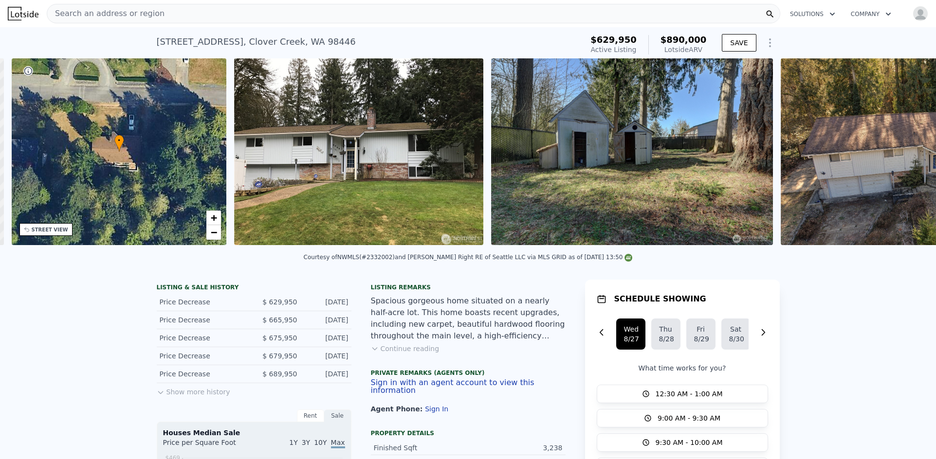
scroll to position [0, 227]
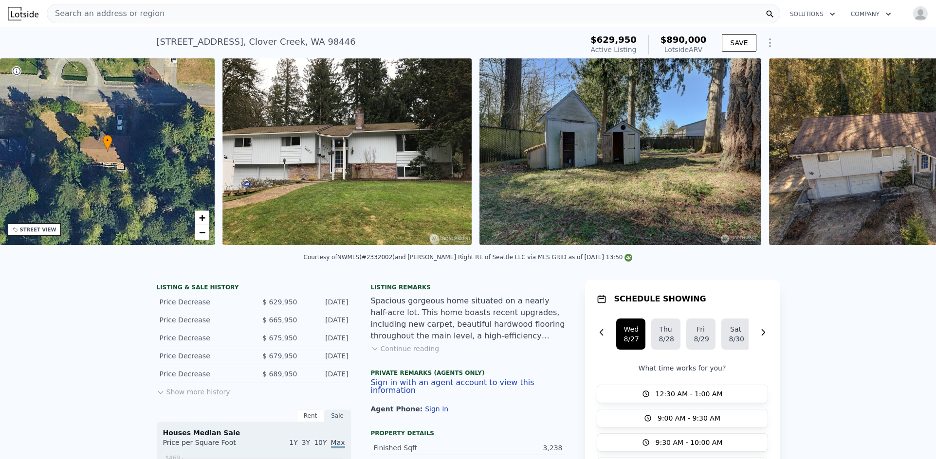
click at [902, 159] on img at bounding box center [909, 151] width 280 height 187
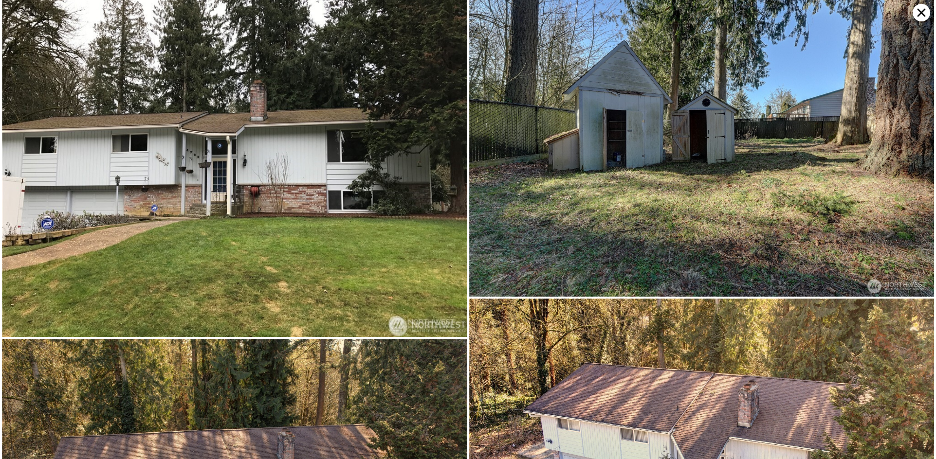
scroll to position [0, 0]
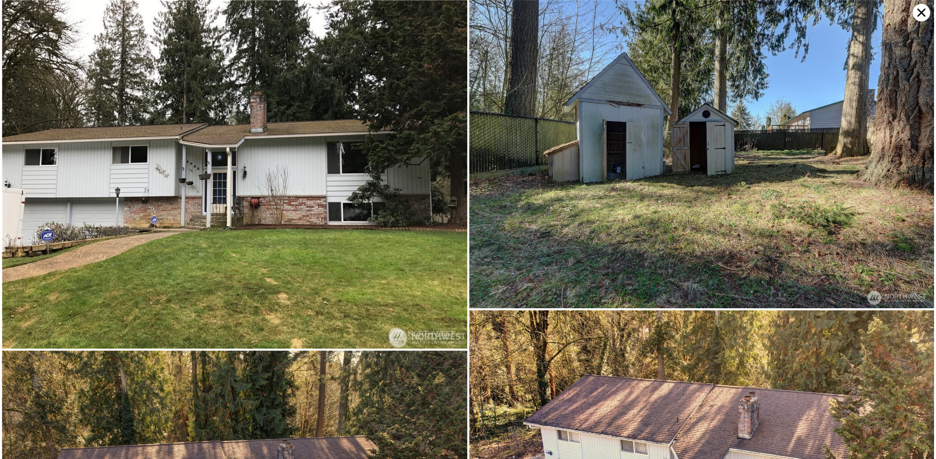
click at [915, 10] on icon at bounding box center [921, 13] width 18 height 18
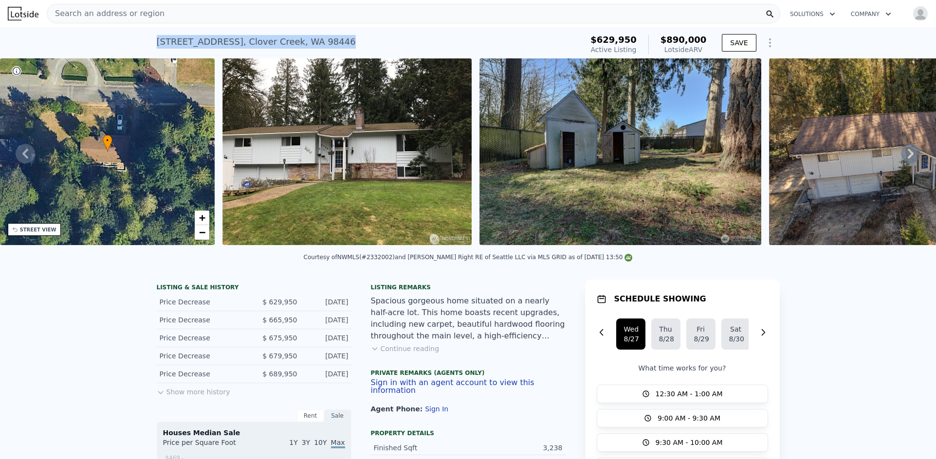
drag, startPoint x: 201, startPoint y: 41, endPoint x: 150, endPoint y: 40, distance: 50.6
click at [150, 40] on div "4722 145th Street Ct E , Clover Creek , WA 98446 Active at $629,950 (~ARV $890k…" at bounding box center [468, 42] width 936 height 31
copy div "4722 145th Street Ct E , Clover Creek , WA 98446"
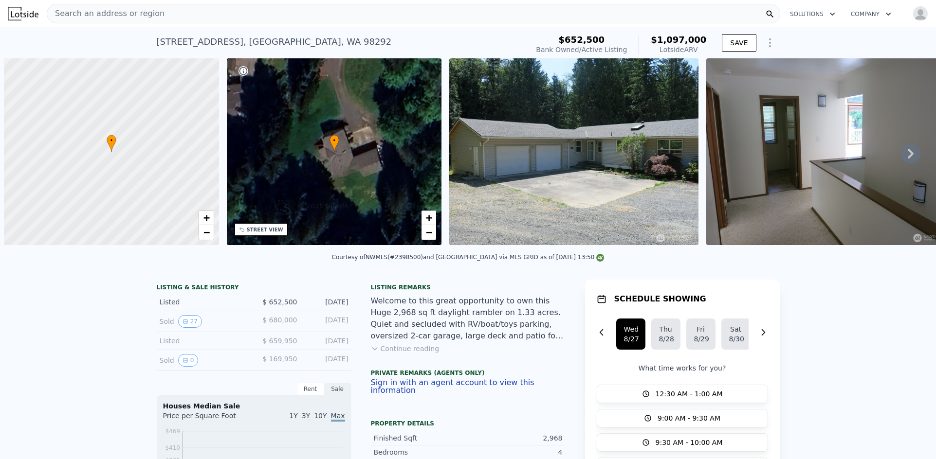
scroll to position [0, 4]
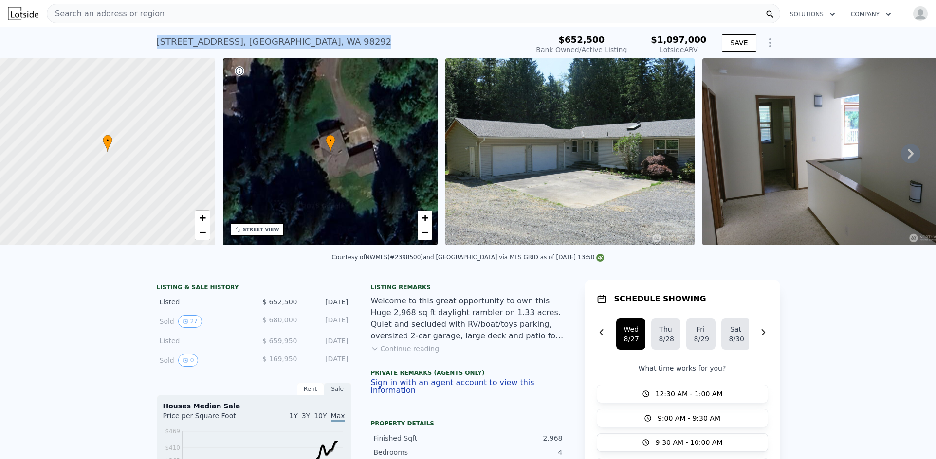
drag, startPoint x: 211, startPoint y: 43, endPoint x: 152, endPoint y: 43, distance: 58.4
click at [152, 43] on div "8004 184th St NW , Warm Beach , WA 98292 Bank Owned / Active at $652,500 (~ARV …" at bounding box center [468, 42] width 936 height 31
copy div "8004 184th St NW , Warm Beach , WA 98292"
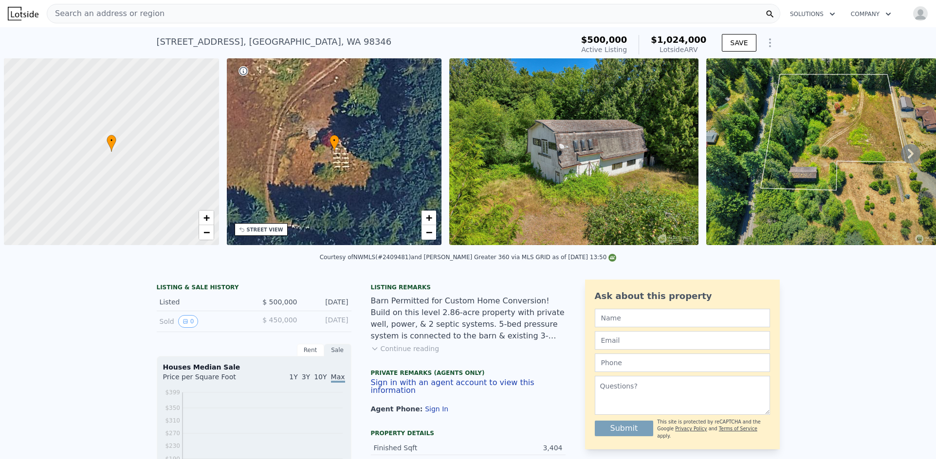
scroll to position [0, 4]
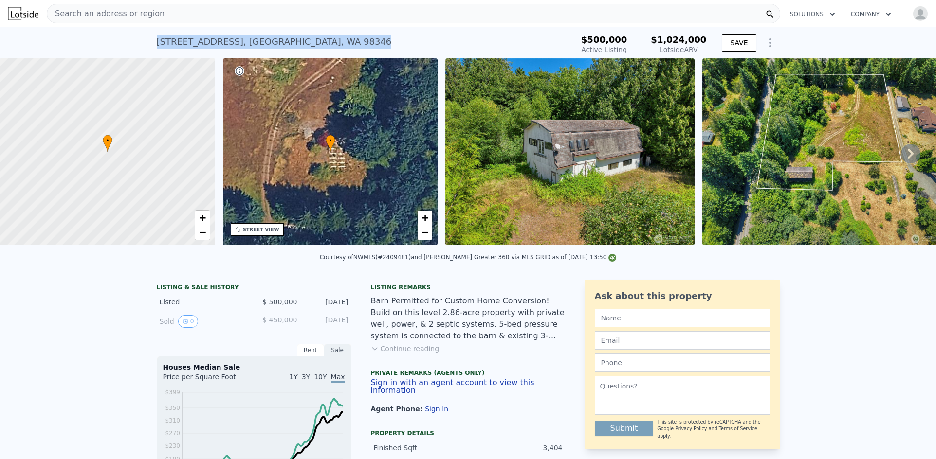
drag, startPoint x: 332, startPoint y: 43, endPoint x: 151, endPoint y: 41, distance: 181.0
click at [151, 41] on div "9590 NE Leprechaun Ln , Kitsap County , WA 98346 Active at $500k (~ARV $1.024m …" at bounding box center [468, 42] width 936 height 31
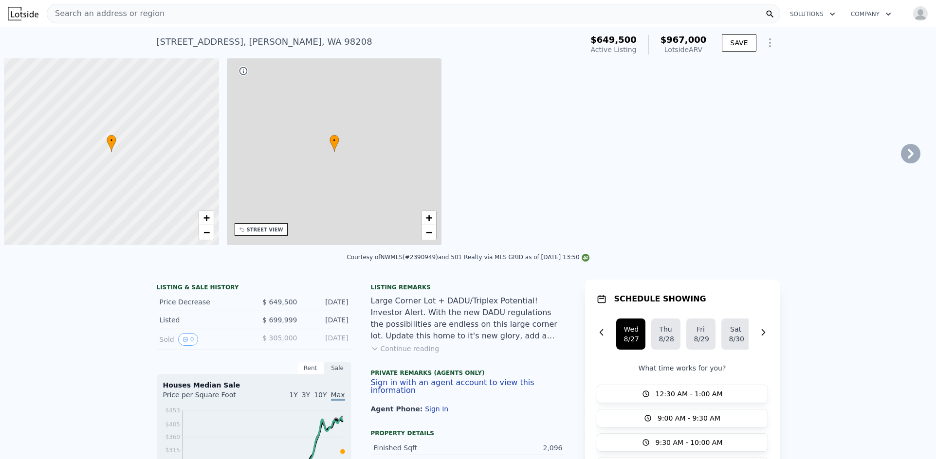
scroll to position [0, 4]
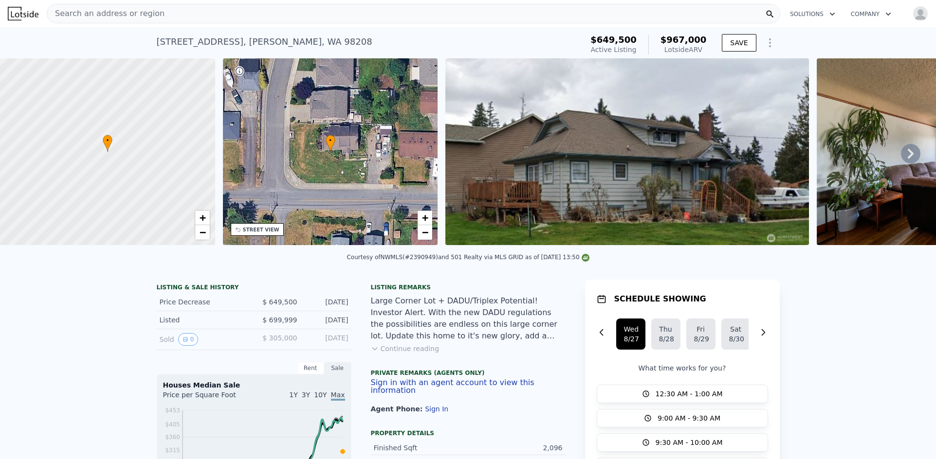
click at [901, 158] on icon at bounding box center [910, 153] width 19 height 19
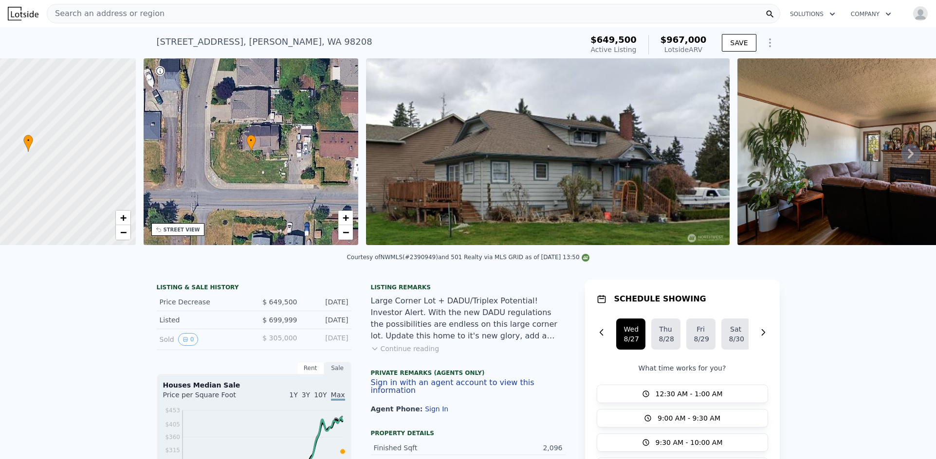
click at [897, 158] on img at bounding box center [877, 151] width 280 height 187
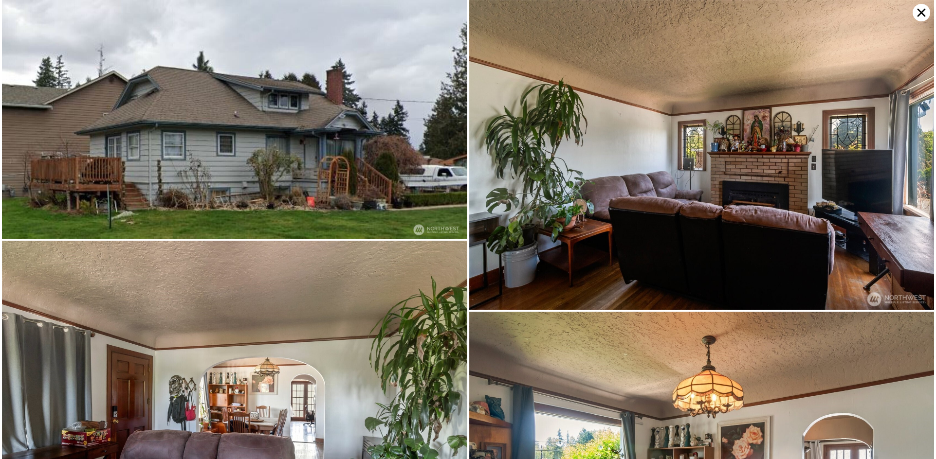
scroll to position [0, 227]
click at [897, 158] on img at bounding box center [701, 155] width 465 height 310
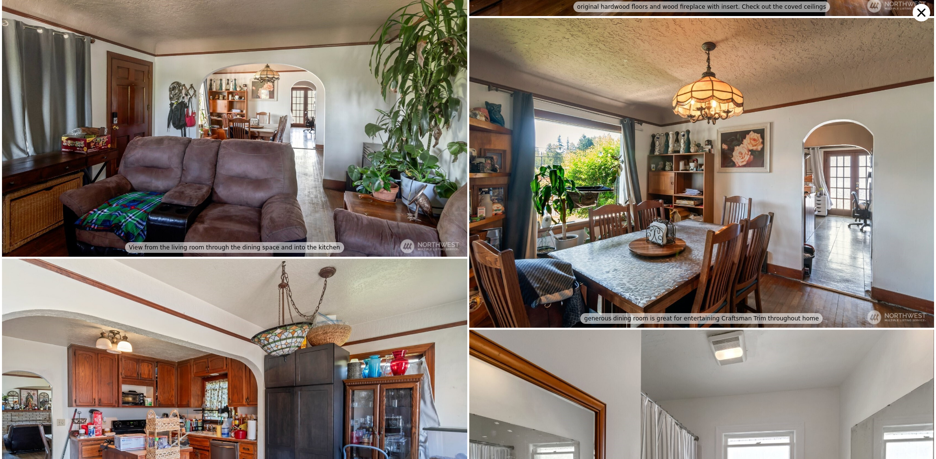
scroll to position [310, 0]
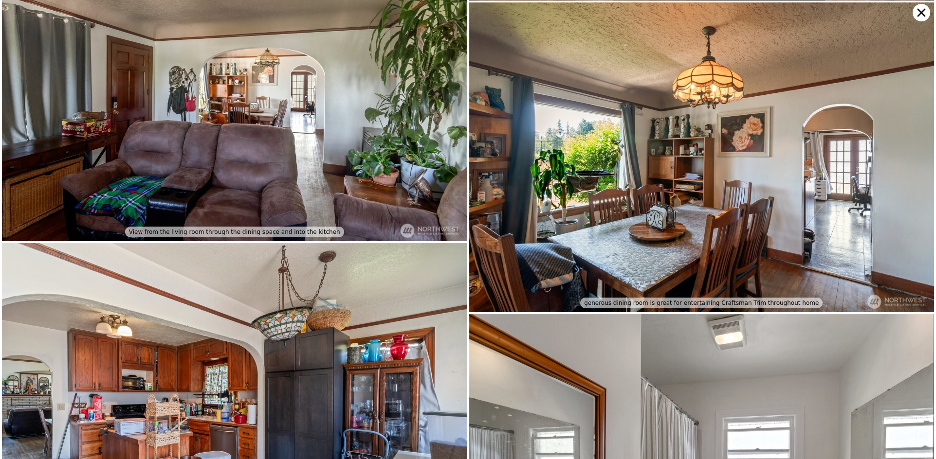
drag, startPoint x: 920, startPoint y: 13, endPoint x: 898, endPoint y: 24, distance: 24.6
click at [919, 13] on icon at bounding box center [921, 13] width 18 height 18
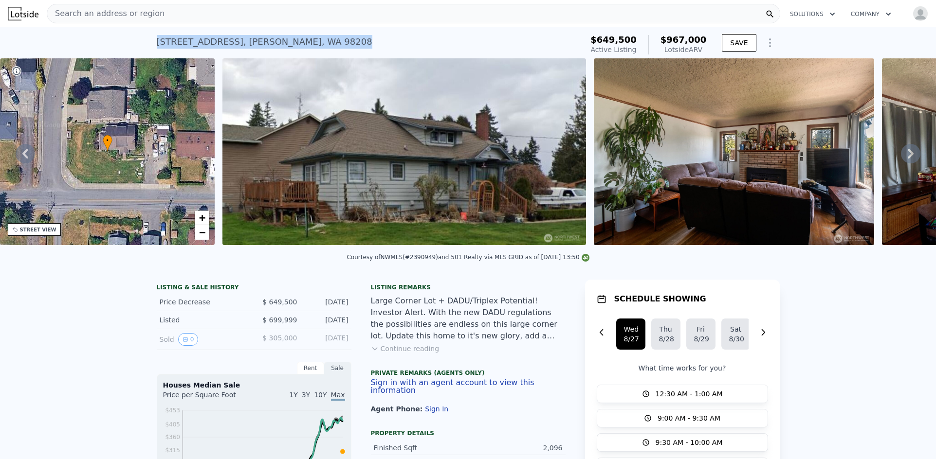
drag, startPoint x: 317, startPoint y: 40, endPoint x: 150, endPoint y: 40, distance: 166.9
click at [150, 40] on div "12523 17th Ave SE , Everett , WA 98208 Active at $649,500 (~ARV $967k ) $649,50…" at bounding box center [468, 42] width 936 height 31
copy div "12523 17th Ave SE , Everett , WA 98208"
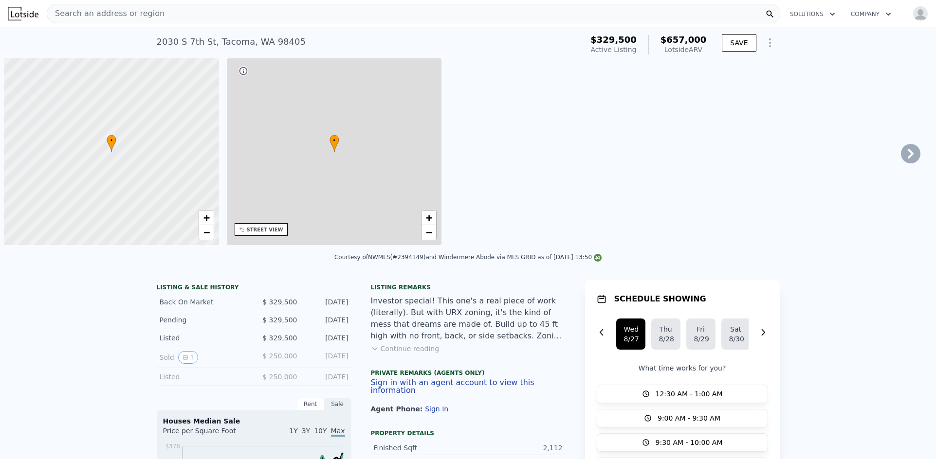
scroll to position [0, 4]
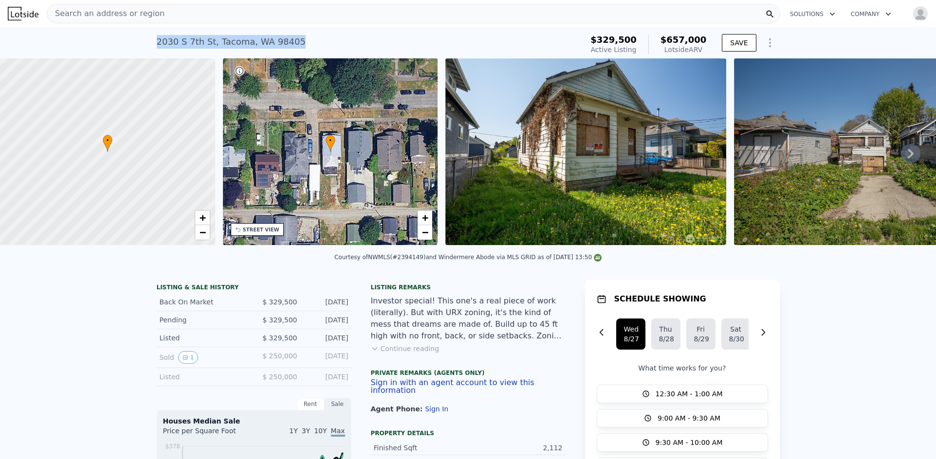
drag, startPoint x: 206, startPoint y: 42, endPoint x: 151, endPoint y: 42, distance: 55.0
click at [151, 42] on div "[STREET_ADDRESS] Active at $329,500 (~ARV $657k ) $329,500 Active Listing $657,…" at bounding box center [468, 42] width 936 height 31
copy div "[STREET_ADDRESS]"
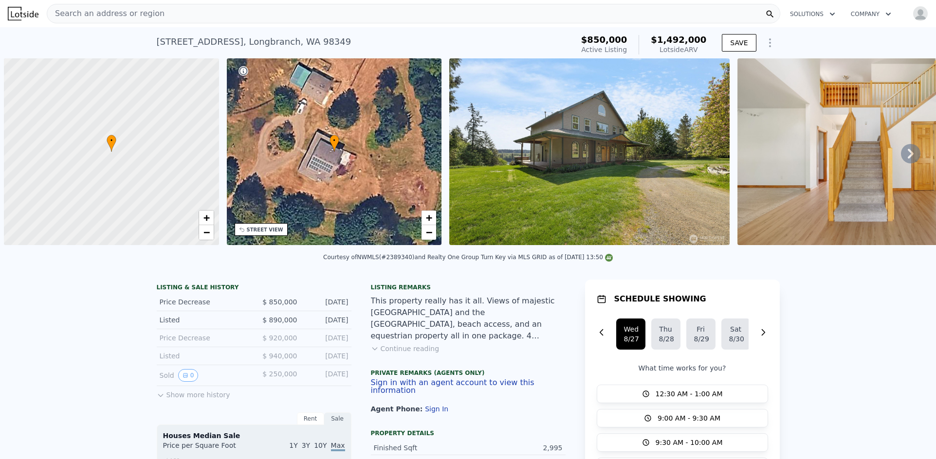
scroll to position [0, 4]
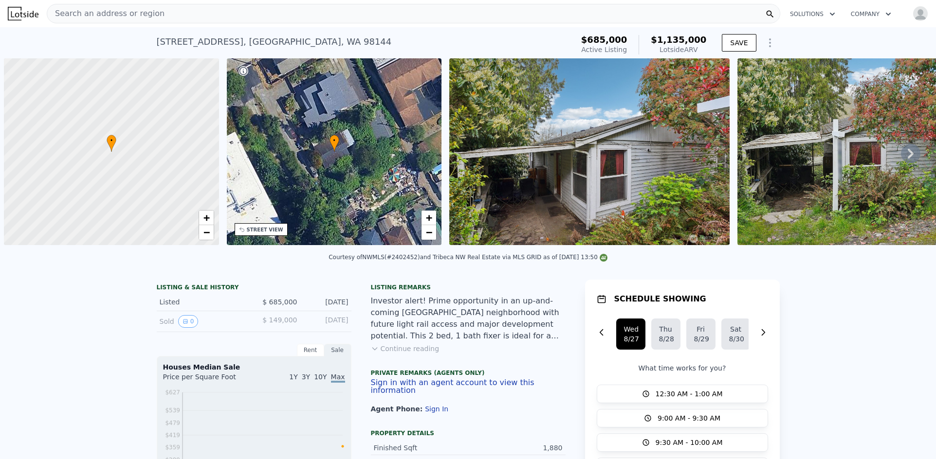
scroll to position [0, 4]
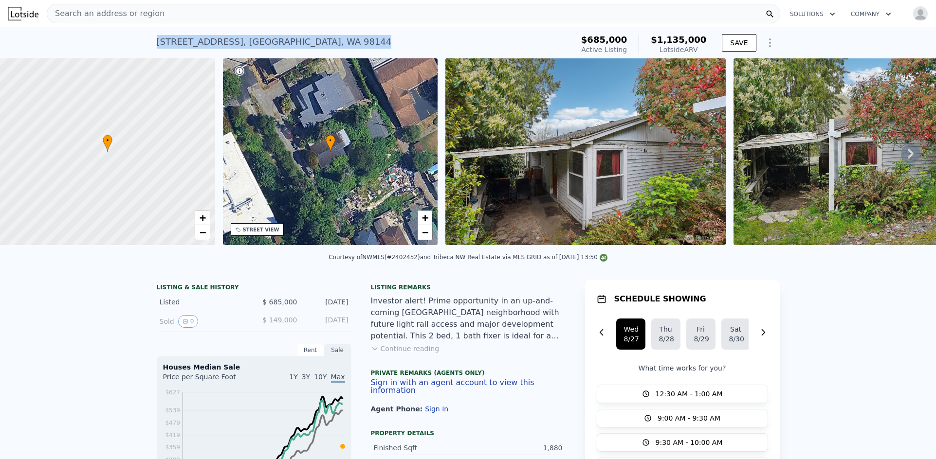
drag, startPoint x: 357, startPoint y: 50, endPoint x: 277, endPoint y: 32, distance: 82.4
click at [146, 49] on div "3416 Claremont Ave S , Seattle , WA 98144 Active at $685k (~ARV $1.135m ) $685,…" at bounding box center [468, 42] width 936 height 31
copy div "3416 Claremont Ave S , Seattle , WA 98144"
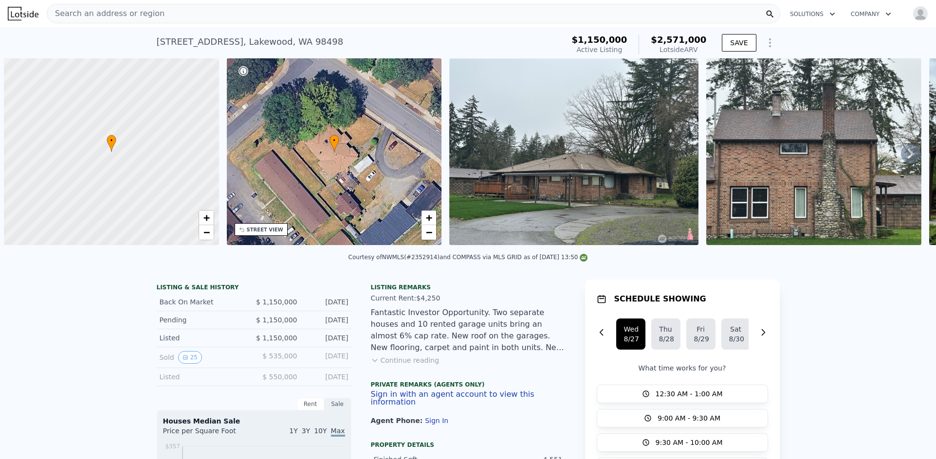
scroll to position [0, 4]
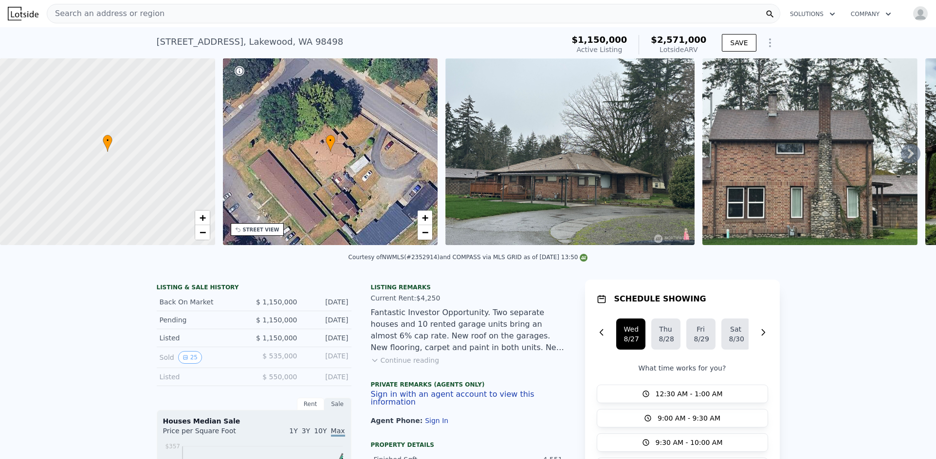
click at [904, 164] on icon at bounding box center [910, 153] width 19 height 19
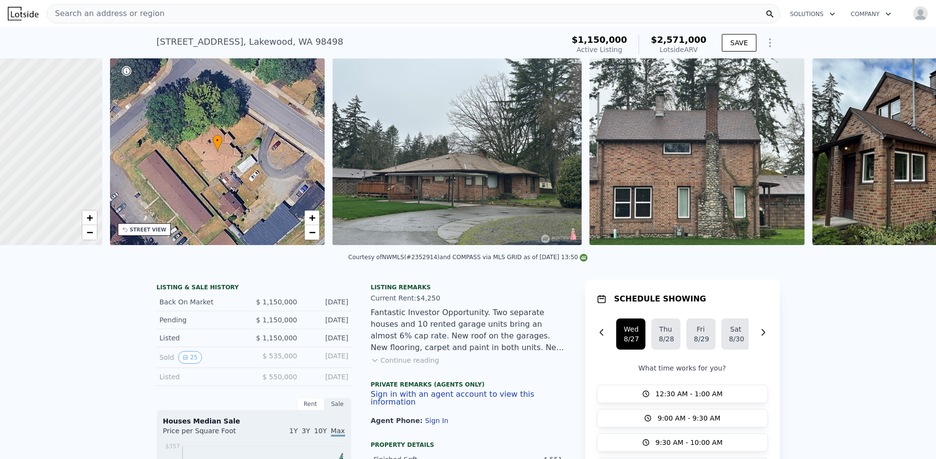
scroll to position [0, 227]
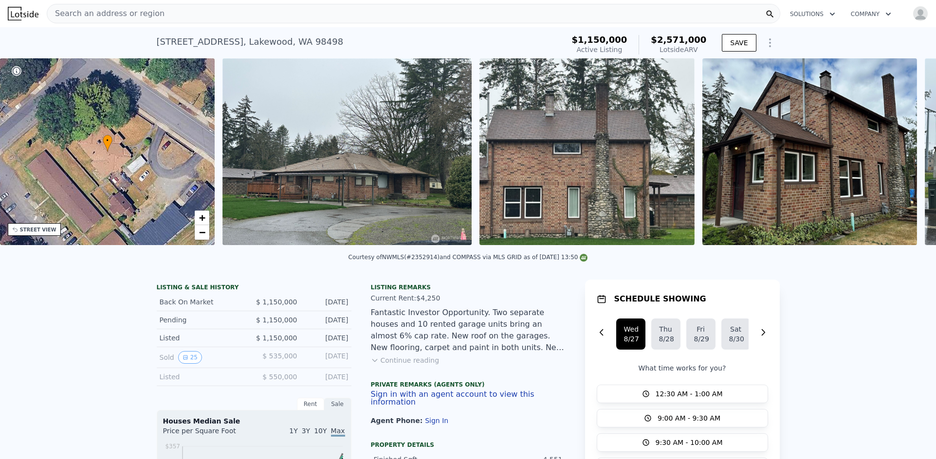
click at [904, 166] on img at bounding box center [809, 151] width 215 height 187
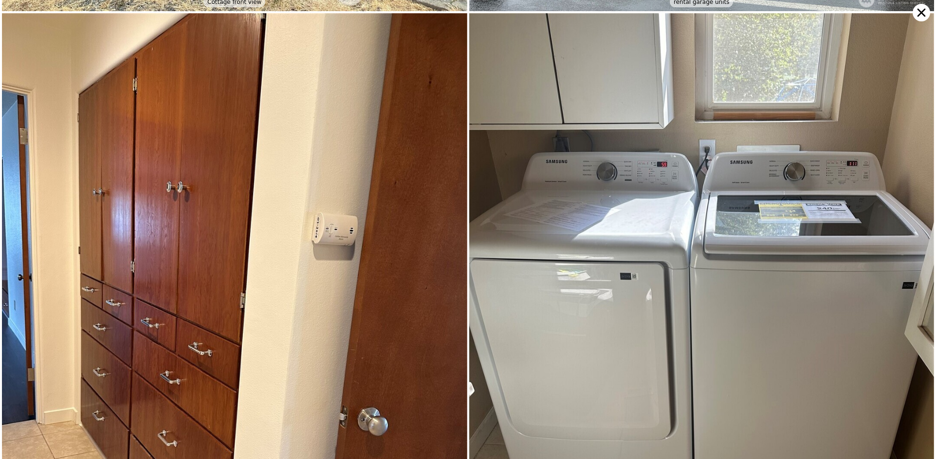
scroll to position [965, 0]
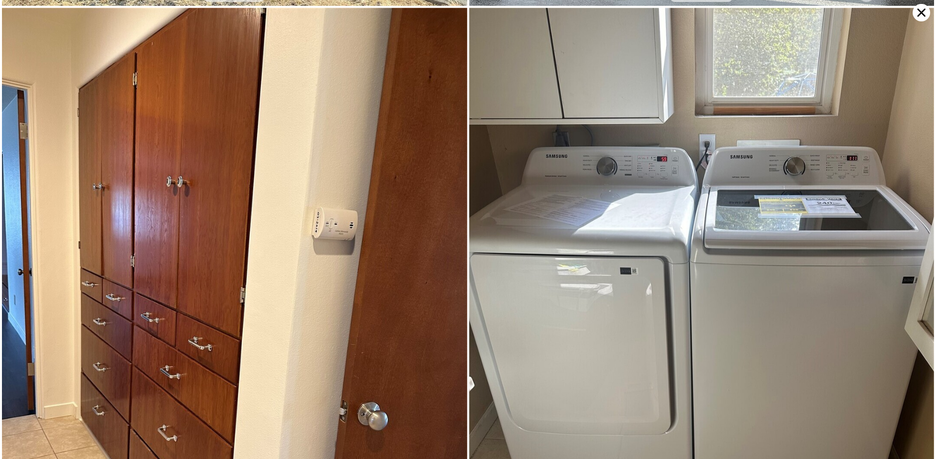
click at [920, 13] on icon at bounding box center [921, 13] width 8 height 8
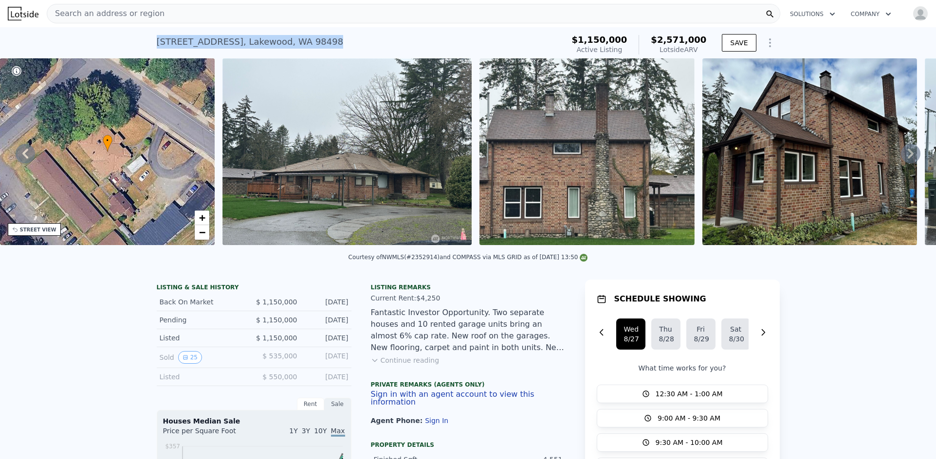
drag, startPoint x: 328, startPoint y: 41, endPoint x: 392, endPoint y: 29, distance: 65.4
click at [134, 40] on div "8314 Spruce St SW , Lakewood , WA 98498 Active at $1.150m (~ARV $2.571m ) $1,15…" at bounding box center [468, 42] width 936 height 31
copy div "8314 Spruce St SW , Lakewood , WA 98498"
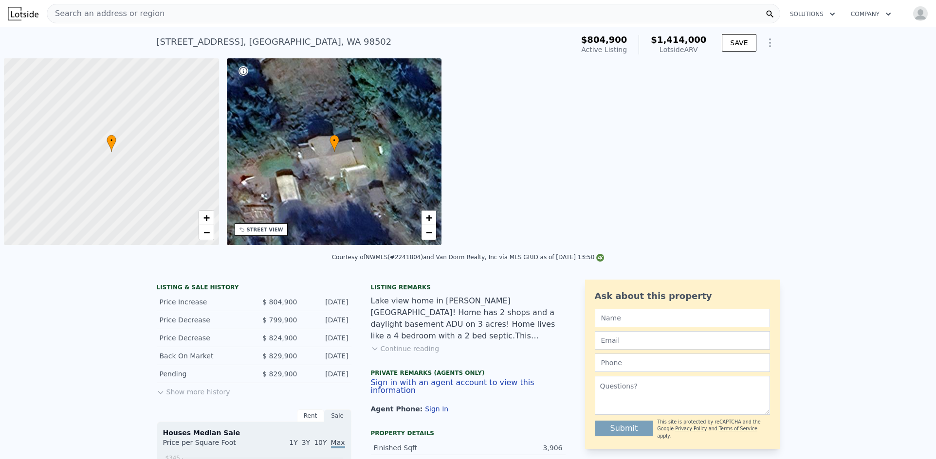
scroll to position [0, 4]
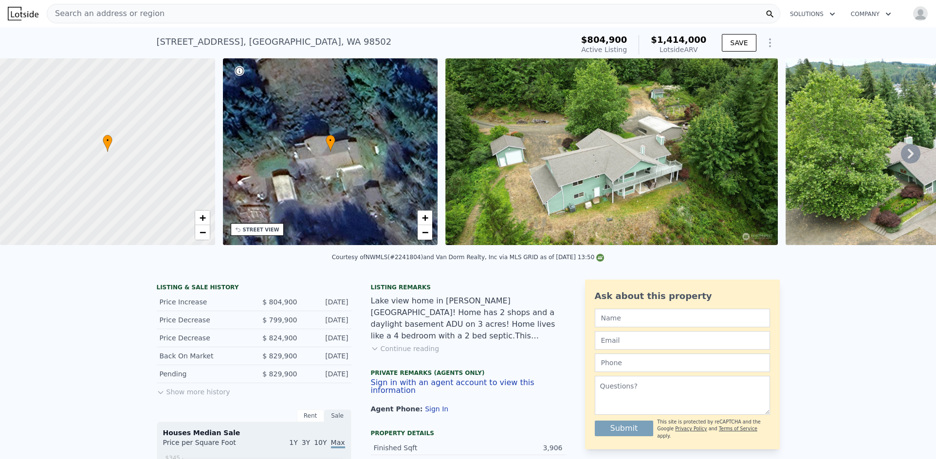
click at [907, 159] on icon at bounding box center [910, 153] width 19 height 19
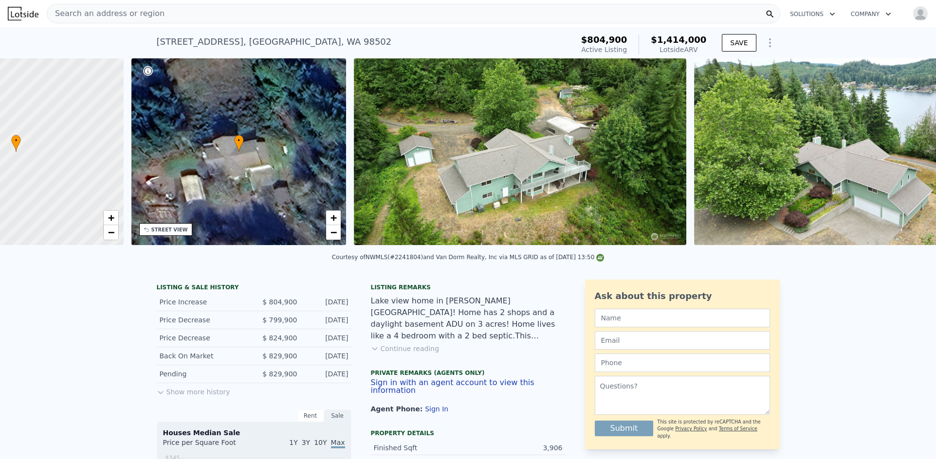
click at [907, 159] on img at bounding box center [860, 151] width 332 height 187
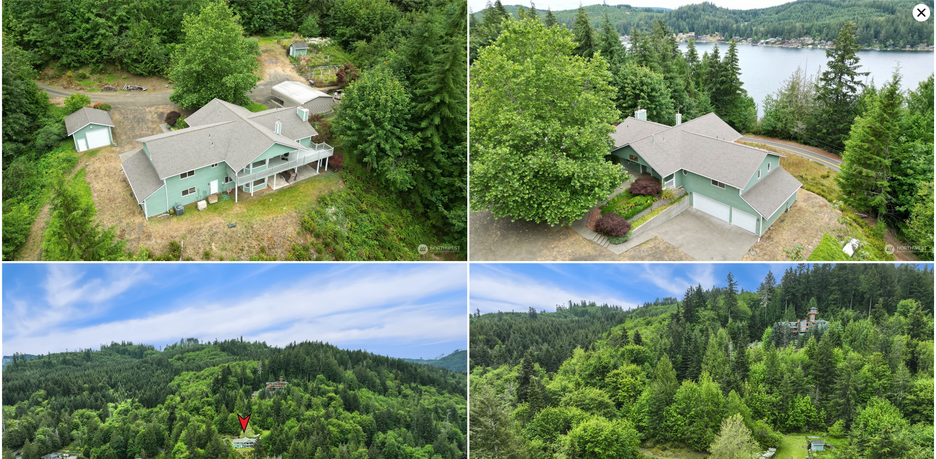
click at [907, 159] on img at bounding box center [701, 130] width 465 height 261
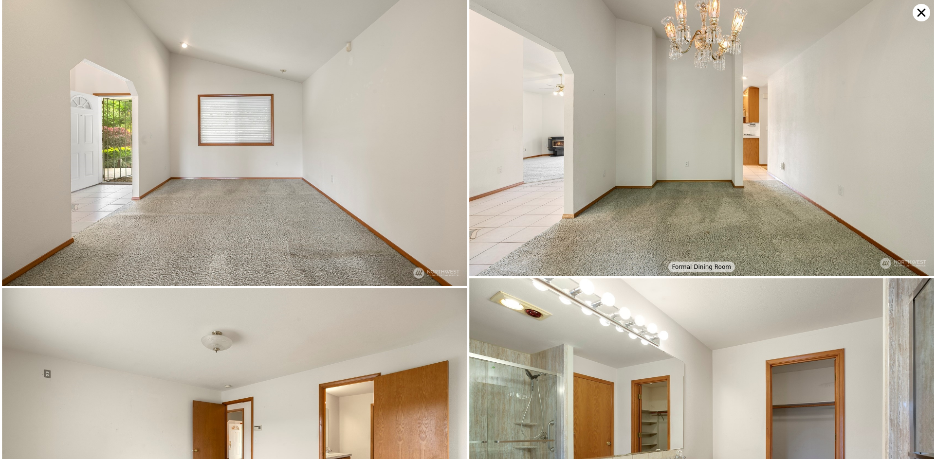
scroll to position [2359, 0]
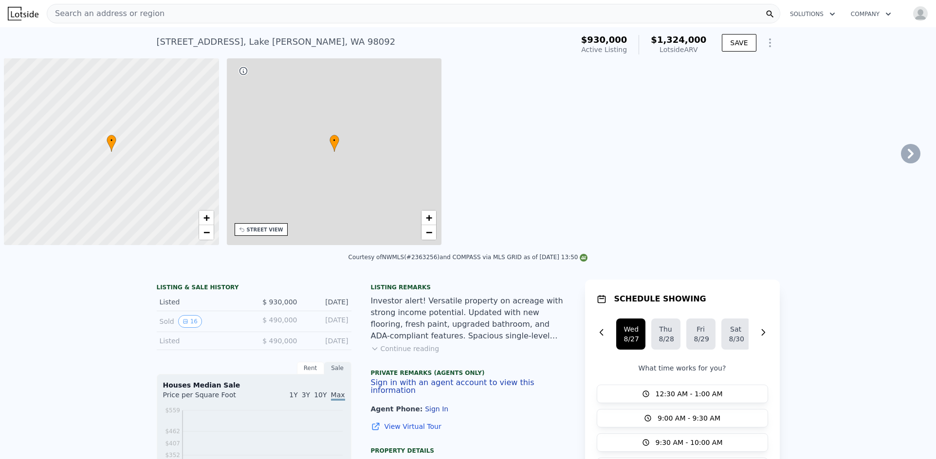
scroll to position [0, 4]
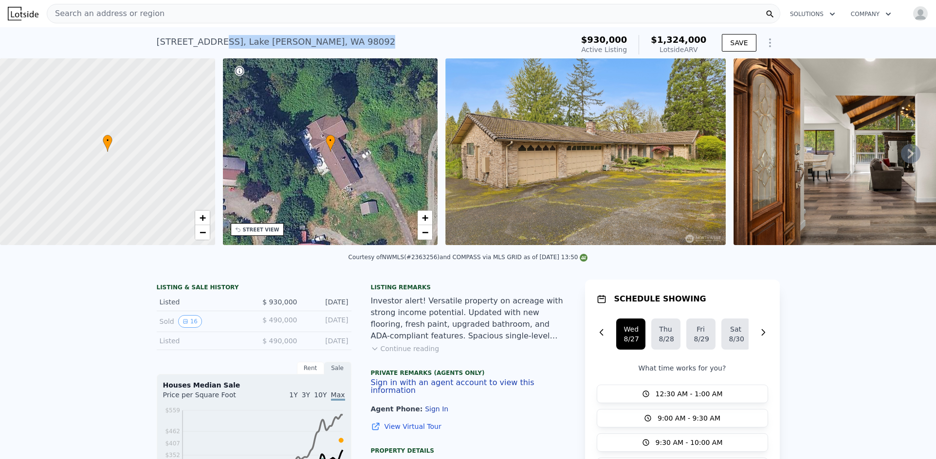
drag, startPoint x: 337, startPoint y: 46, endPoint x: 208, endPoint y: 46, distance: 129.0
click at [208, 46] on div "[STREET_ADDRESS][PERSON_NAME] Active at $930k (~ARV $1.324m )" at bounding box center [363, 44] width 413 height 27
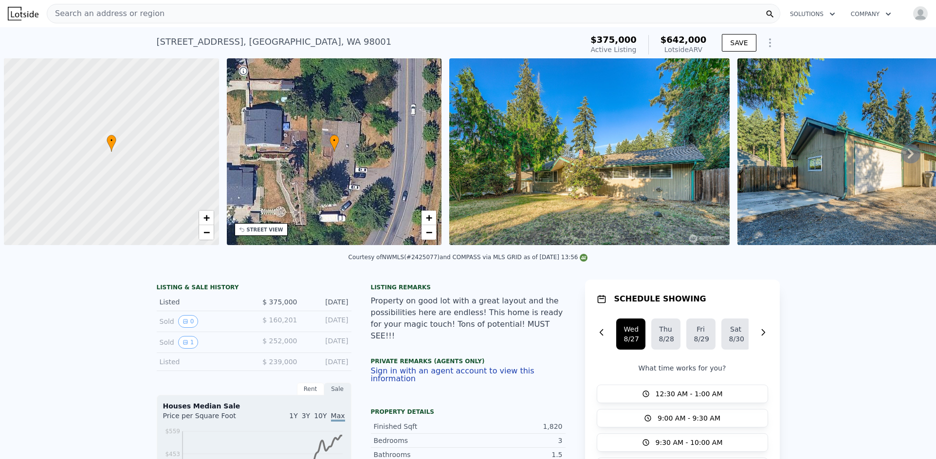
scroll to position [0, 4]
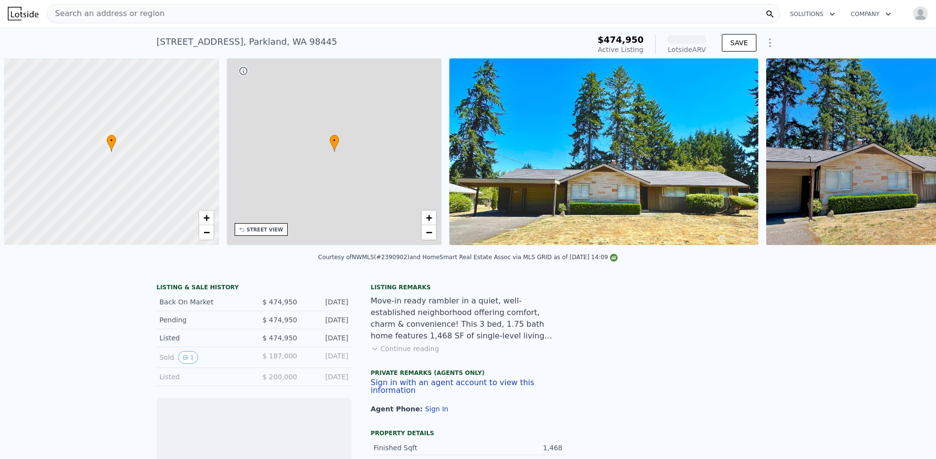
scroll to position [0, 4]
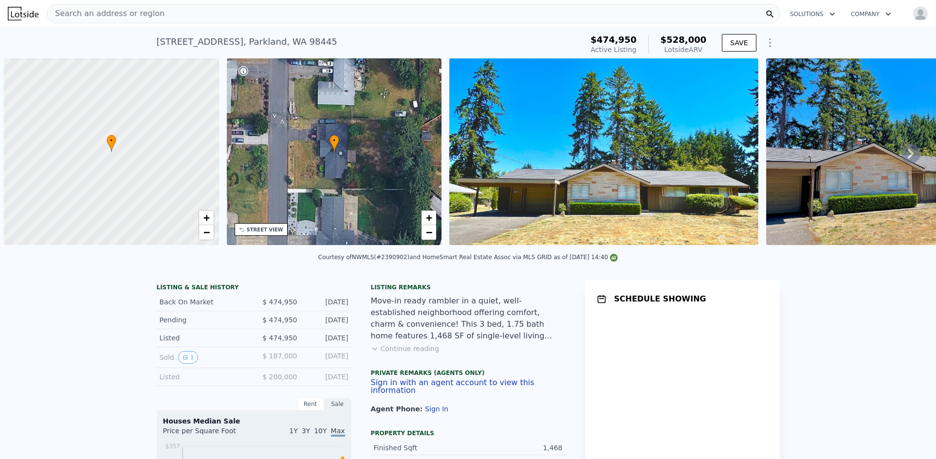
scroll to position [0, 4]
